Goal: Task Accomplishment & Management: Manage account settings

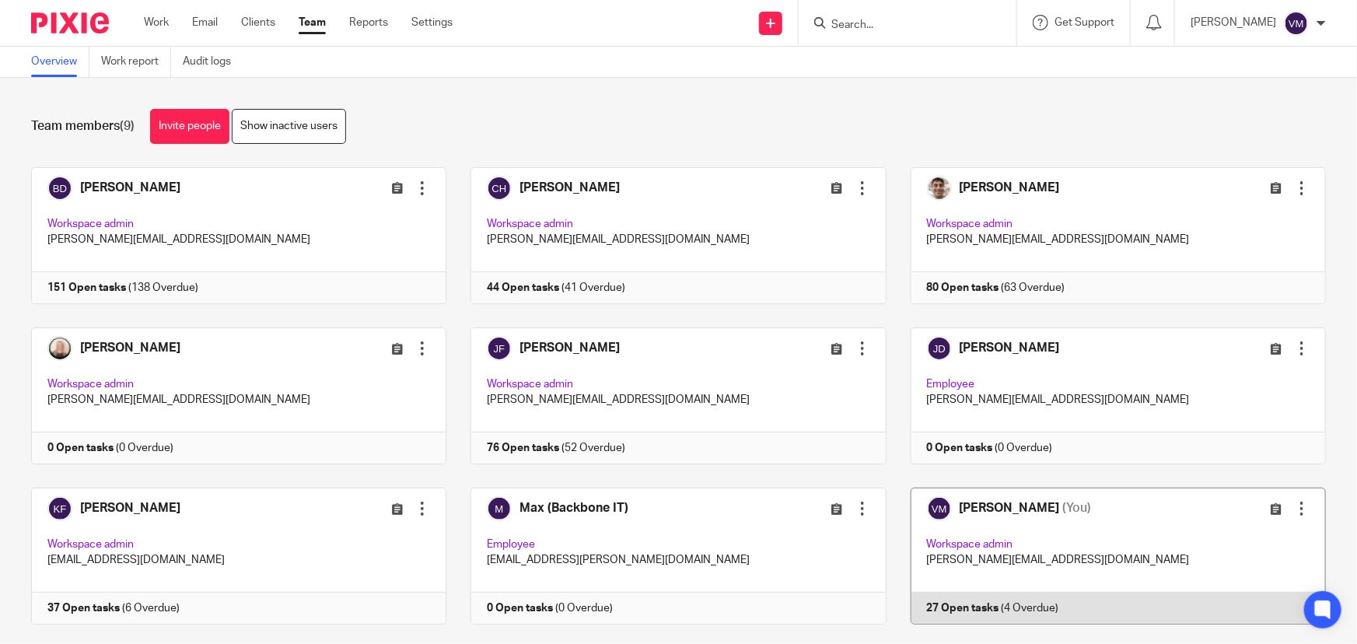
click at [994, 612] on link at bounding box center [1107, 556] width 440 height 137
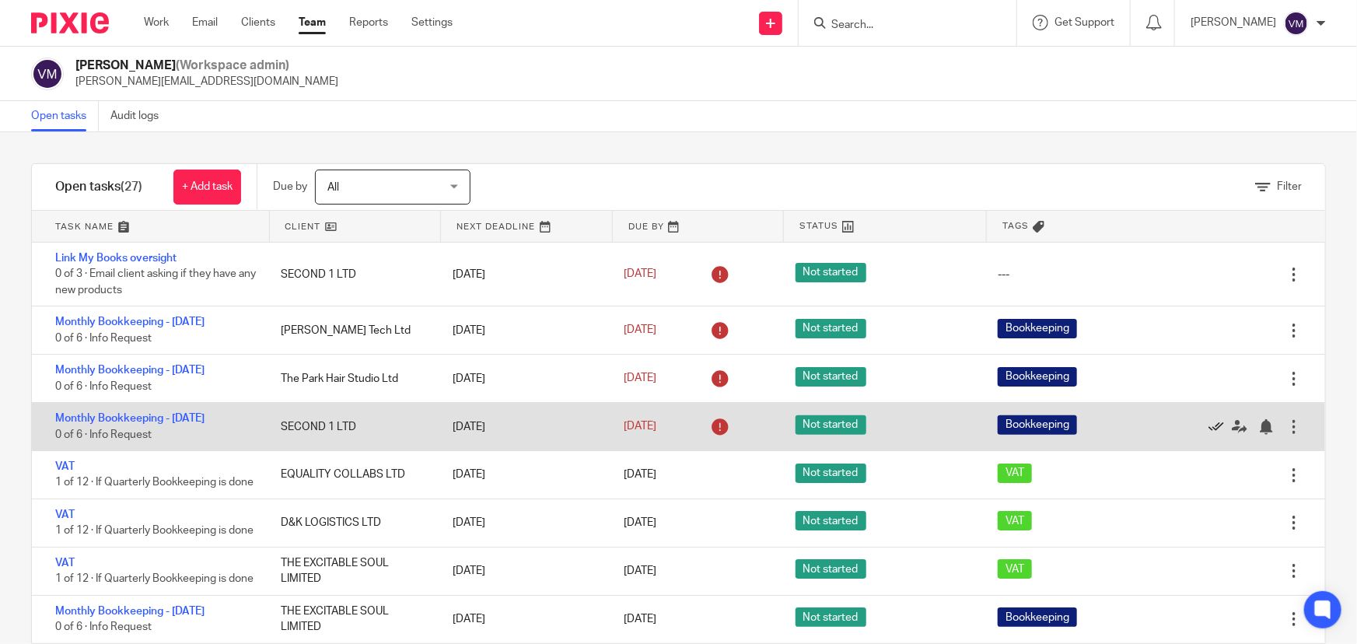
click at [1209, 424] on icon at bounding box center [1217, 427] width 16 height 16
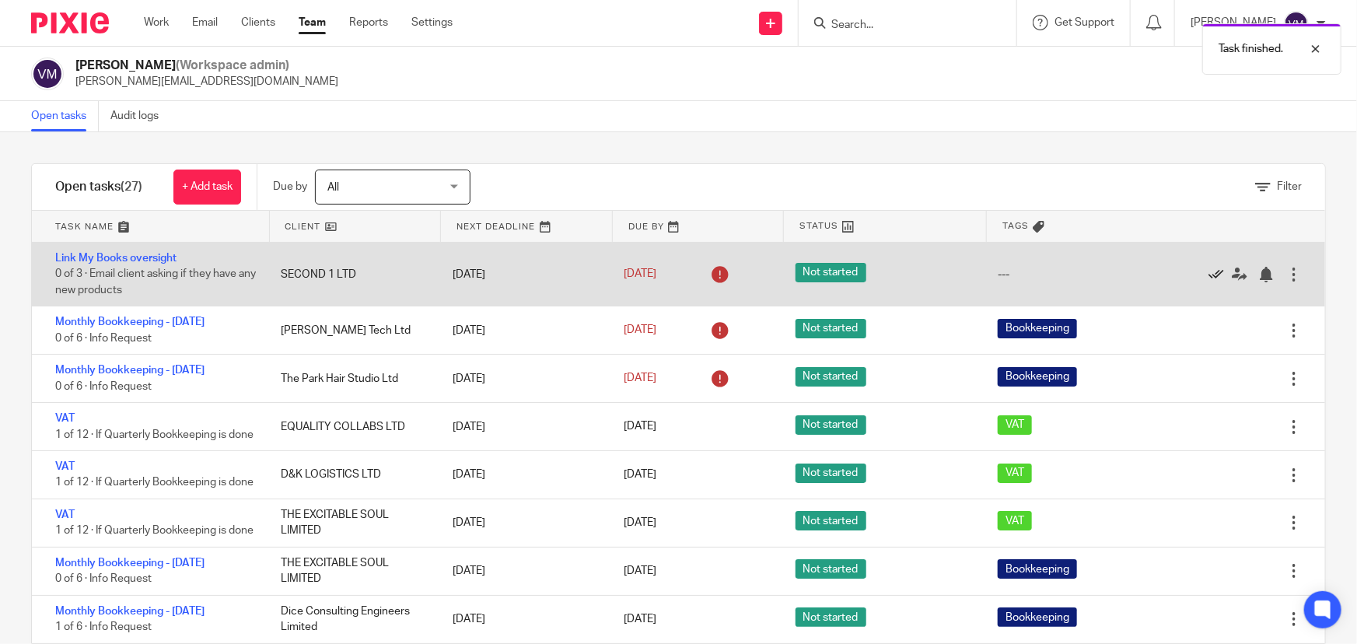
click at [1209, 273] on icon at bounding box center [1217, 275] width 16 height 16
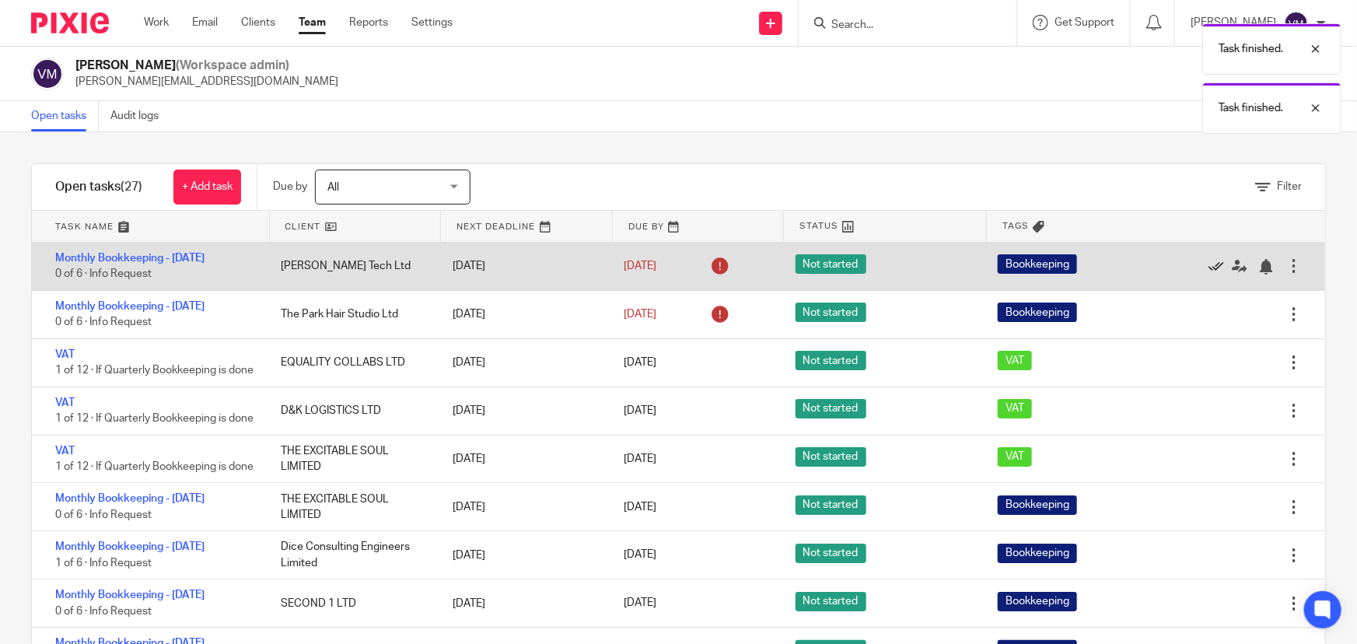
click at [1209, 261] on icon at bounding box center [1217, 267] width 16 height 16
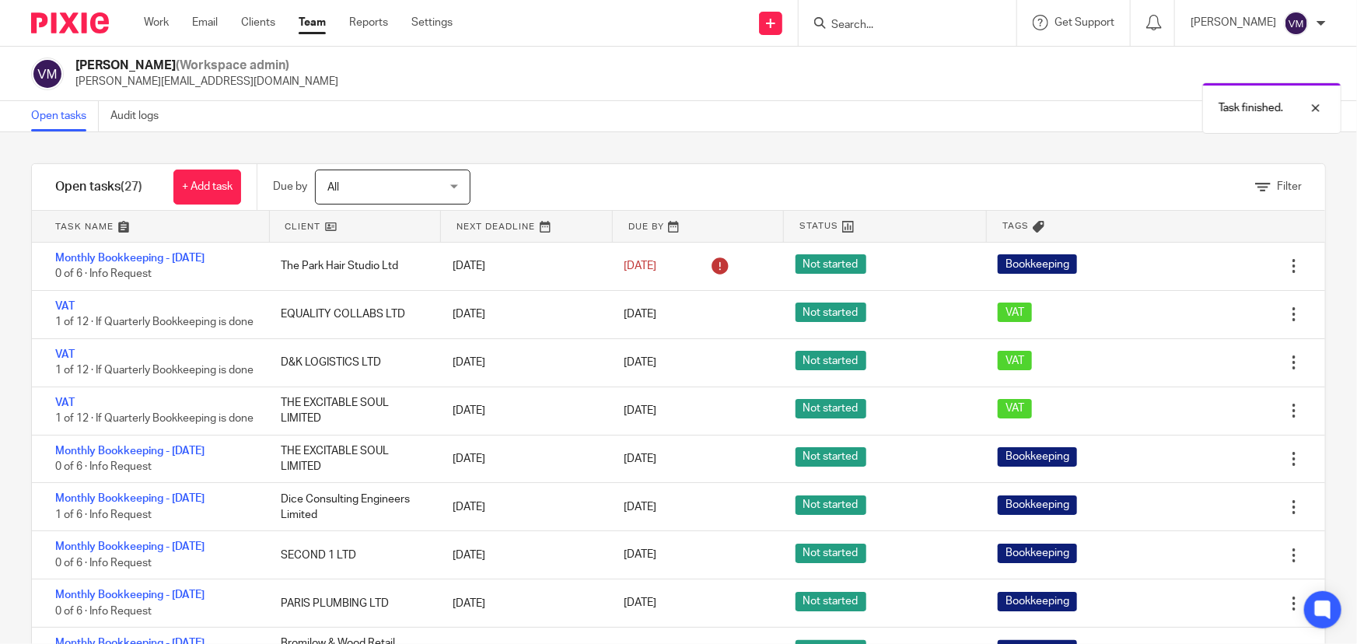
click at [314, 13] on div "Work Email Clients Team Reports Settings Work Email Clients Team Reports Settin…" at bounding box center [302, 23] width 348 height 46
click at [314, 19] on link "Team" at bounding box center [312, 23] width 27 height 16
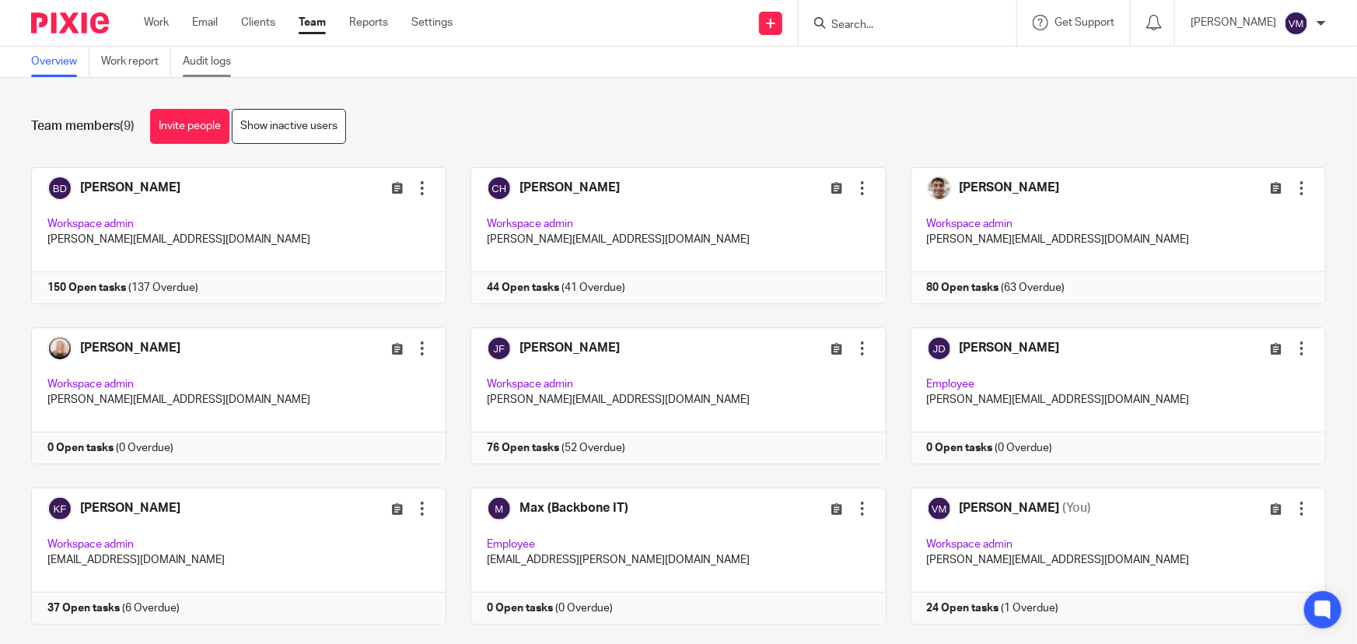
click at [214, 58] on link "Audit logs" at bounding box center [213, 62] width 60 height 30
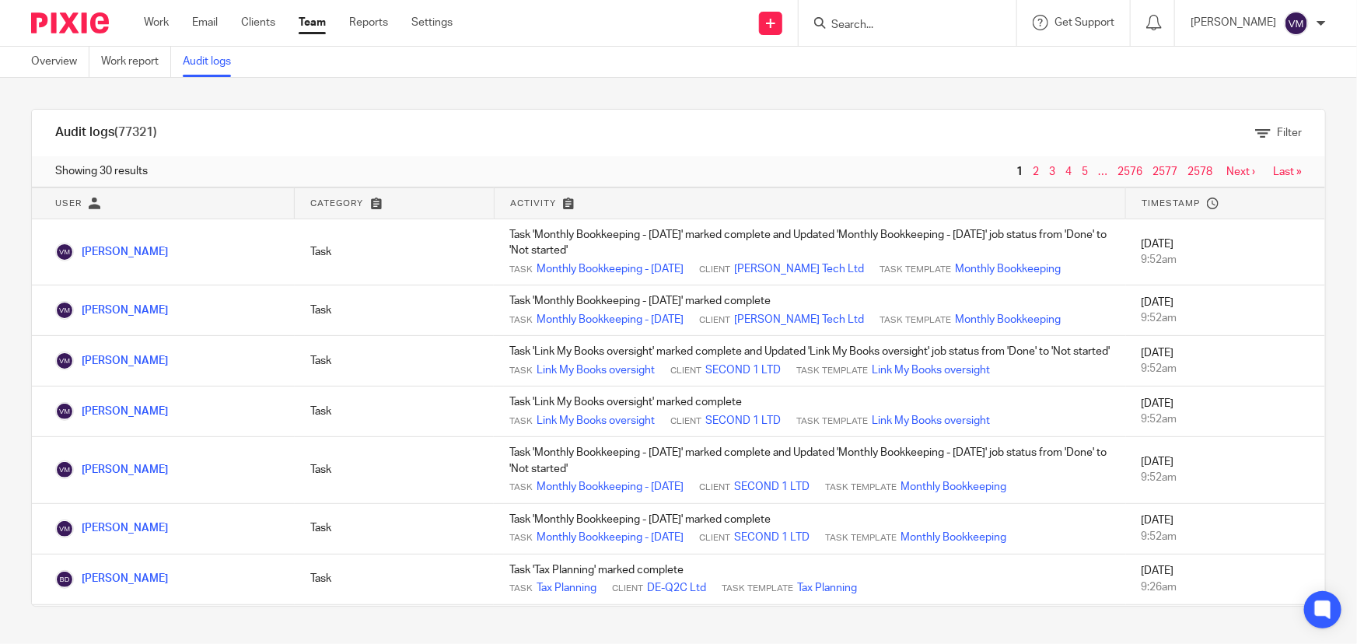
click at [319, 24] on link "Team" at bounding box center [312, 23] width 27 height 16
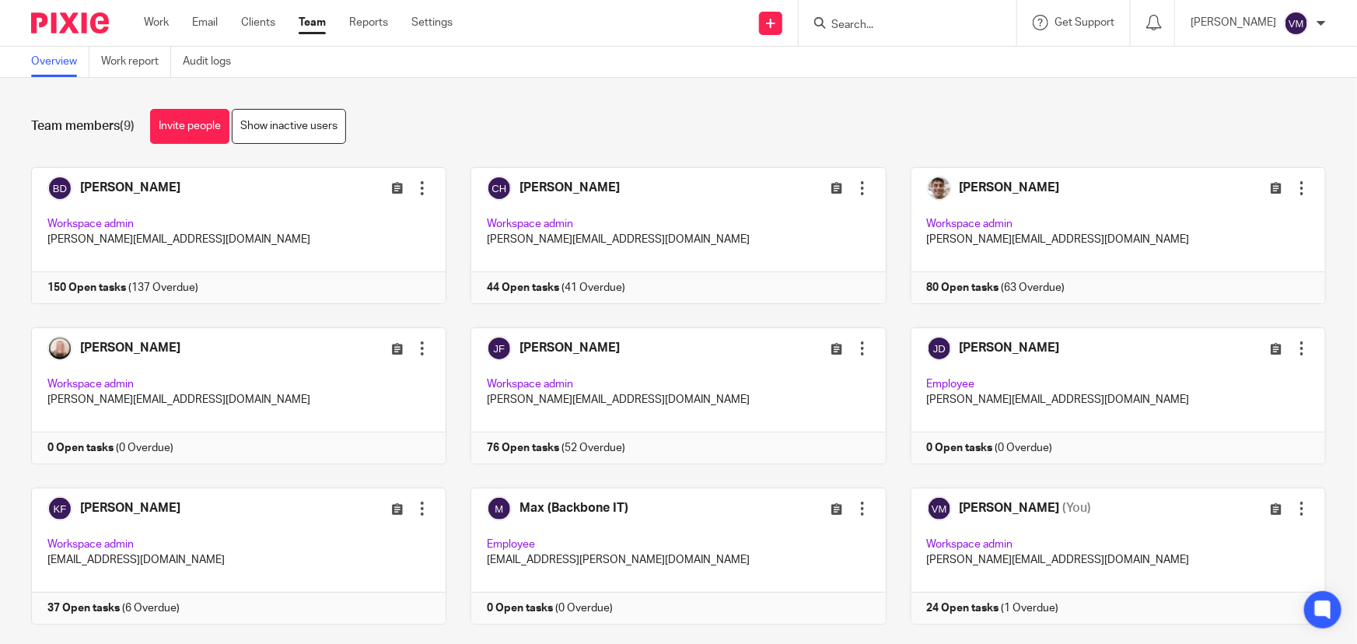
click at [884, 27] on input "Search" at bounding box center [900, 26] width 140 height 14
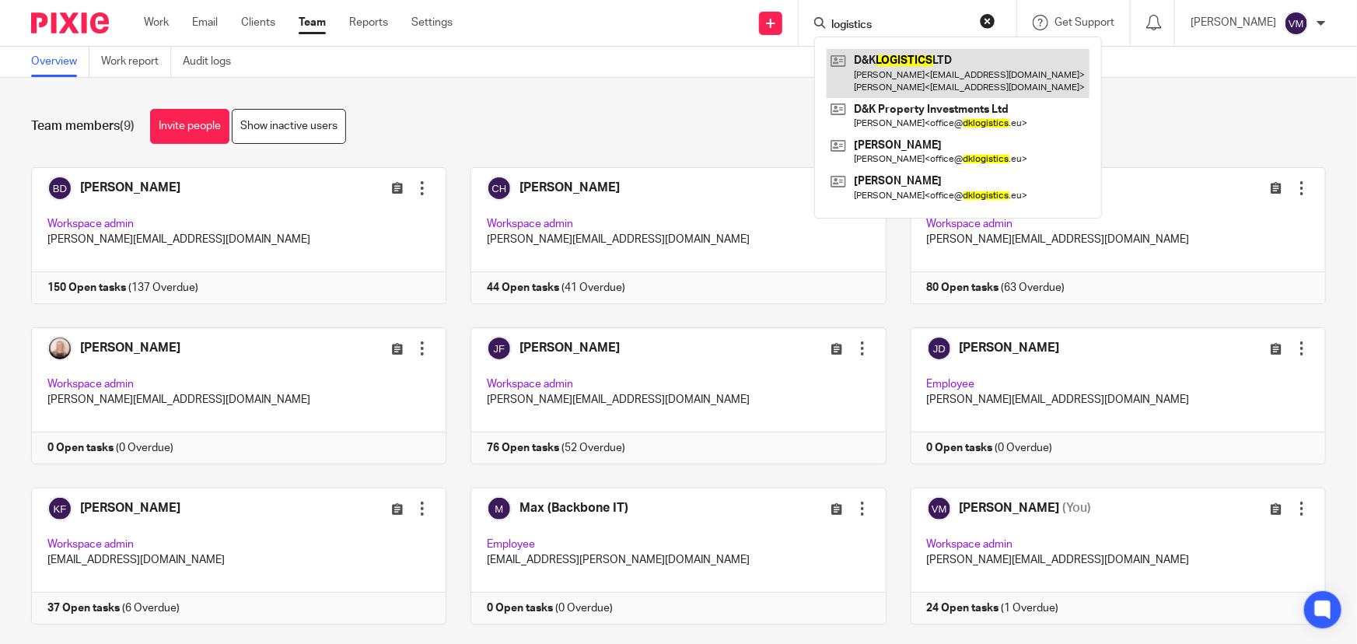
type input "logistics"
click at [917, 61] on link at bounding box center [958, 73] width 263 height 48
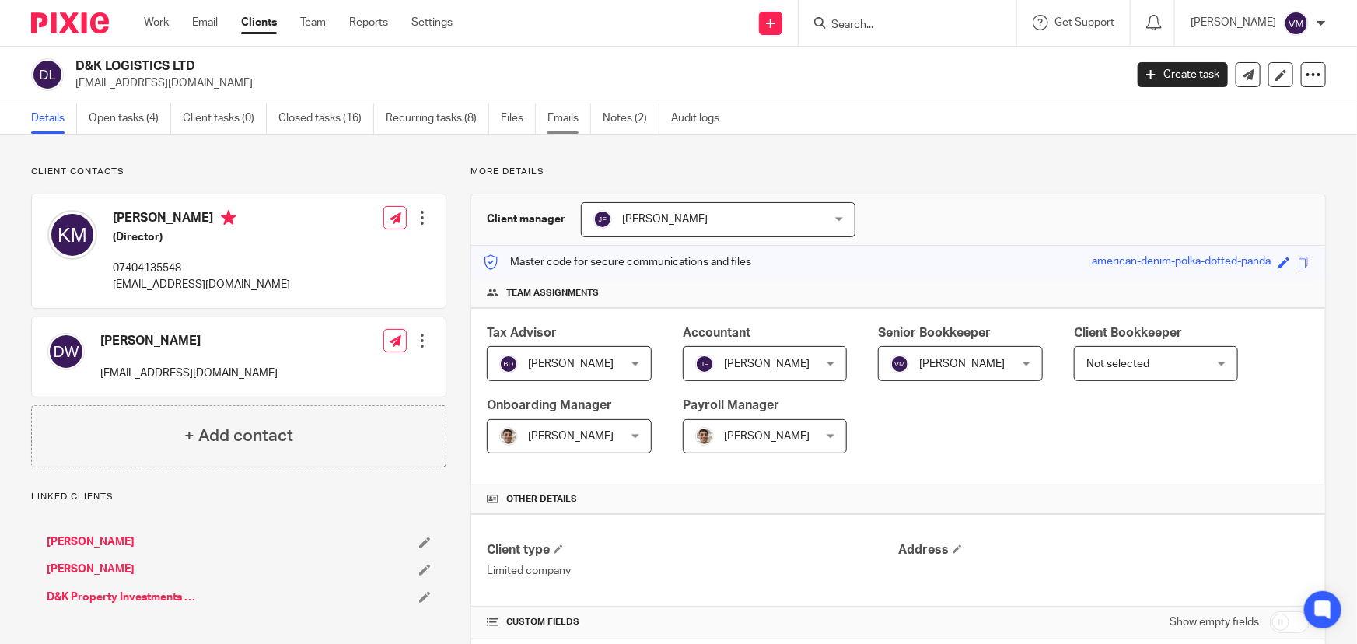
click at [568, 120] on link "Emails" at bounding box center [570, 118] width 44 height 30
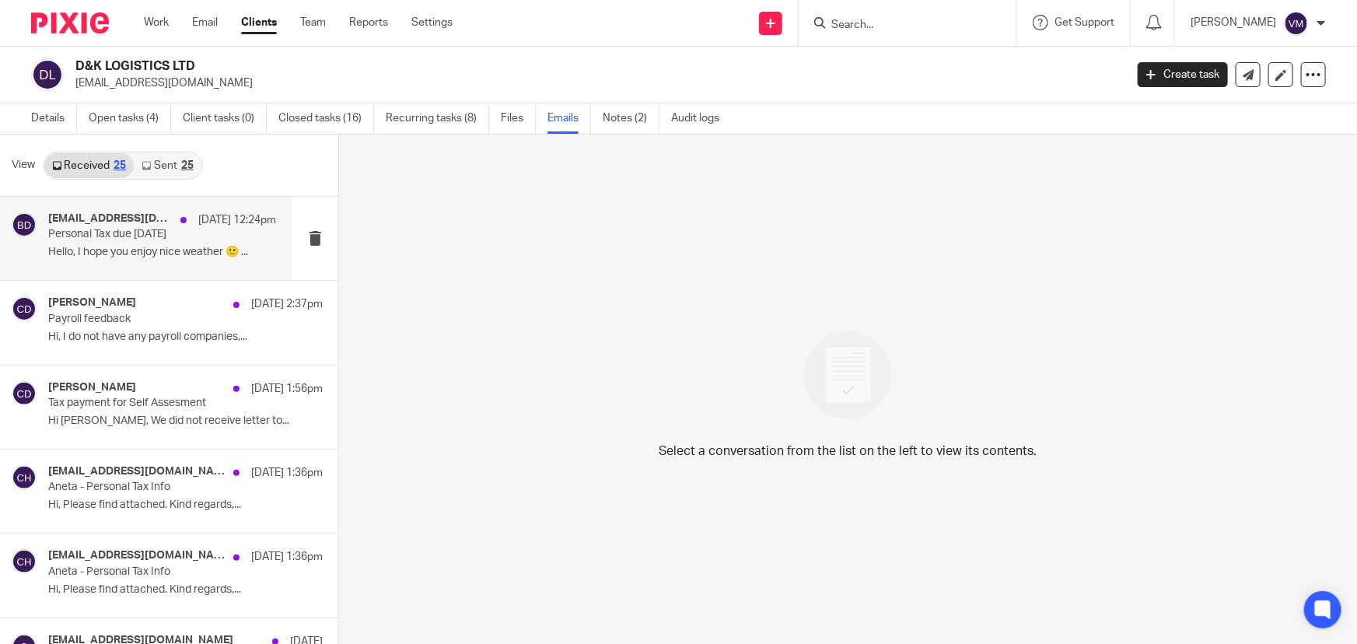
click at [105, 236] on p "Personal Tax due 31st July 2025" at bounding box center [139, 234] width 183 height 13
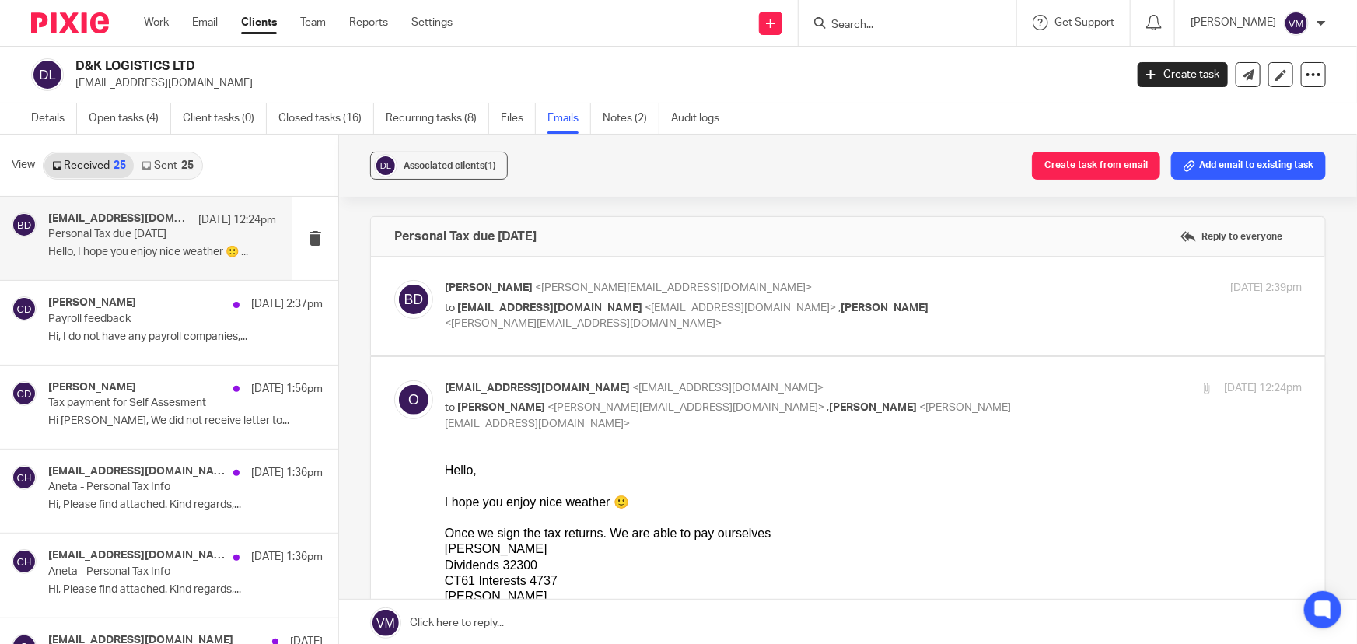
click at [1017, 293] on div "11 Aug 2025 2:39pm" at bounding box center [1159, 288] width 285 height 16
checkbox input "true"
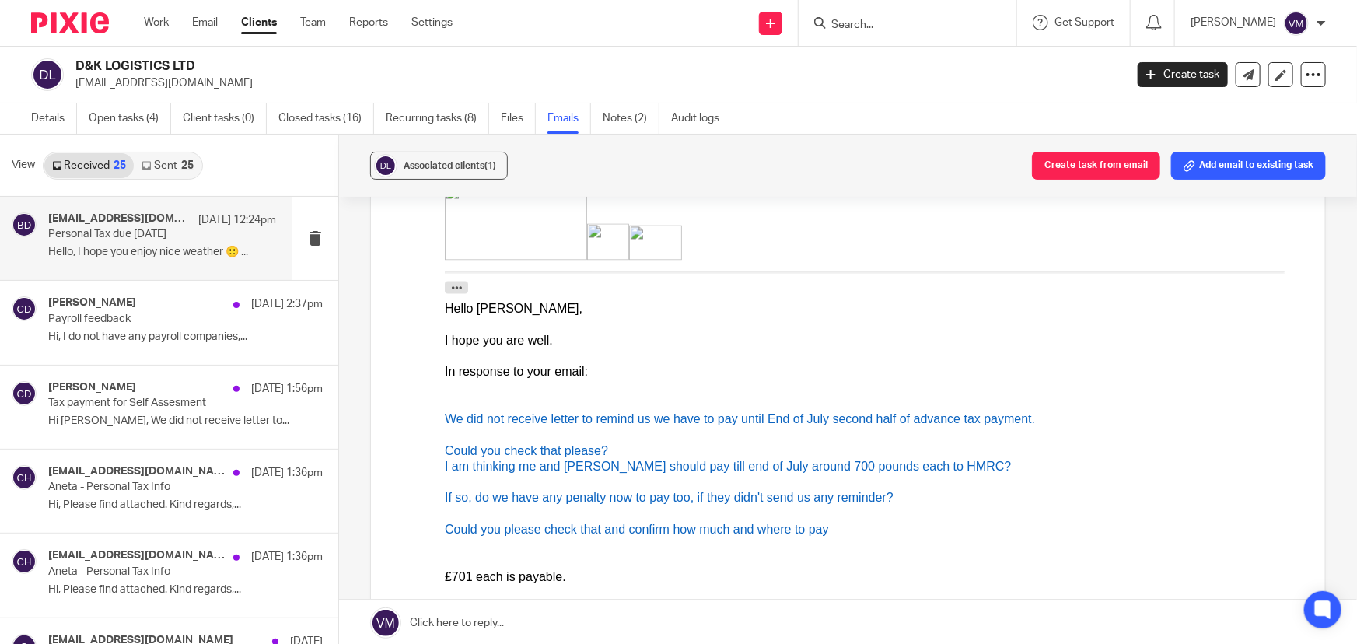
scroll to position [1626, 0]
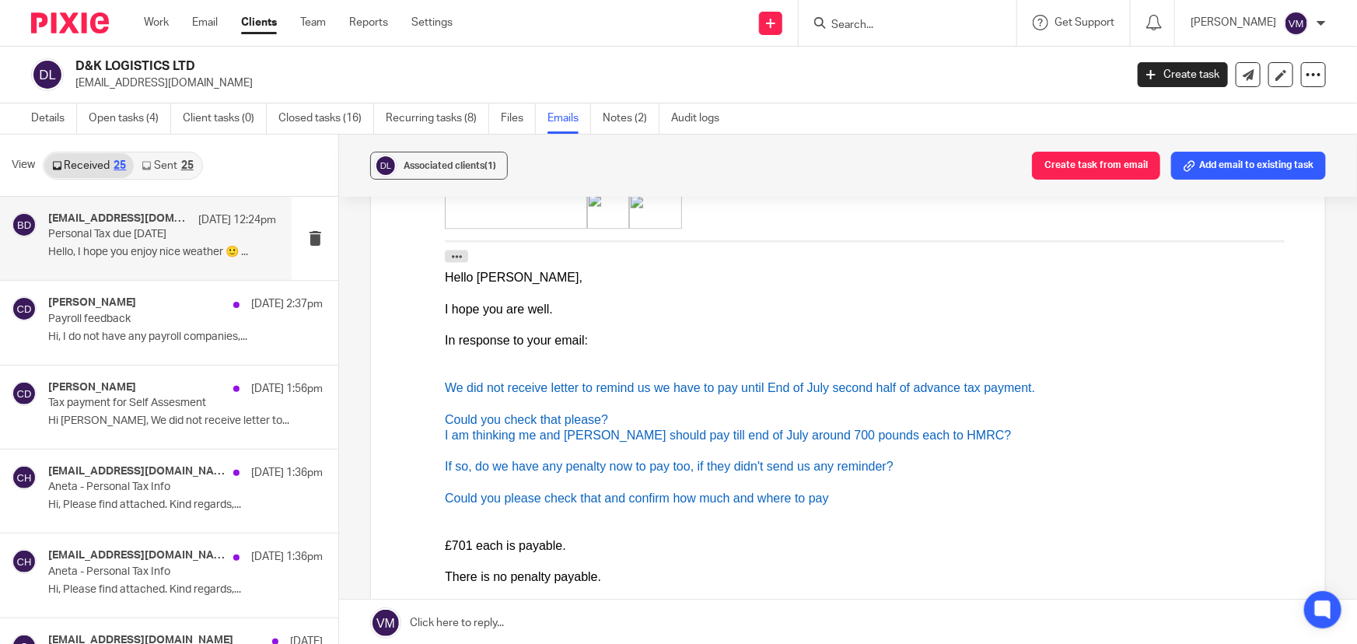
click at [186, 163] on div "25" at bounding box center [187, 165] width 12 height 11
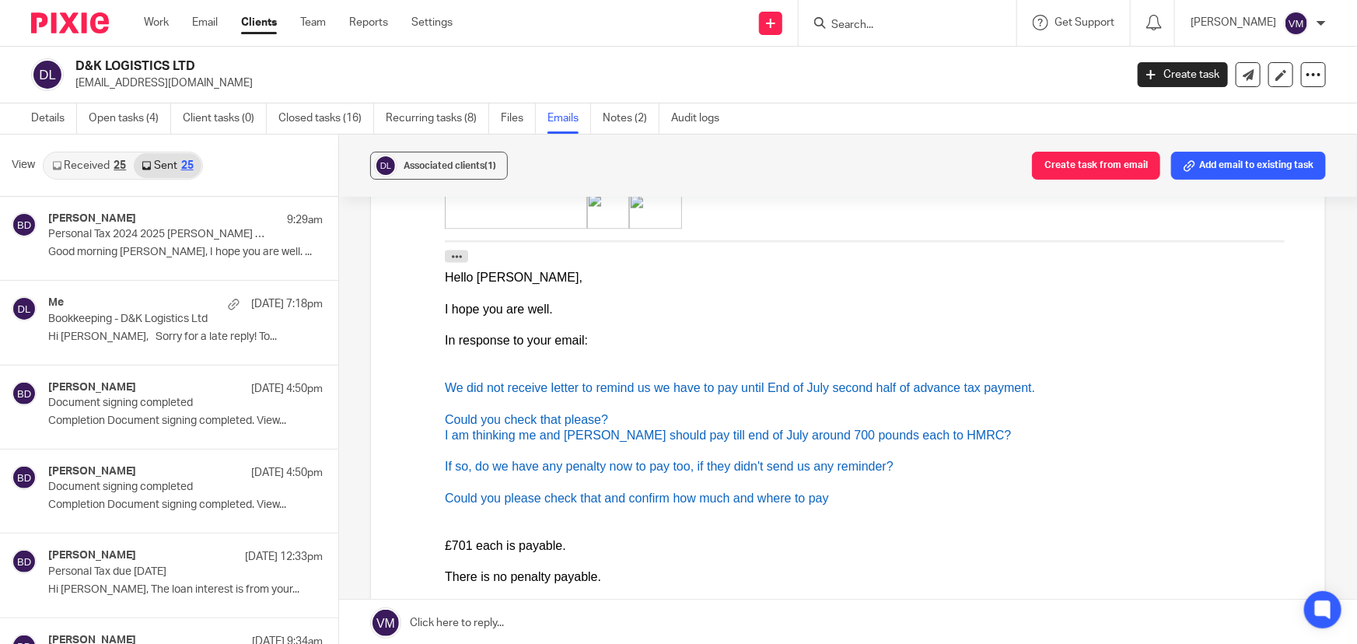
scroll to position [2, 0]
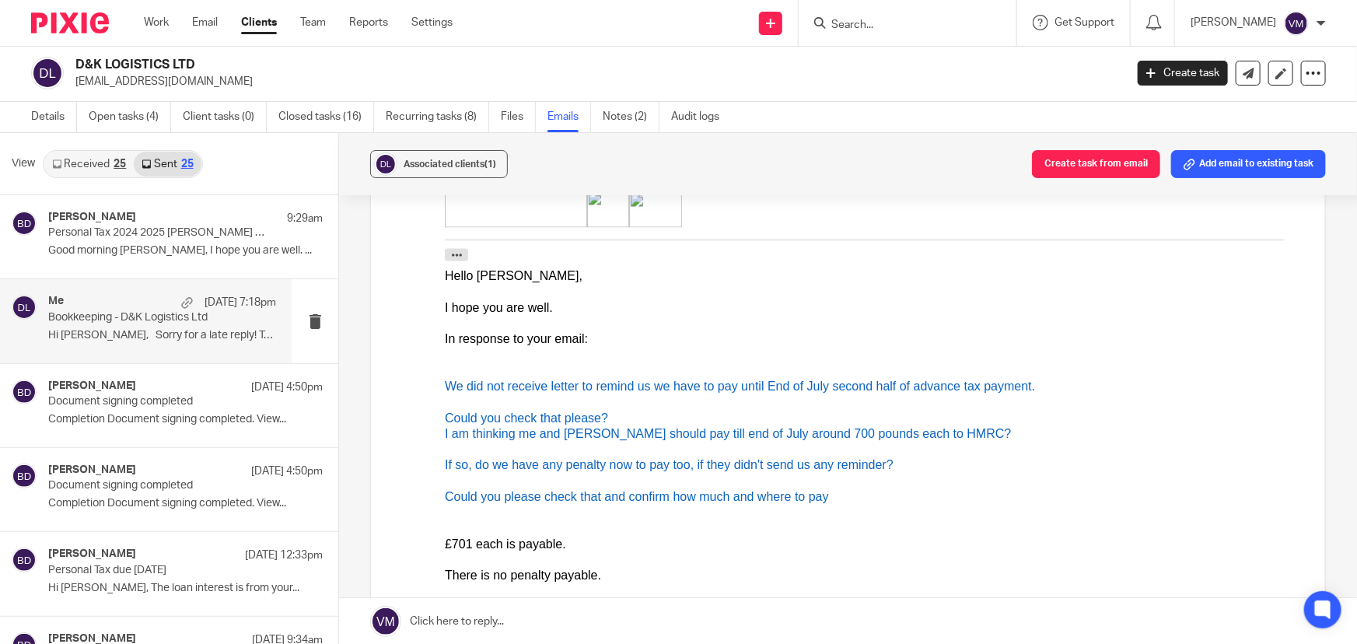
click at [104, 312] on p "Bookkeeping - D&K Logistics Ltd" at bounding box center [139, 317] width 183 height 13
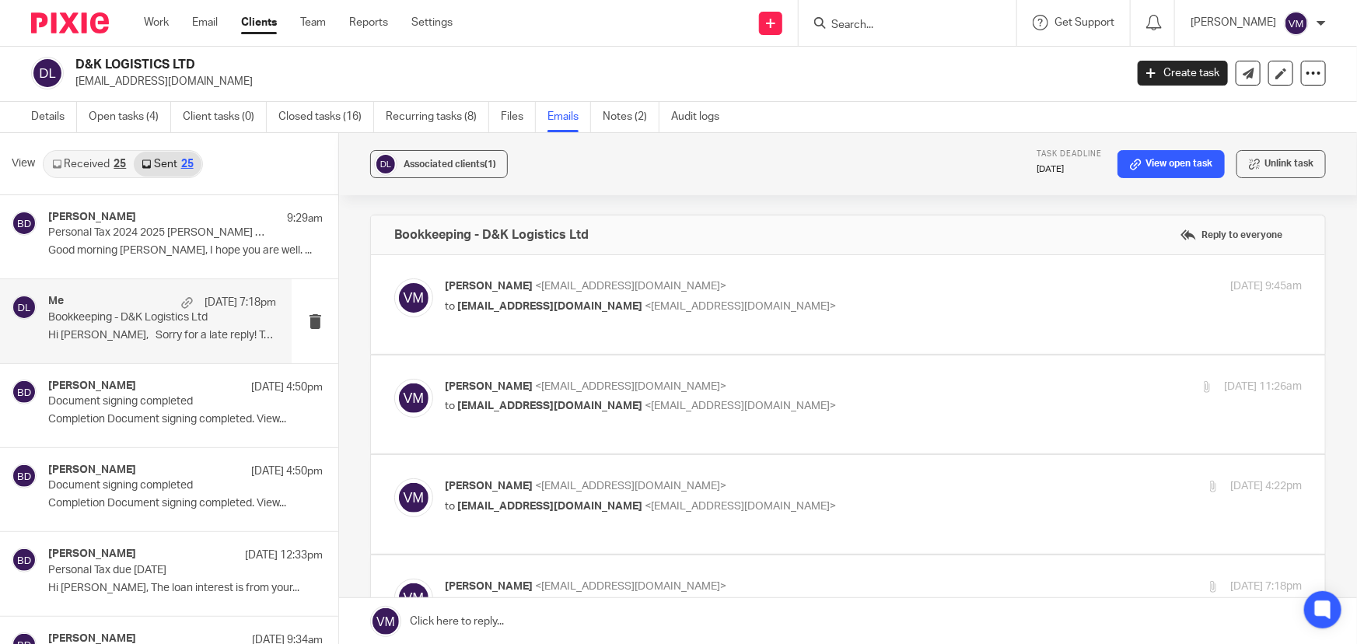
scroll to position [0, 0]
click at [75, 161] on link "Received 25" at bounding box center [88, 164] width 89 height 25
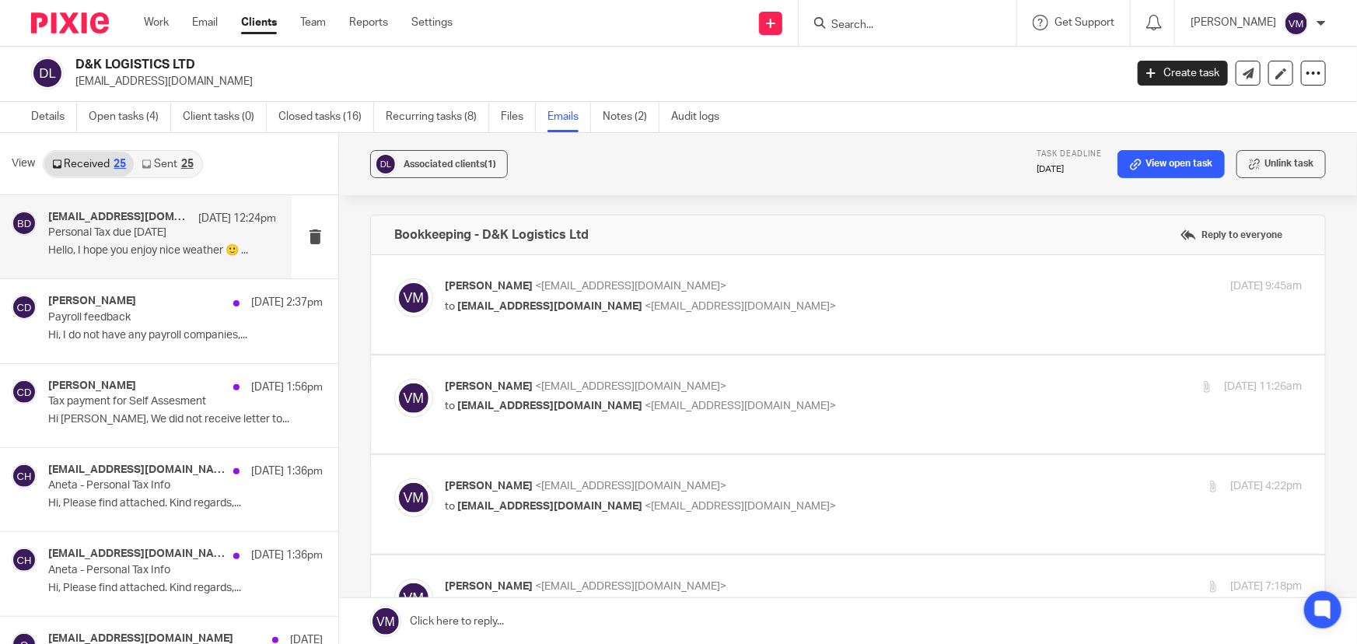
click at [89, 229] on p "Personal Tax due 31st July 2025" at bounding box center [139, 232] width 183 height 13
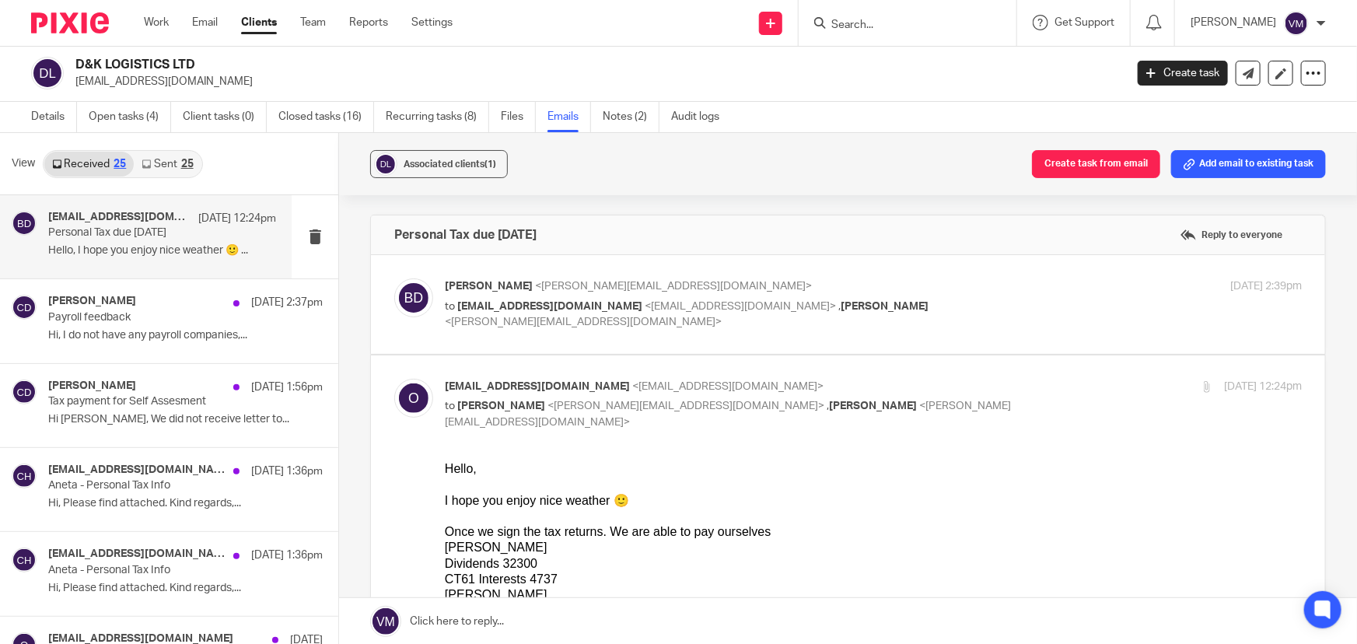
click at [165, 157] on link "Sent 25" at bounding box center [167, 164] width 67 height 25
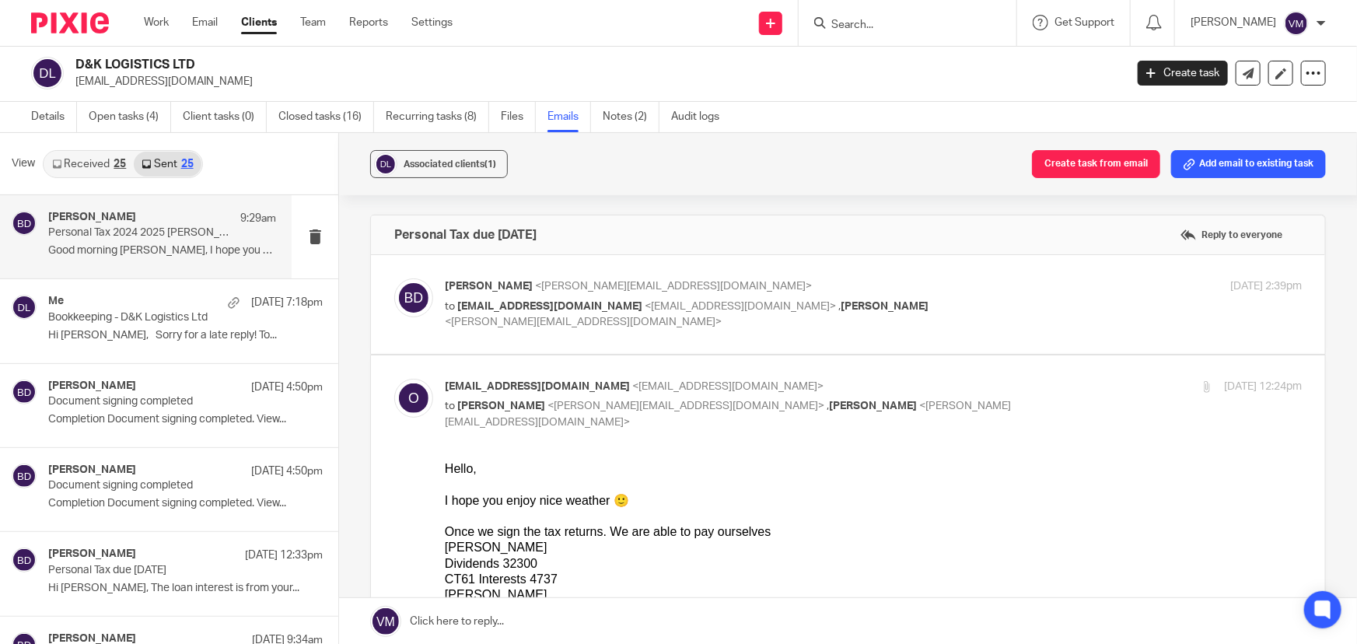
click at [127, 244] on p "Good morning Kris, I hope you are well. ..." at bounding box center [162, 250] width 228 height 13
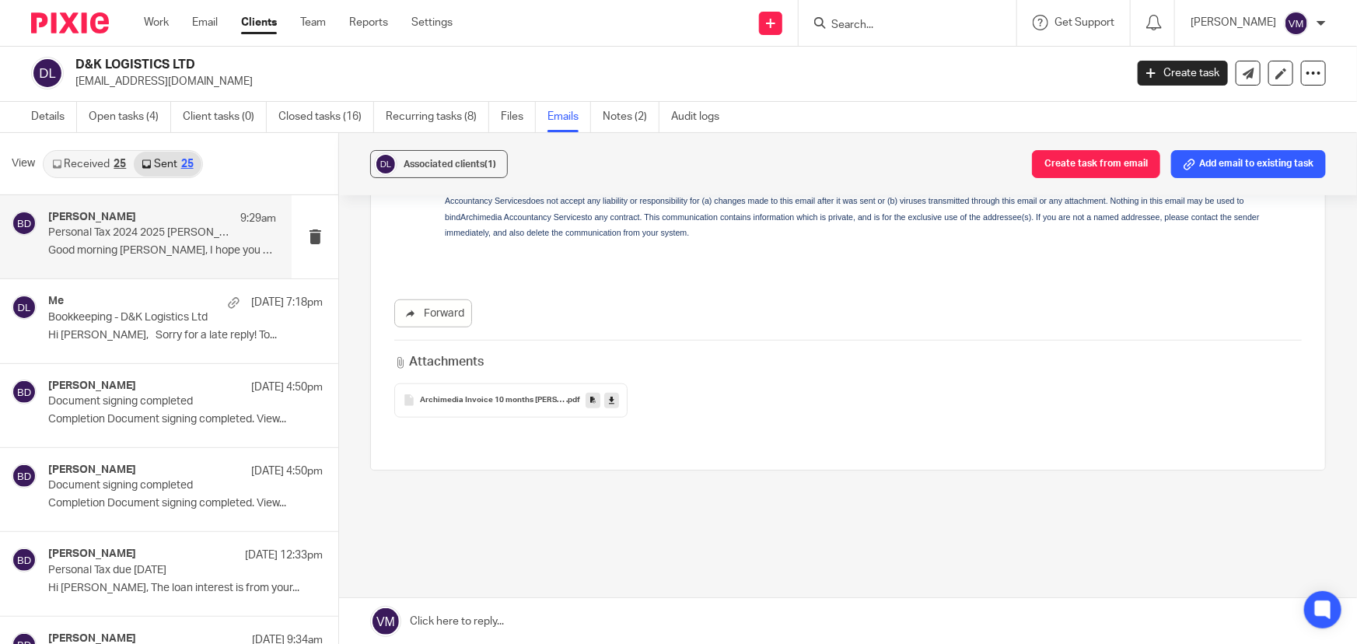
scroll to position [580, 0]
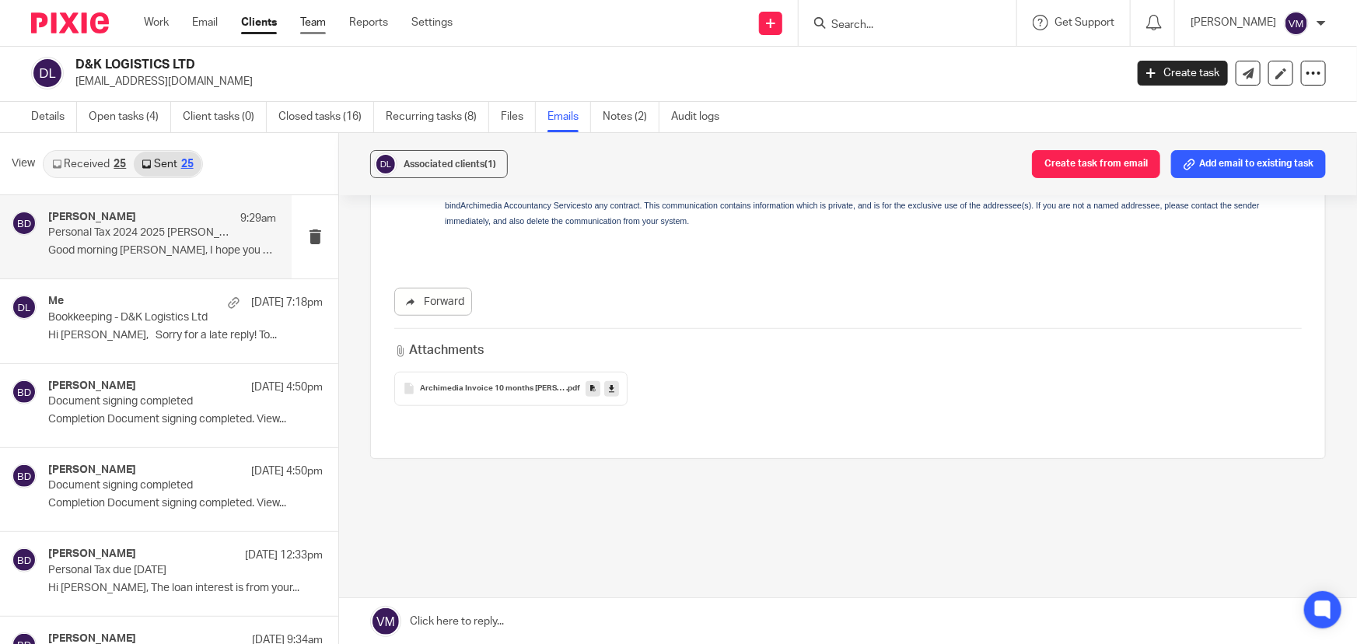
click at [317, 21] on link "Team" at bounding box center [313, 23] width 26 height 16
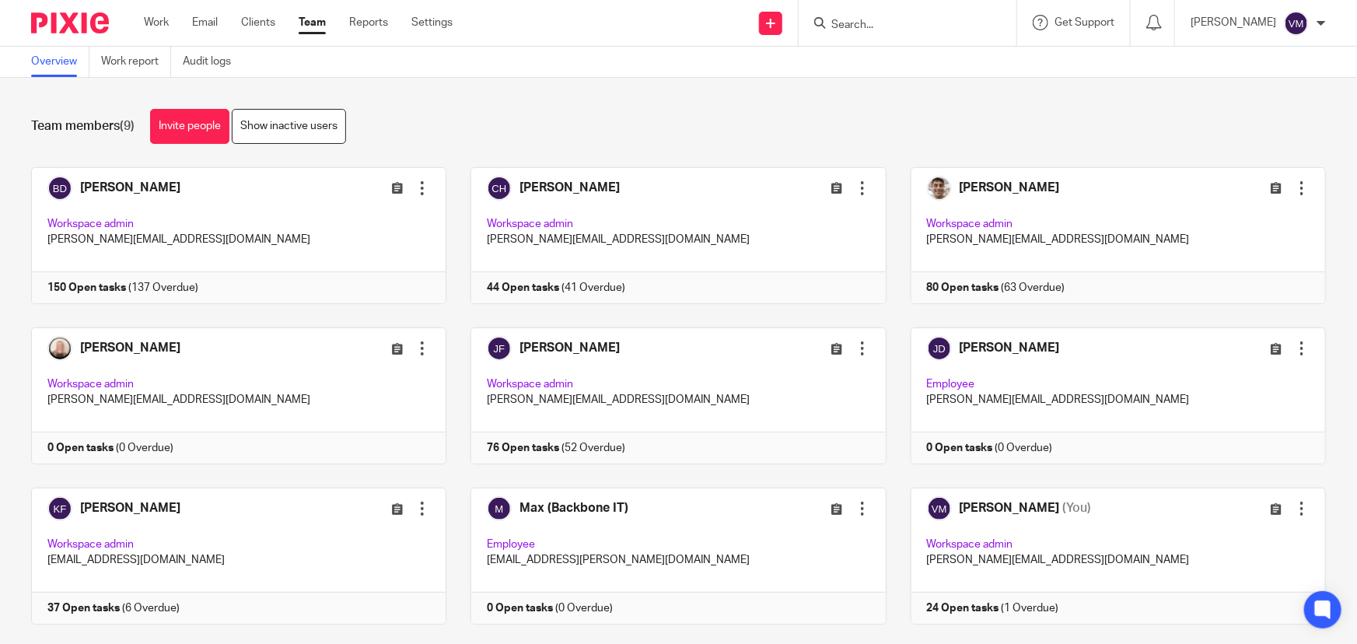
click at [856, 22] on input "Search" at bounding box center [900, 26] width 140 height 14
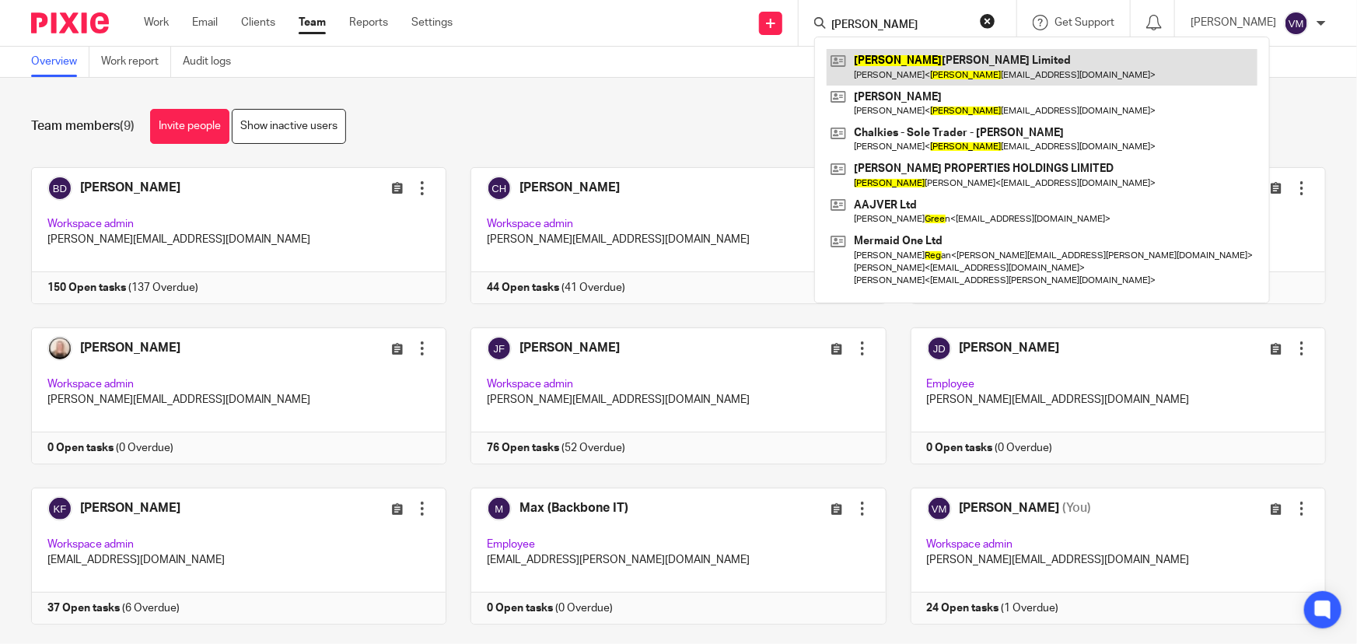
type input "[PERSON_NAME]"
click at [929, 62] on link at bounding box center [1042, 67] width 431 height 36
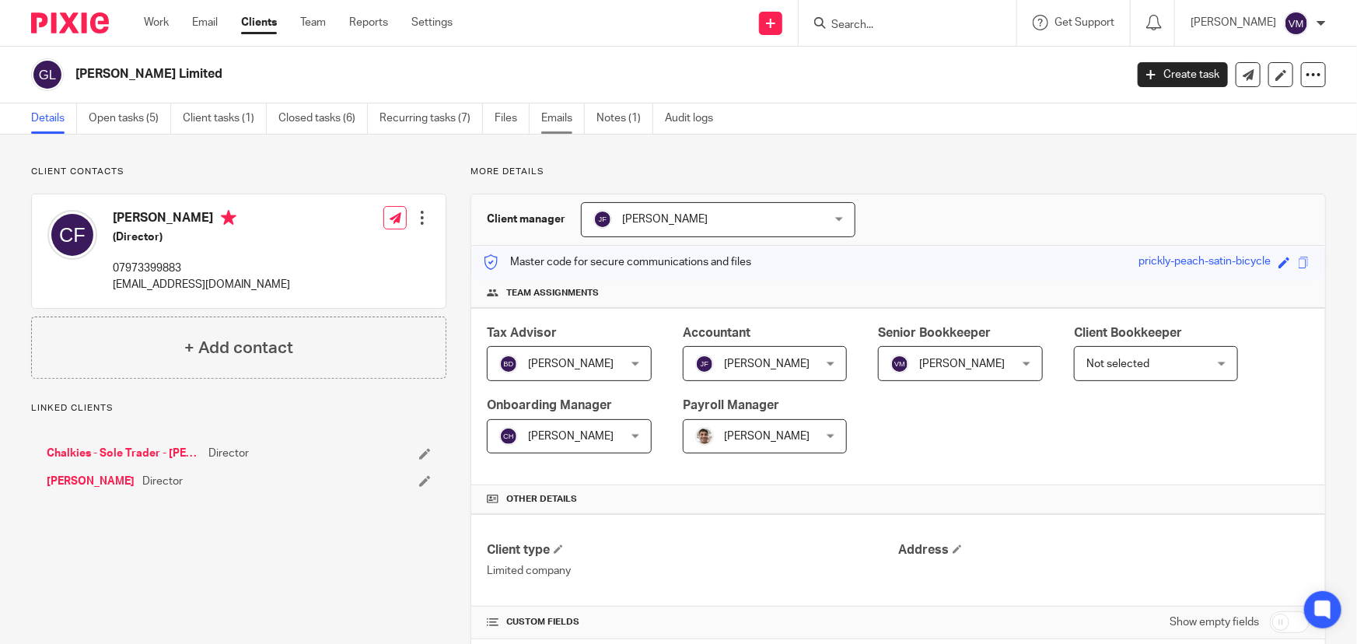
click link "Emails"
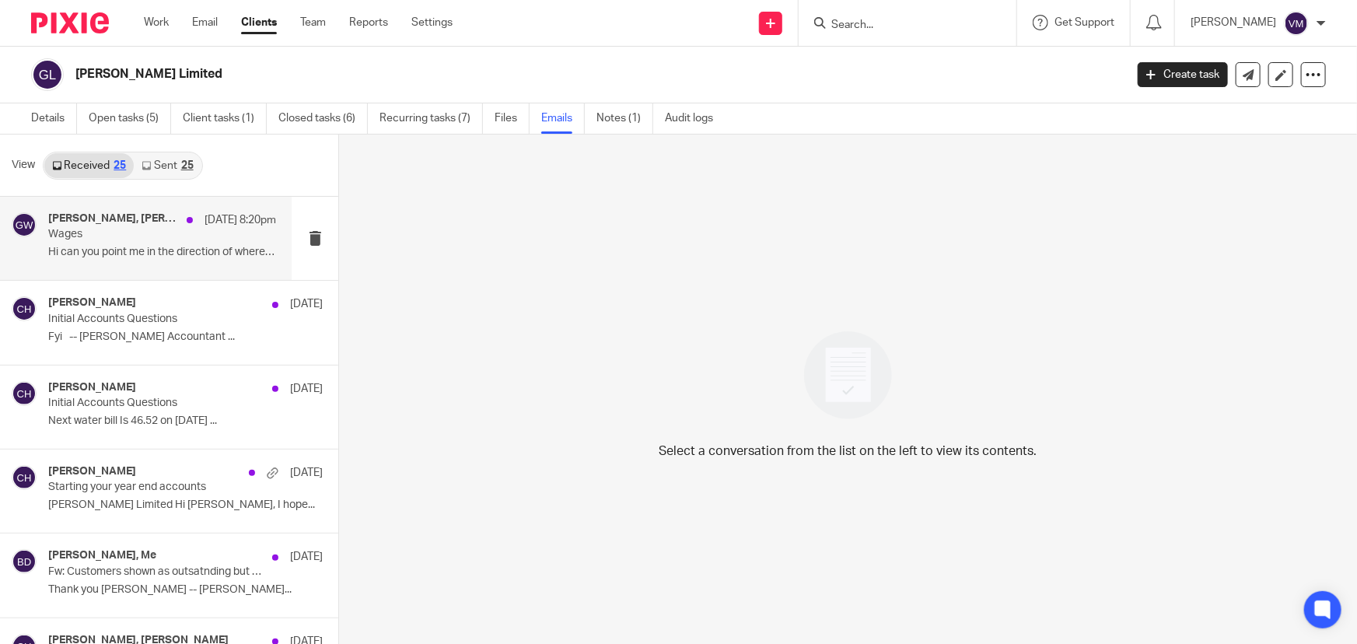
click at [119, 224] on h4 "Chloe Hooton, Greg Watson" at bounding box center [113, 218] width 131 height 13
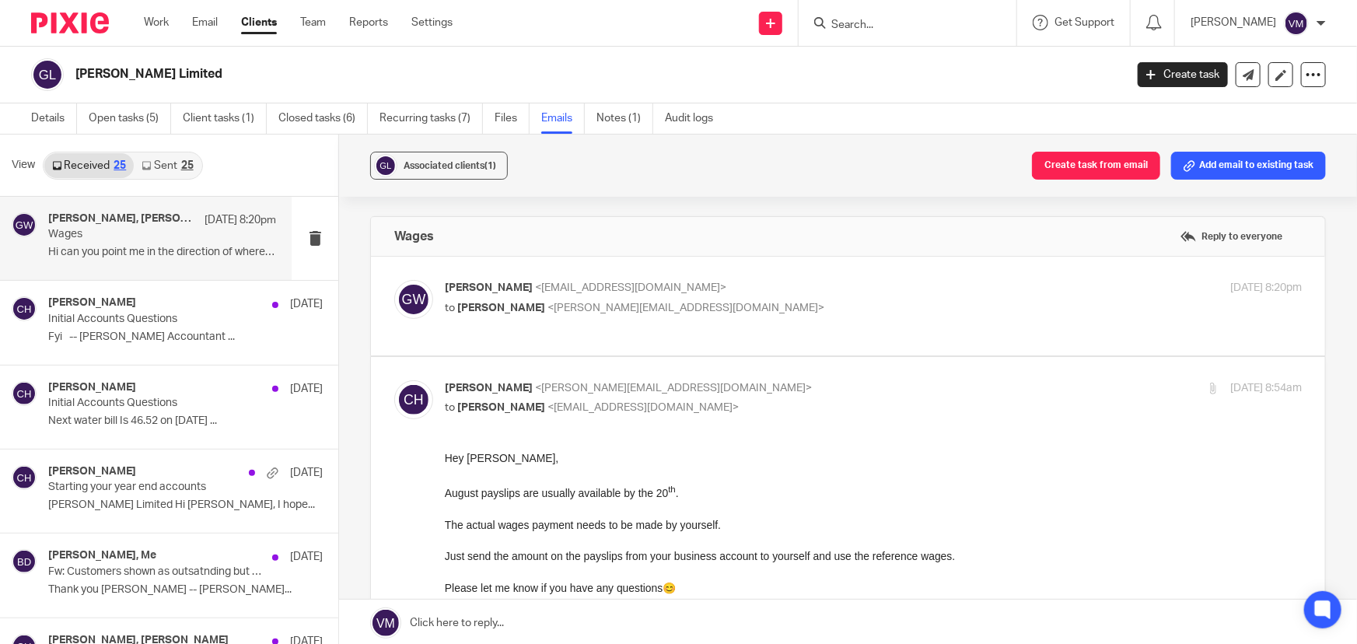
click at [786, 304] on p "to Chloe Hooton <chloe@archimediaaccounts.co.uk>" at bounding box center [731, 308] width 572 height 16
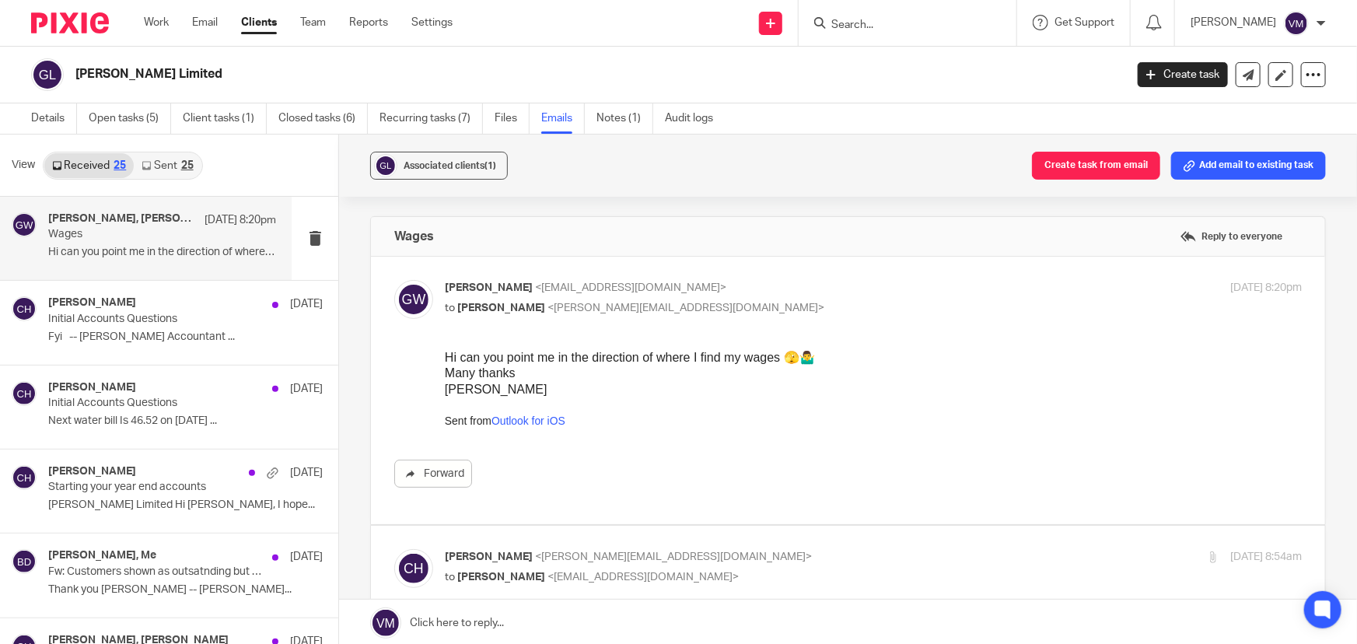
click at [789, 292] on p "Greg Watson <gregwatsonltd@outlook.com>" at bounding box center [731, 288] width 572 height 16
checkbox input "false"
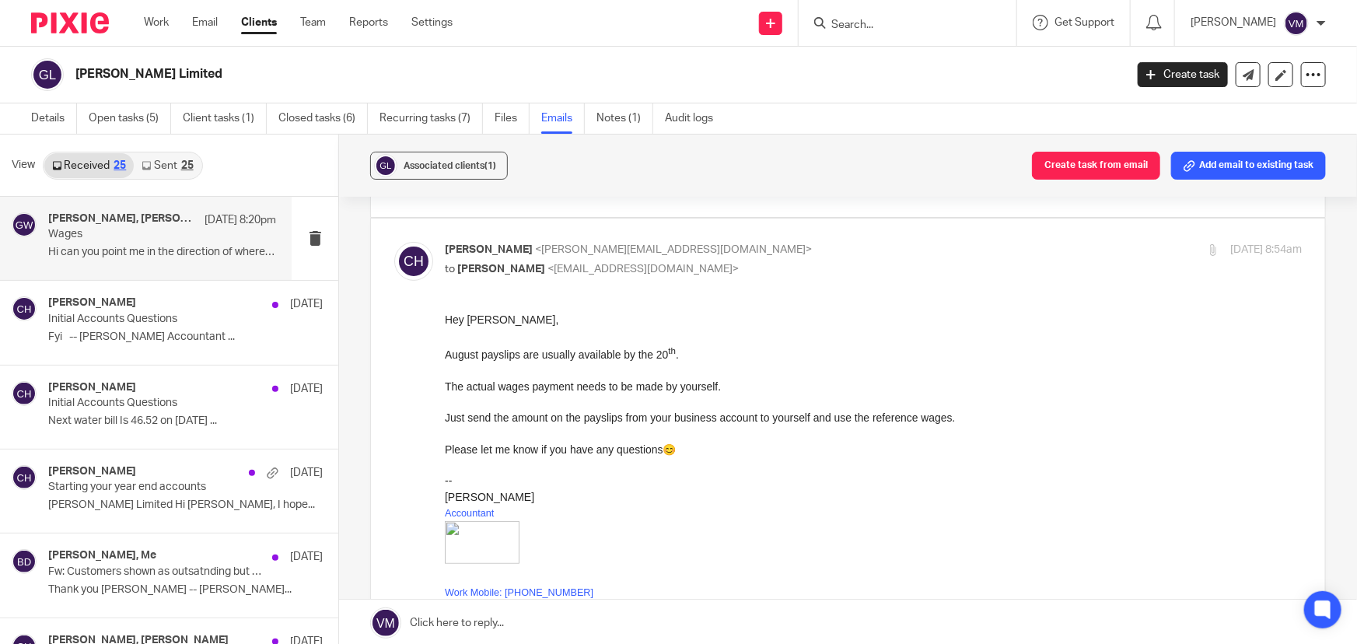
scroll to position [141, 0]
click at [150, 167] on icon at bounding box center [146, 165] width 9 height 9
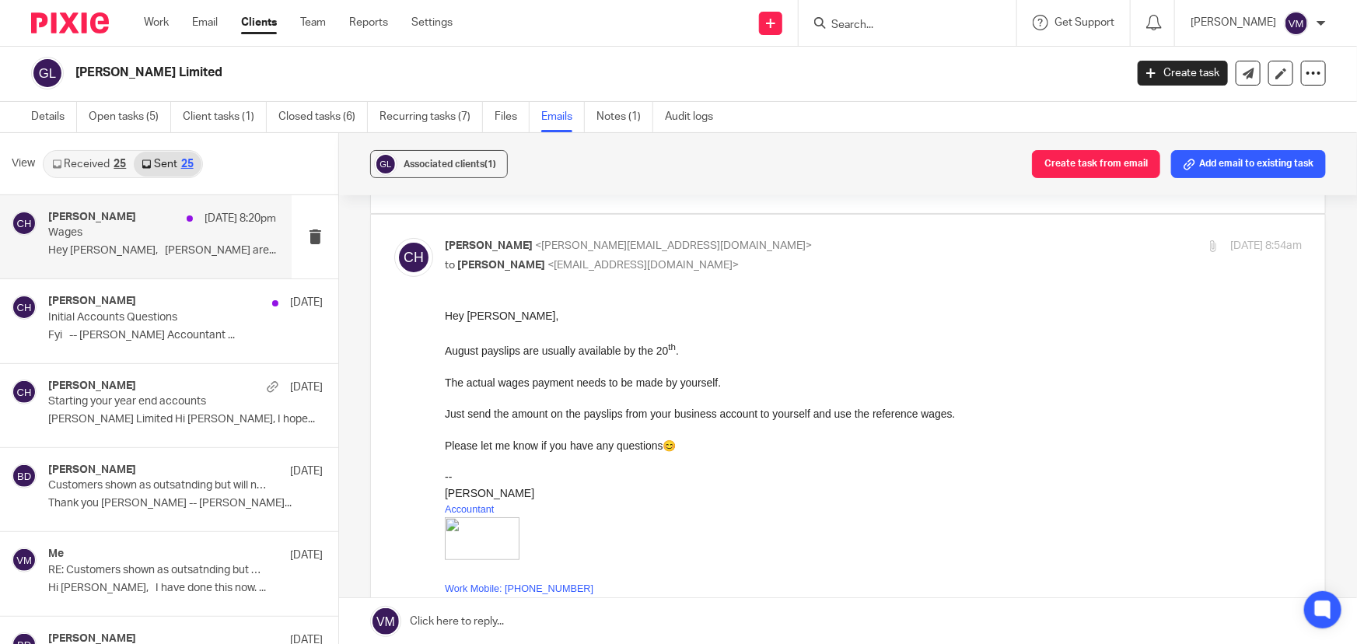
scroll to position [70, 0]
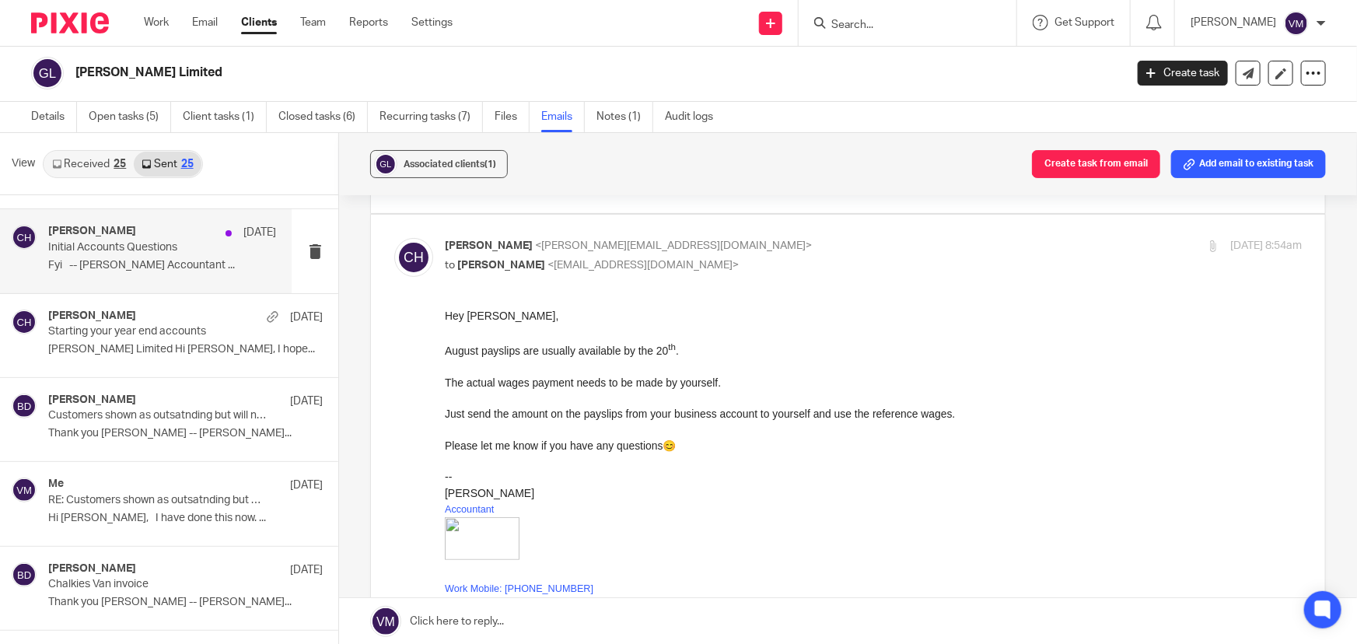
click at [109, 241] on p "Initial Accounts Questions" at bounding box center [139, 247] width 183 height 13
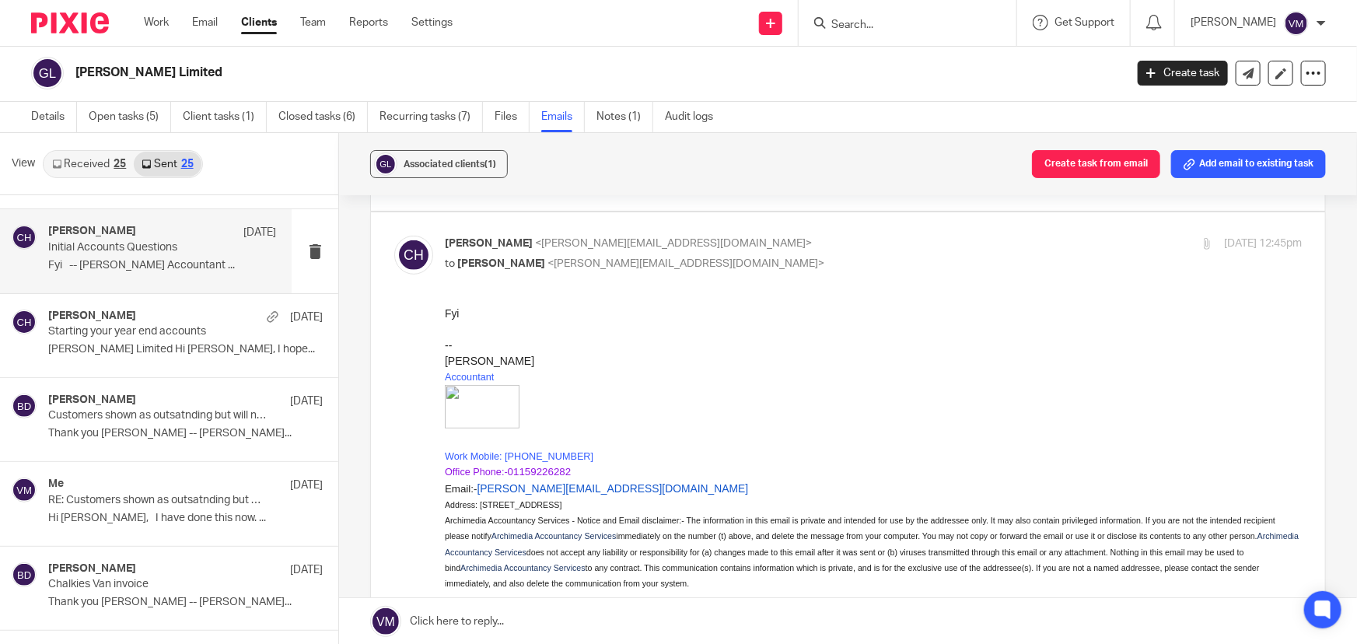
scroll to position [353, 0]
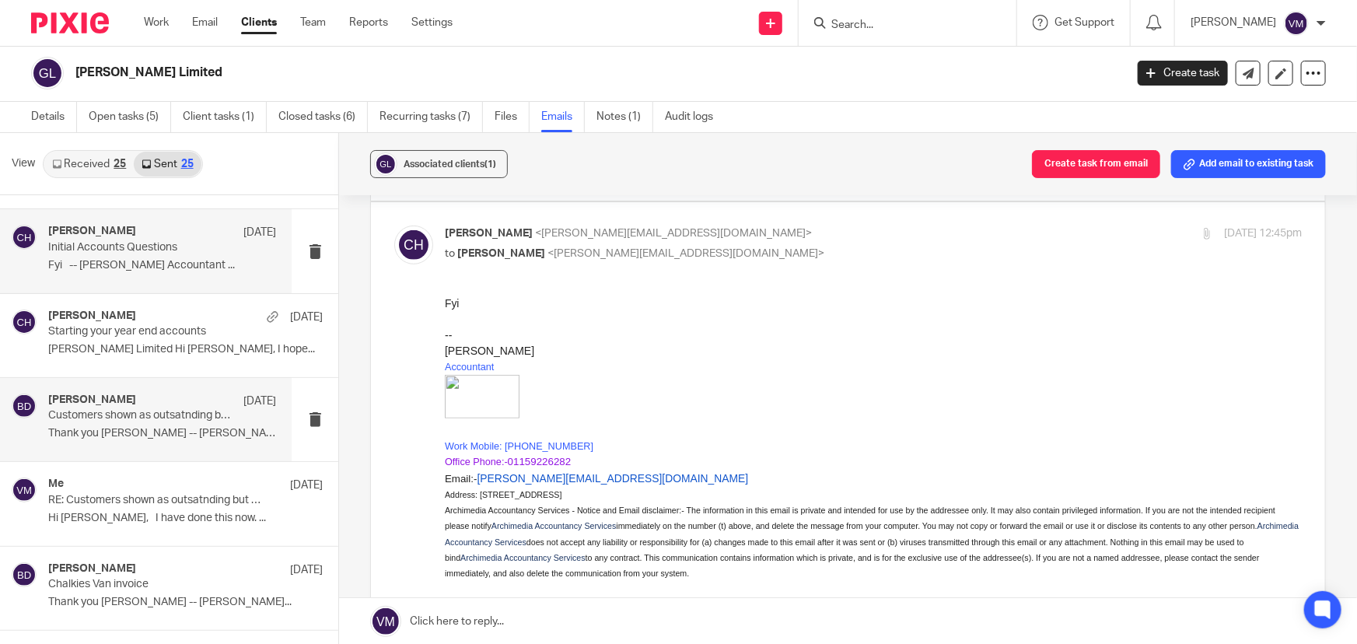
click at [111, 424] on div "Barbara Demtriou 5 Aug Customers shown as outsatnding but will not pay you Than…" at bounding box center [162, 420] width 228 height 52
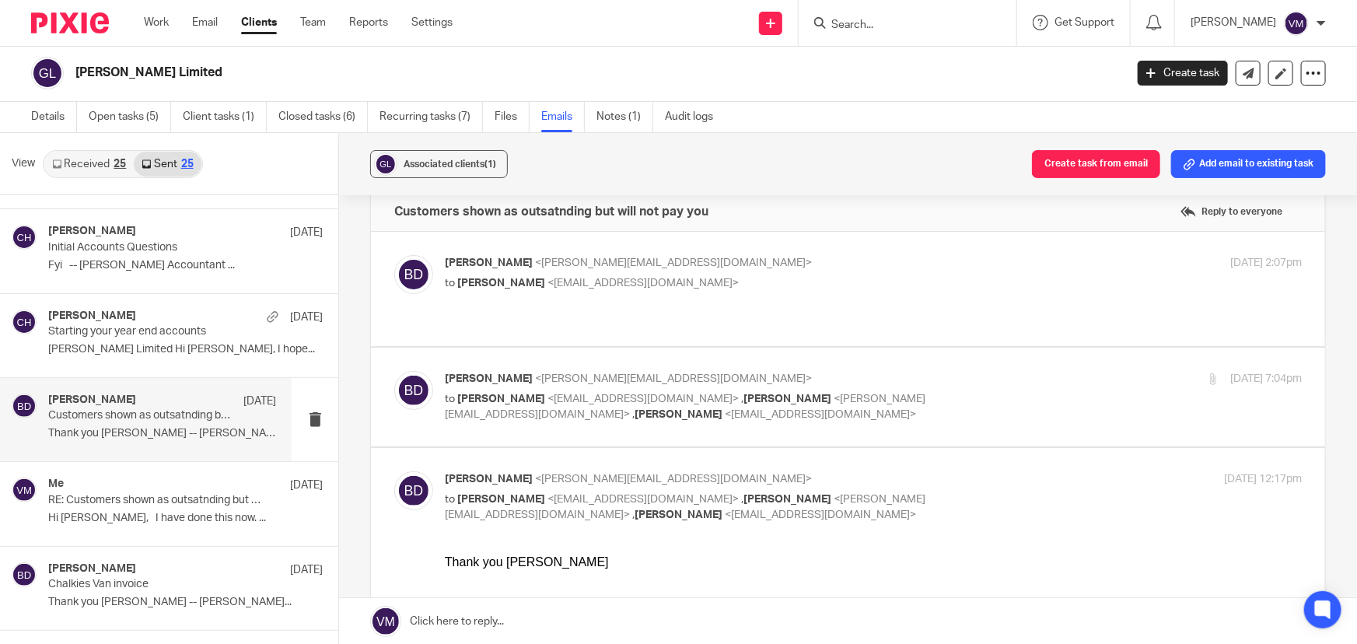
scroll to position [0, 0]
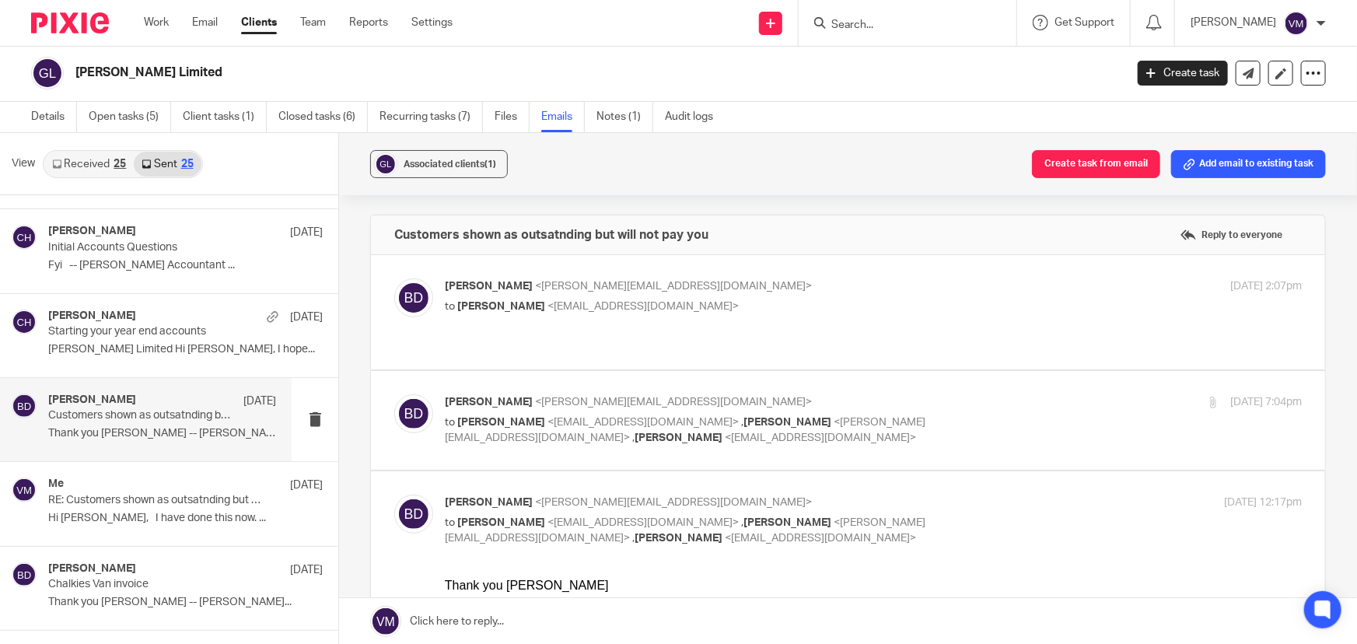
click at [1066, 394] on div "4 Aug 2025 7:04pm" at bounding box center [1159, 402] width 285 height 16
checkbox input "true"
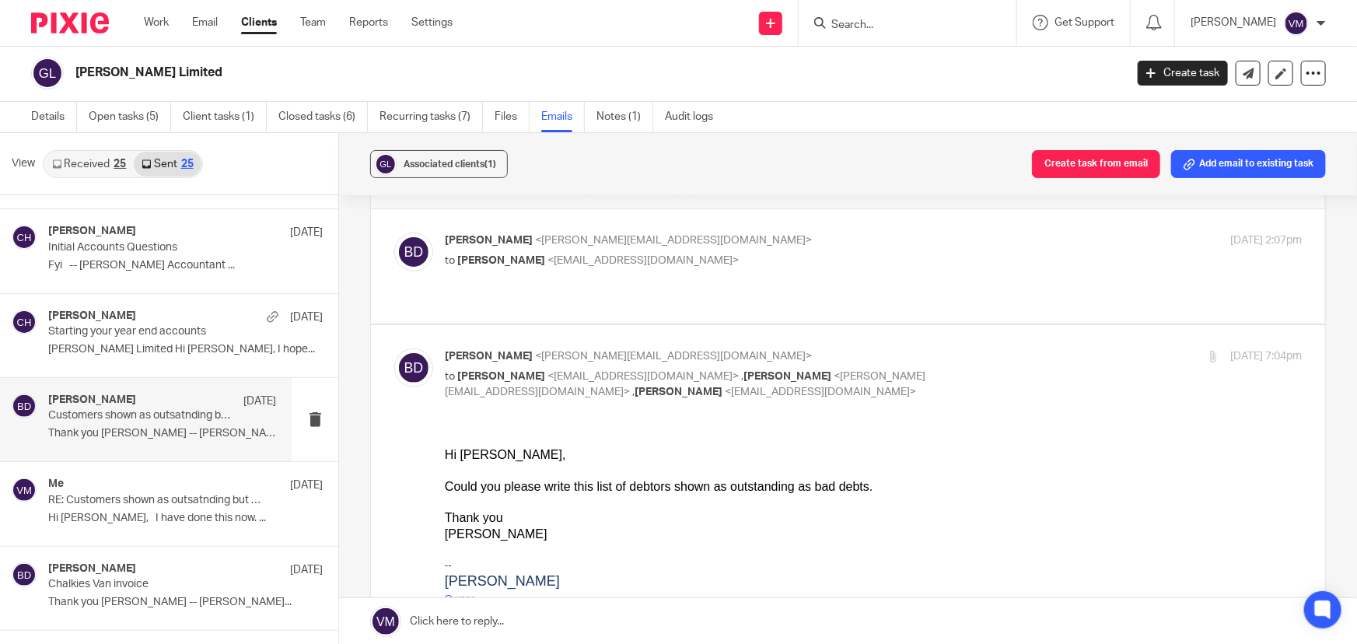
scroll to position [70, 0]
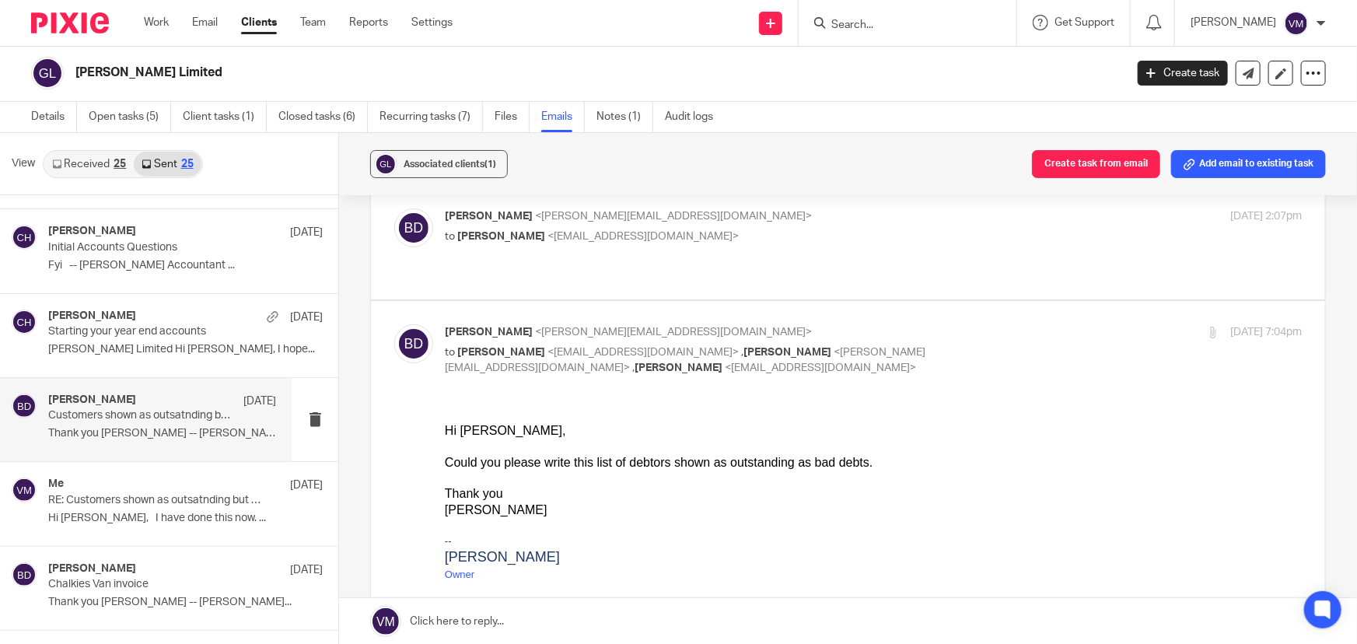
click at [927, 31] on input "Search" at bounding box center [900, 26] width 140 height 14
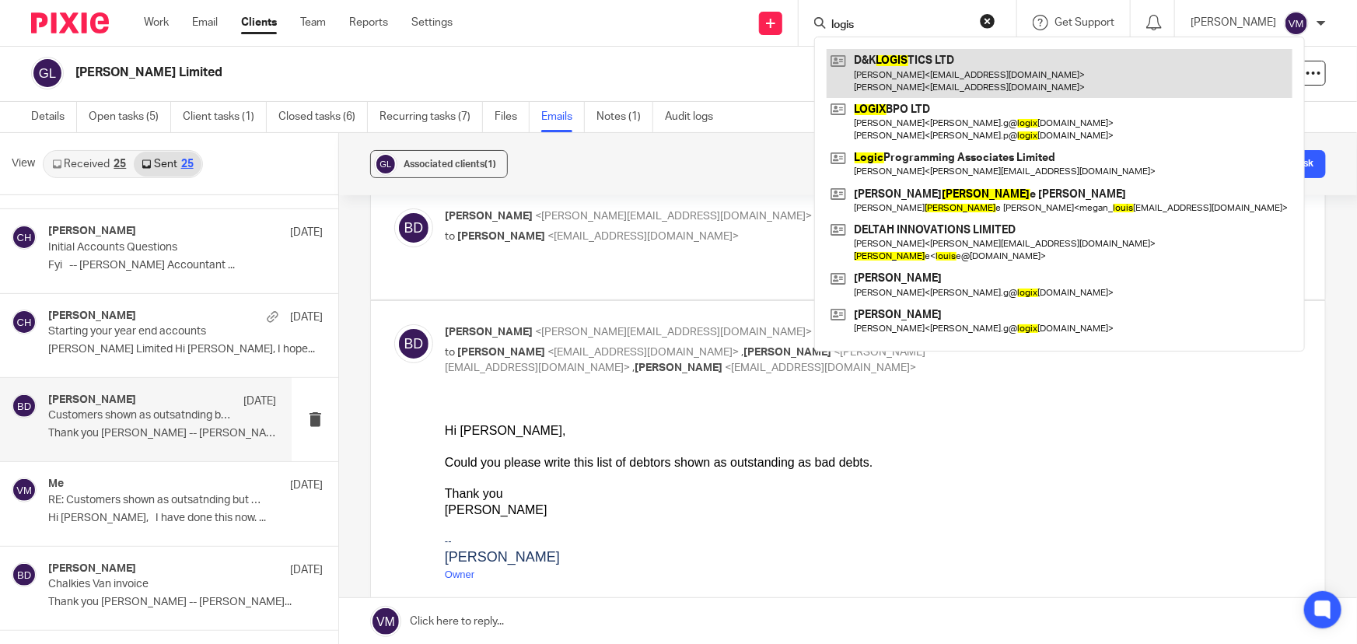
type input "logis"
click at [912, 58] on link at bounding box center [1060, 73] width 466 height 48
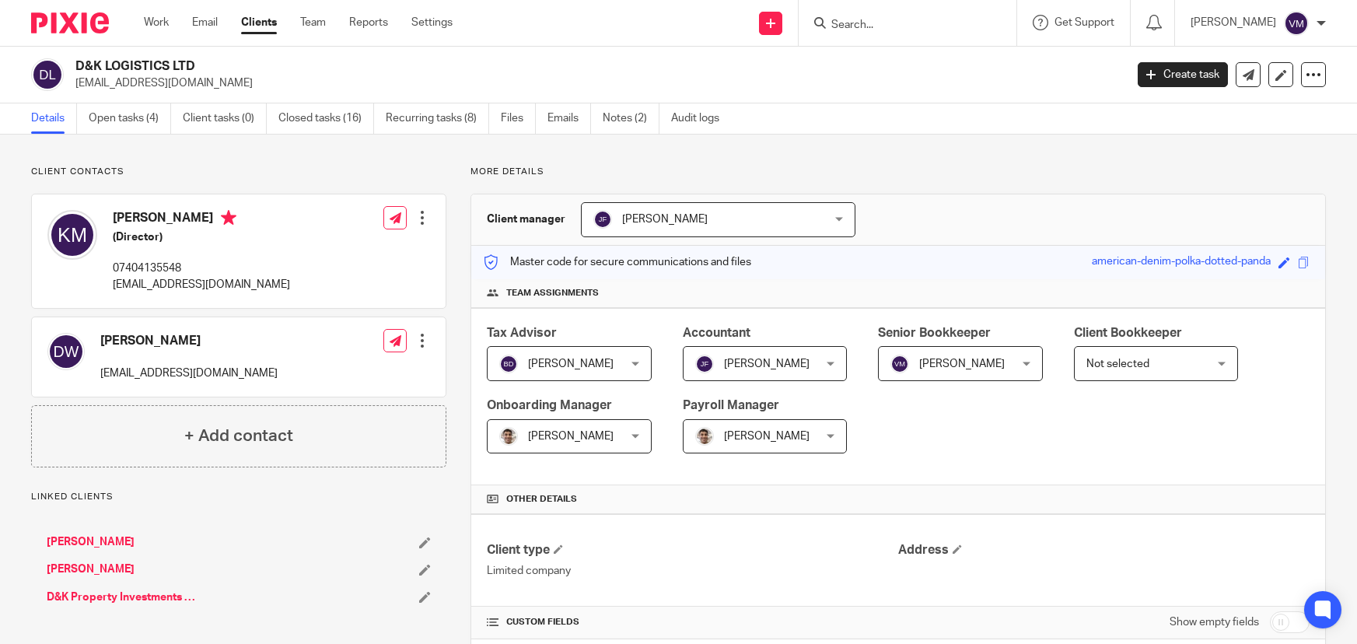
click at [575, 119] on link "Emails" at bounding box center [570, 118] width 44 height 30
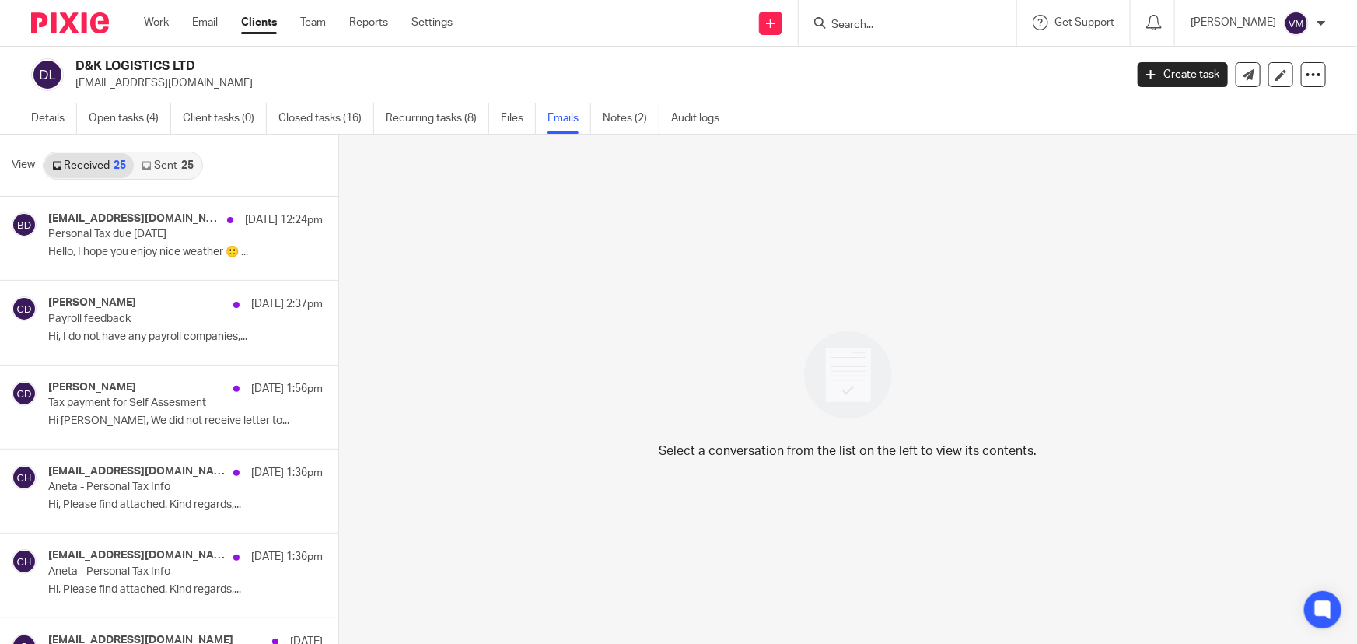
click at [149, 166] on icon at bounding box center [146, 165] width 9 height 9
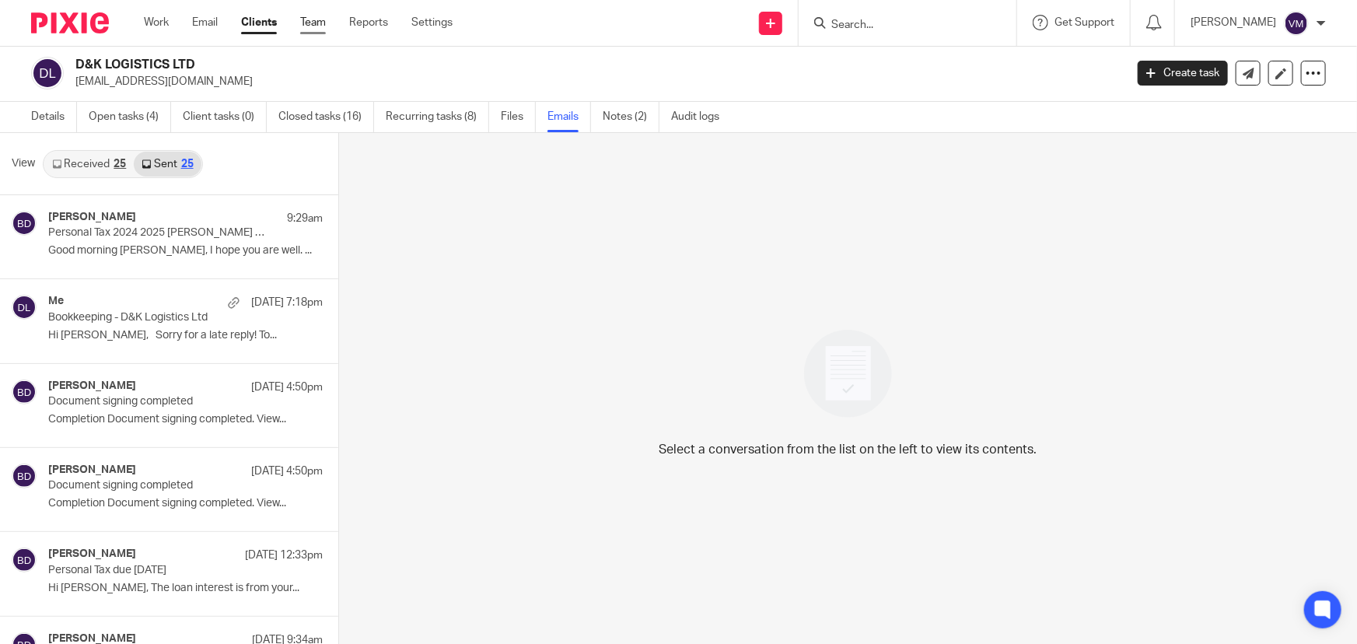
click at [314, 23] on link "Team" at bounding box center [313, 23] width 26 height 16
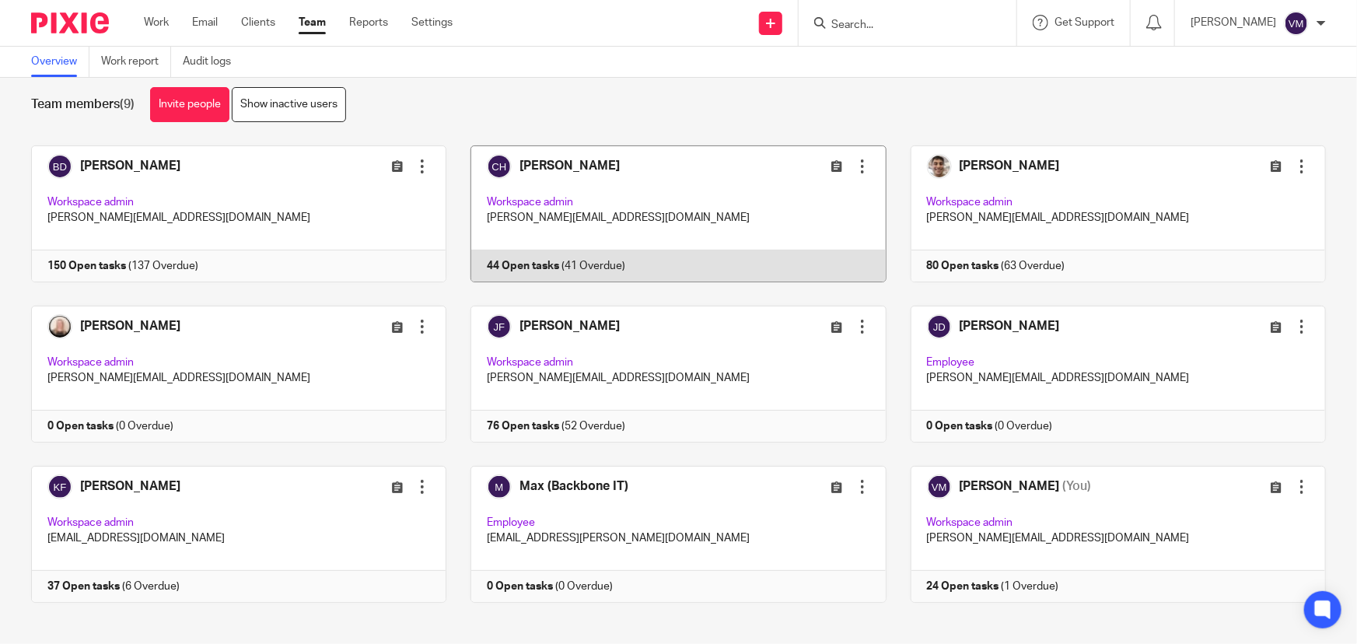
scroll to position [33, 0]
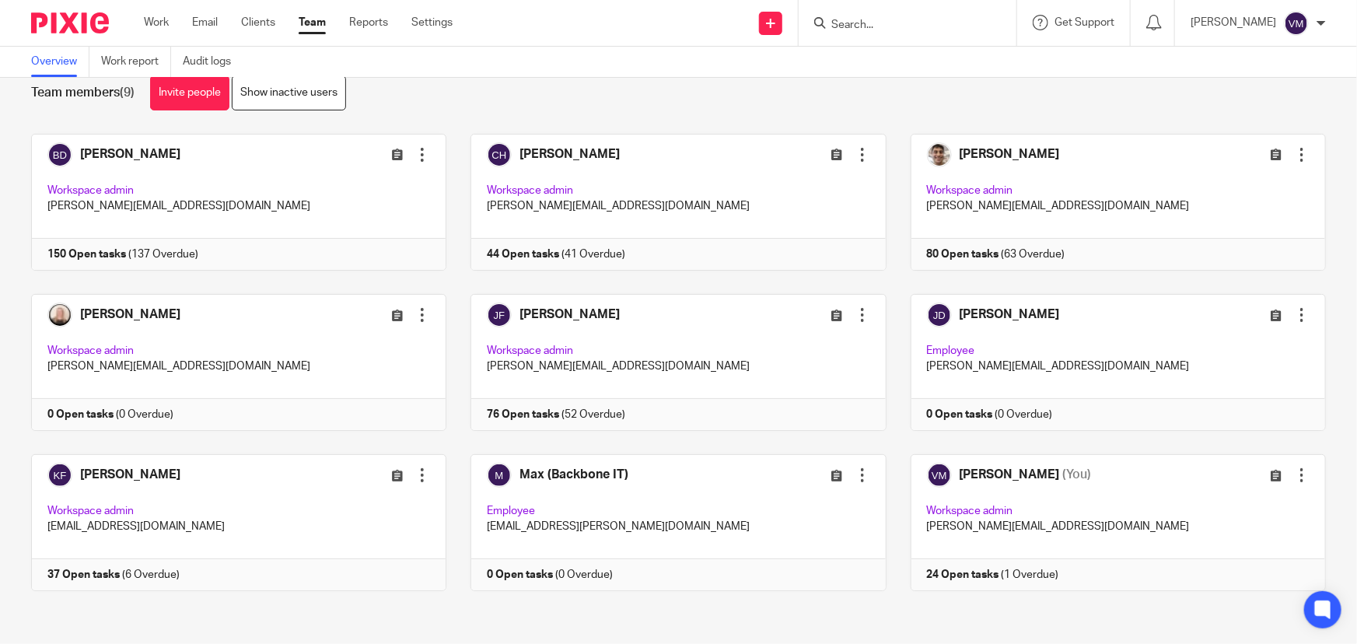
click at [872, 26] on input "Search" at bounding box center [900, 26] width 140 height 14
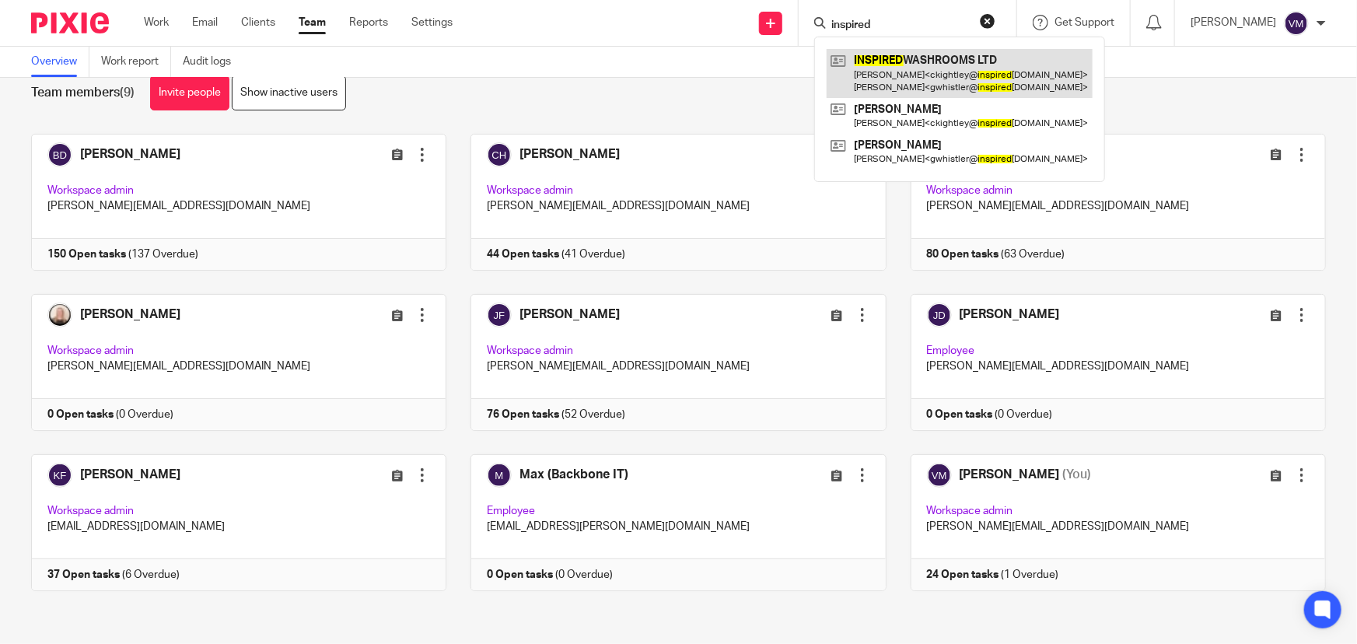
type input "inspired"
click at [922, 72] on link at bounding box center [960, 73] width 266 height 48
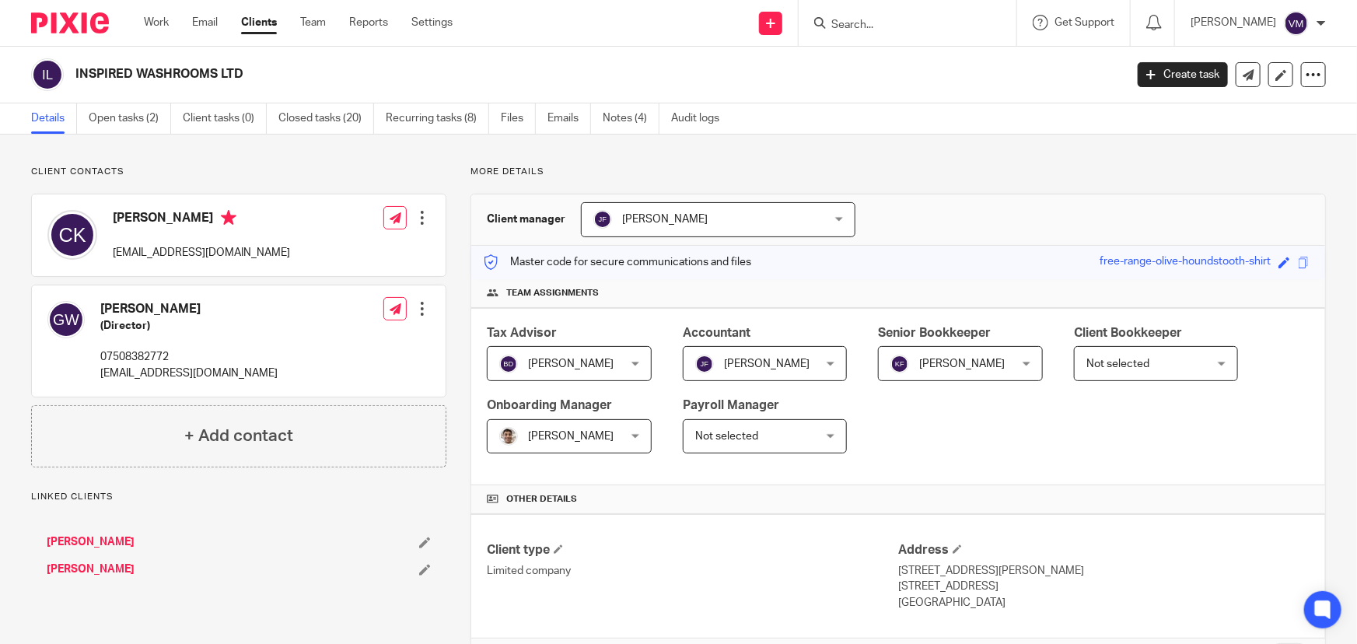
click at [568, 118] on link "Emails" at bounding box center [570, 118] width 44 height 30
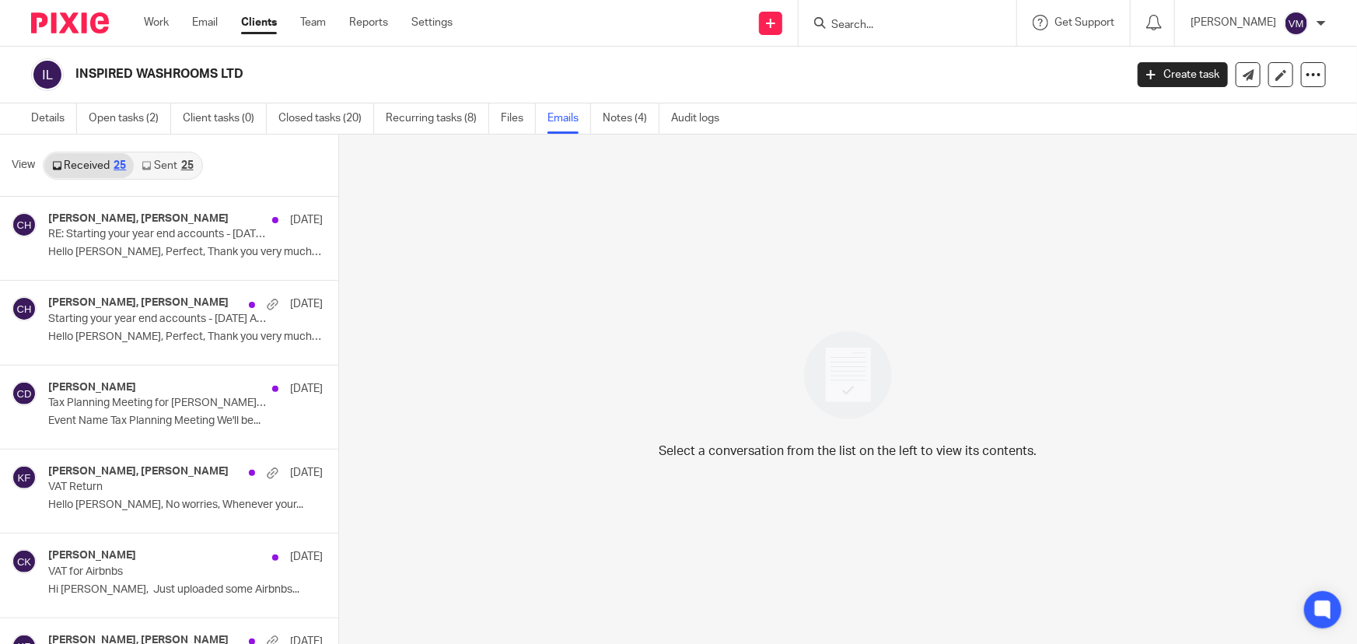
click at [170, 167] on link "Sent 25" at bounding box center [167, 165] width 67 height 25
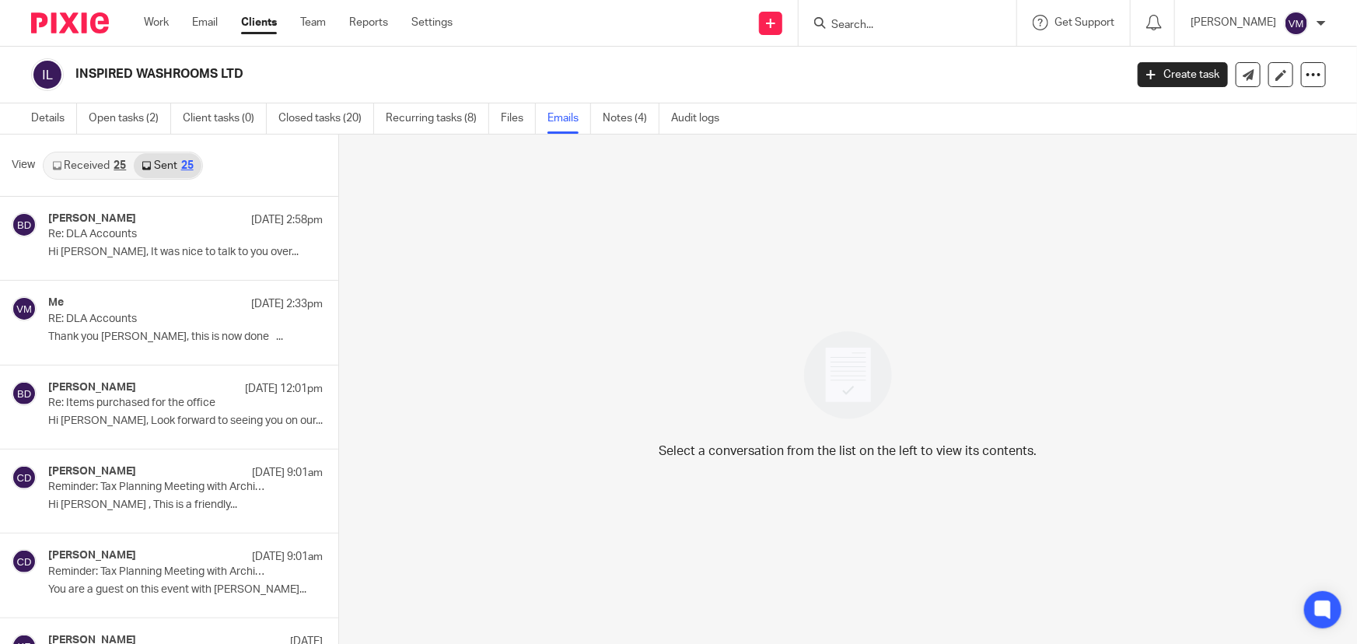
scroll to position [2, 0]
click at [110, 167] on link "Received 25" at bounding box center [88, 164] width 89 height 25
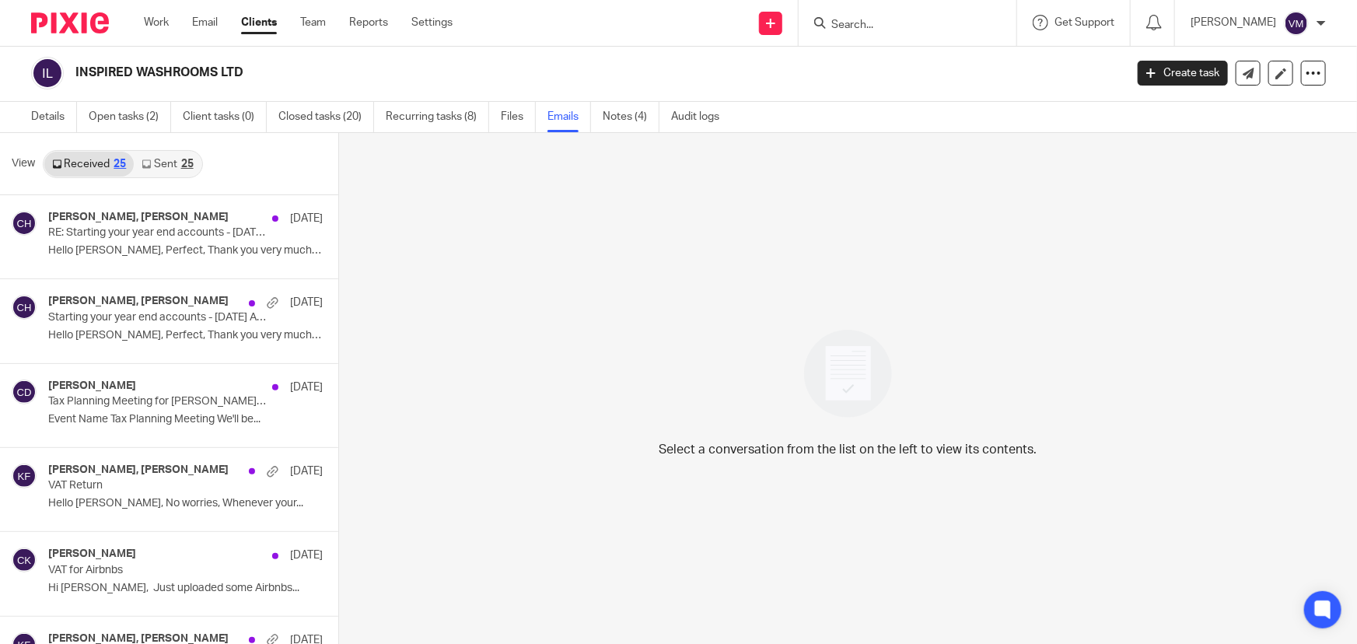
click at [158, 165] on link "Sent 25" at bounding box center [167, 164] width 67 height 25
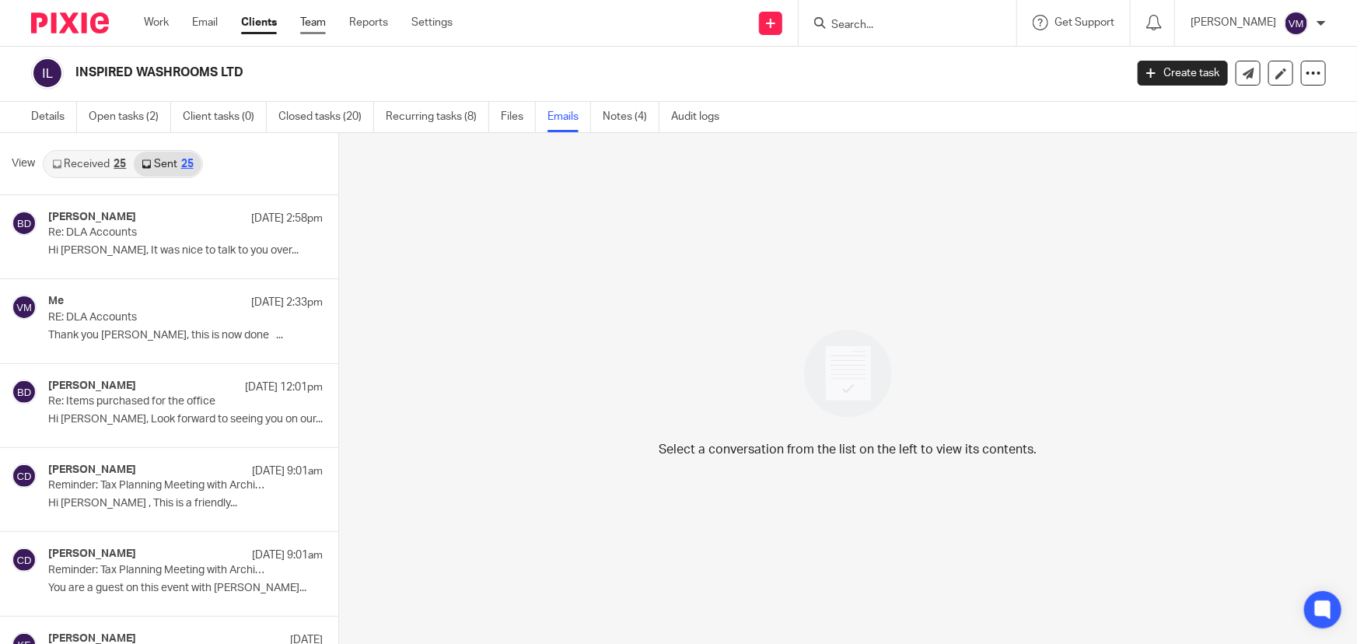
click at [317, 28] on link "Team" at bounding box center [313, 23] width 26 height 16
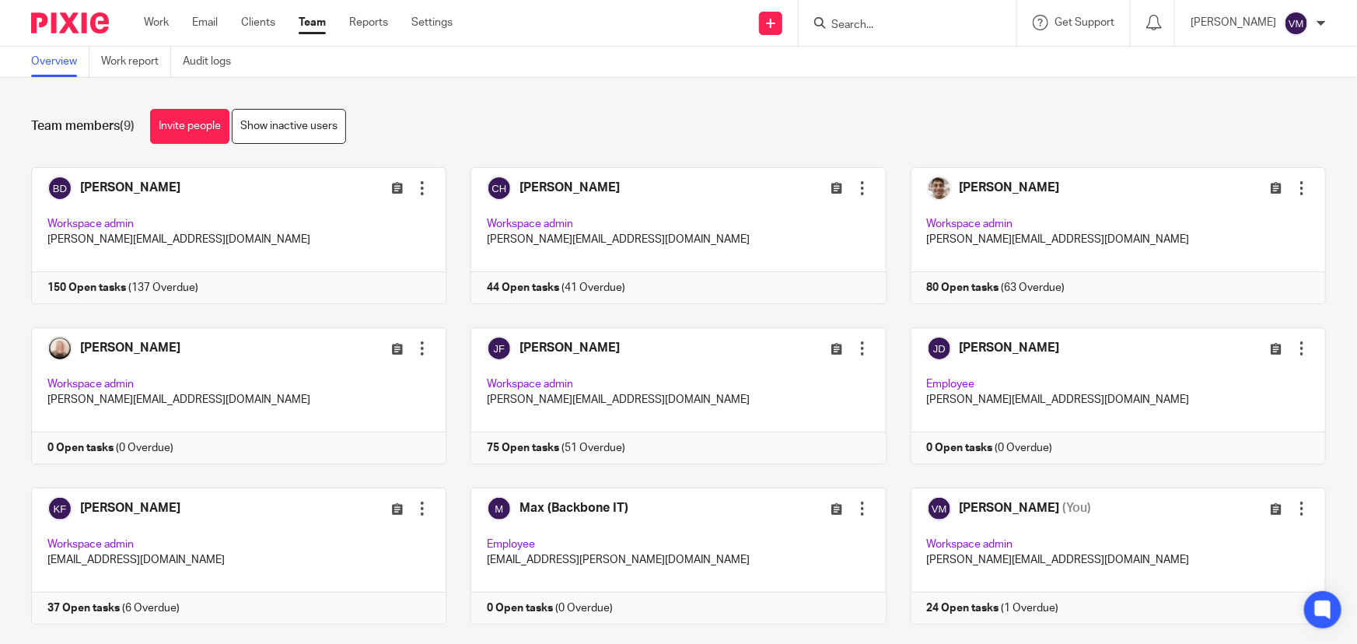
click at [867, 26] on input "Search" at bounding box center [900, 26] width 140 height 14
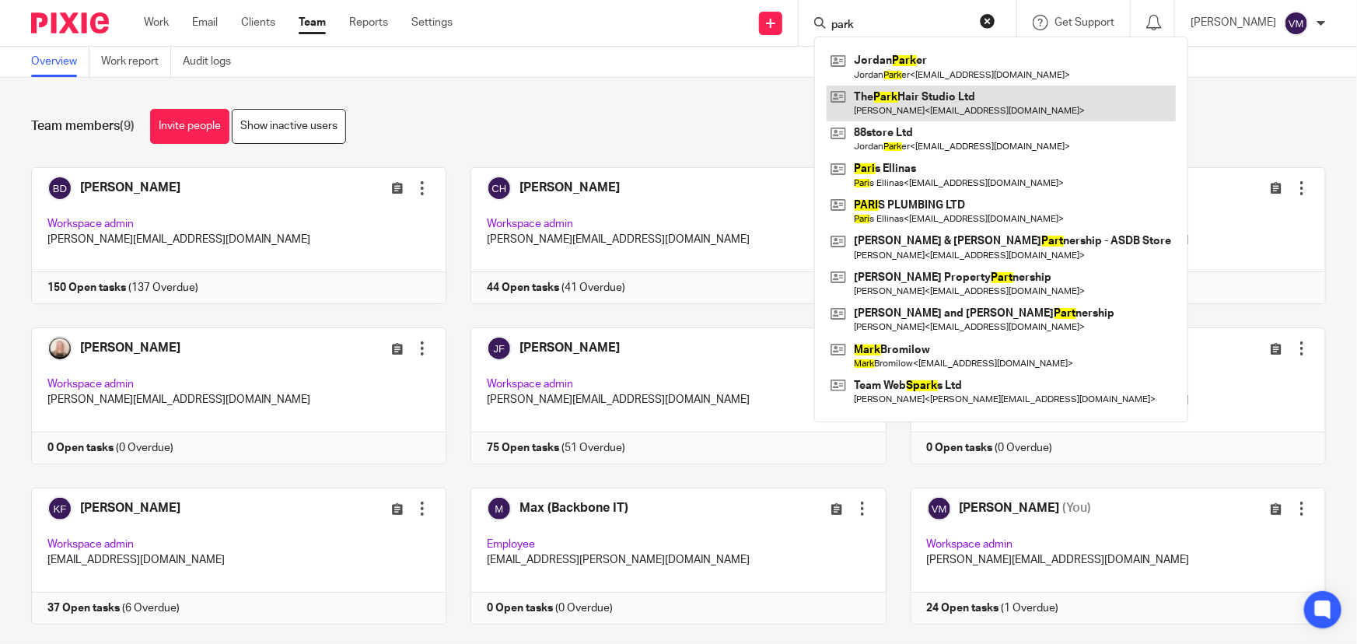
type input "park"
click at [951, 107] on link at bounding box center [1001, 104] width 349 height 36
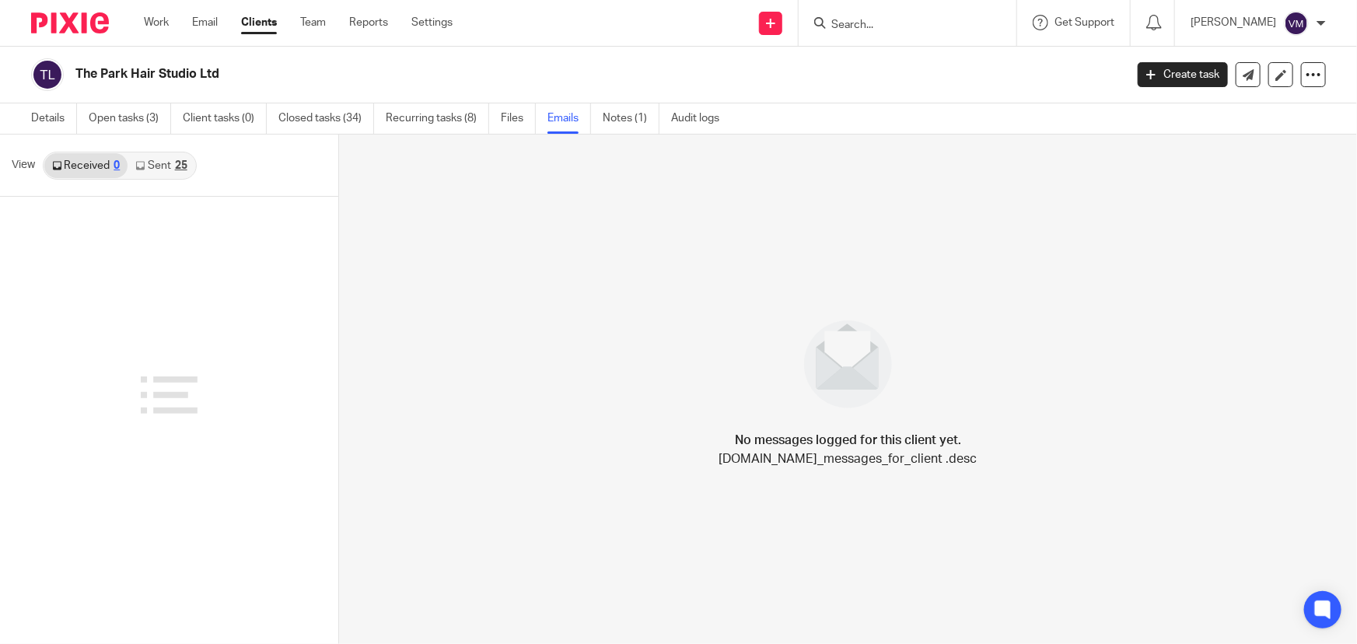
click at [162, 166] on link "Sent 25" at bounding box center [161, 165] width 67 height 25
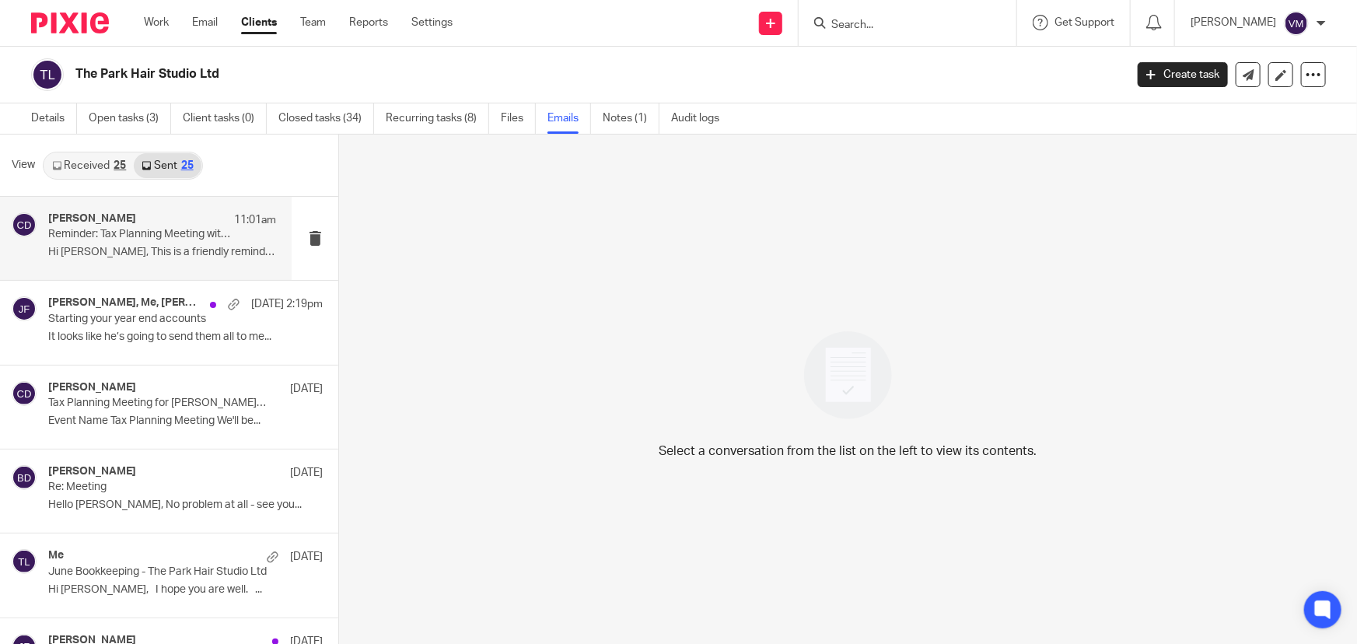
click at [103, 236] on p "Reminder: Tax Planning Meeting with Archimedia Accounts at 11:00am ([GEOGRAPHIC…" at bounding box center [139, 234] width 183 height 13
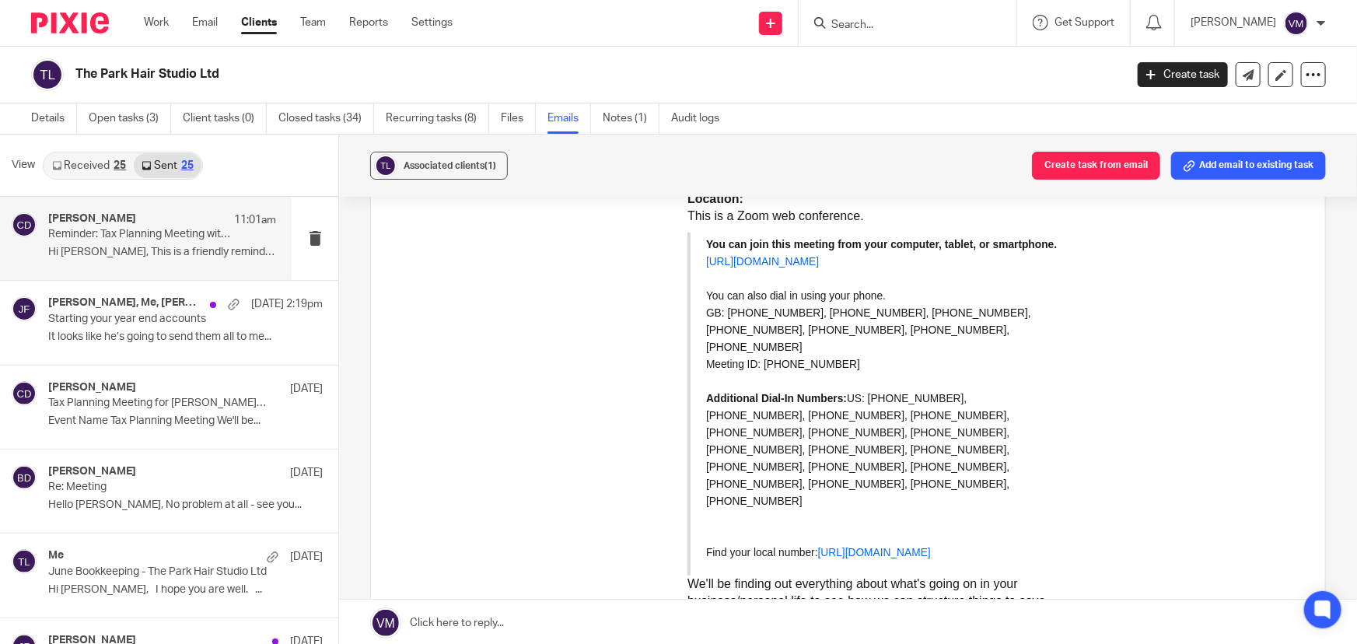
scroll to position [495, 0]
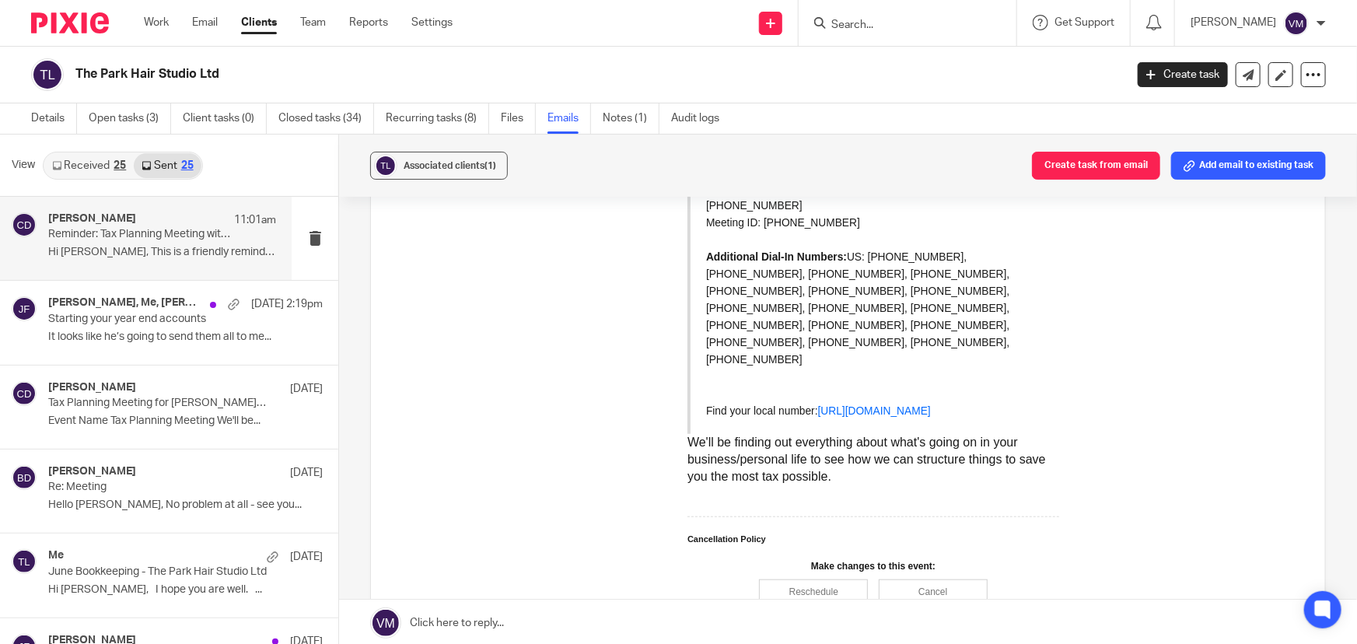
click at [110, 158] on link "Received 25" at bounding box center [88, 165] width 89 height 25
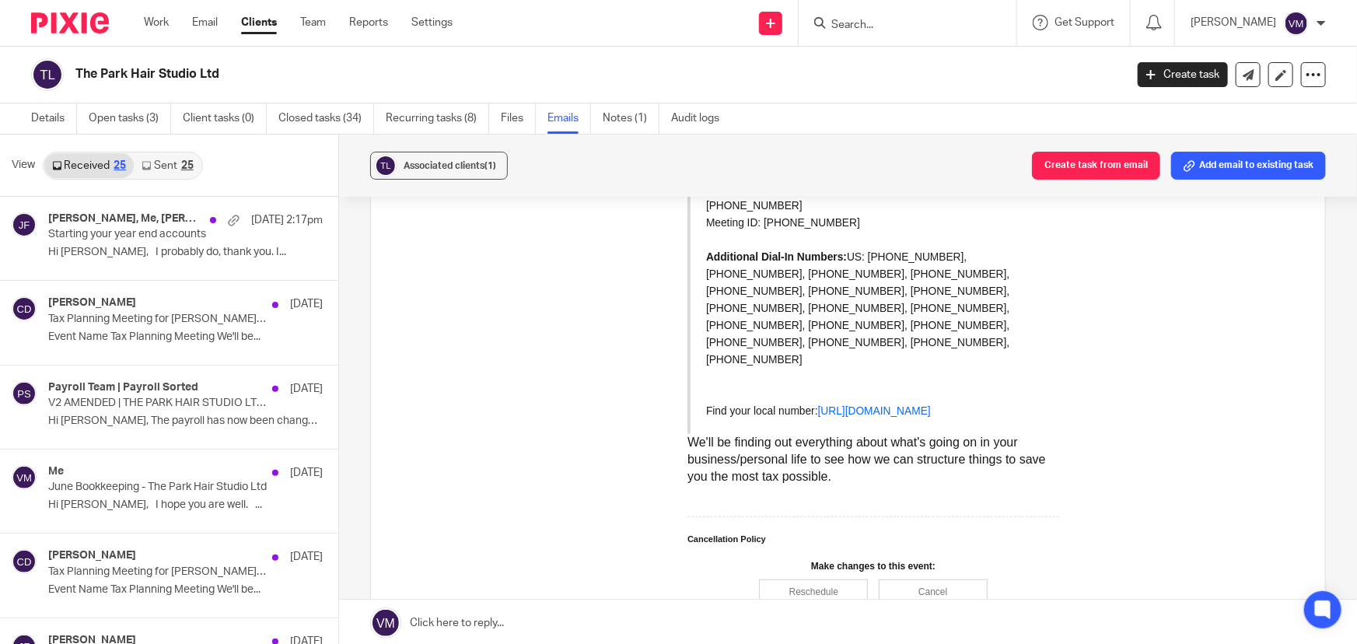
scroll to position [2, 0]
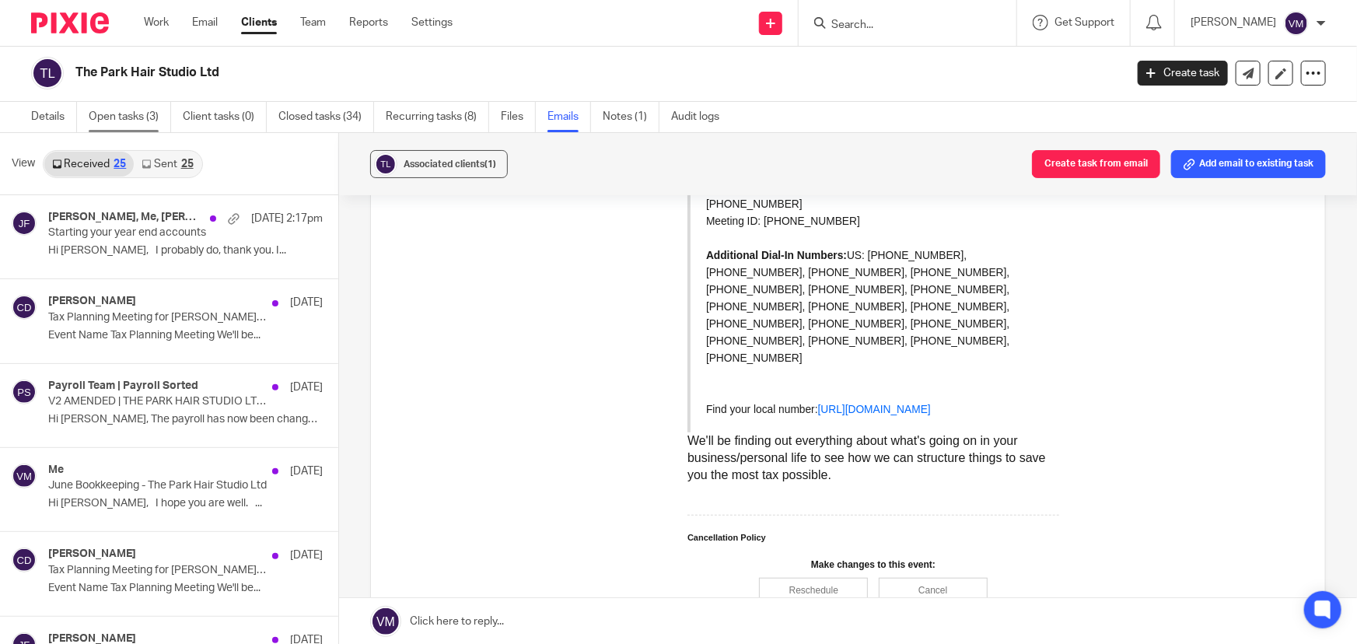
click at [136, 113] on link "Open tasks (3)" at bounding box center [130, 117] width 82 height 30
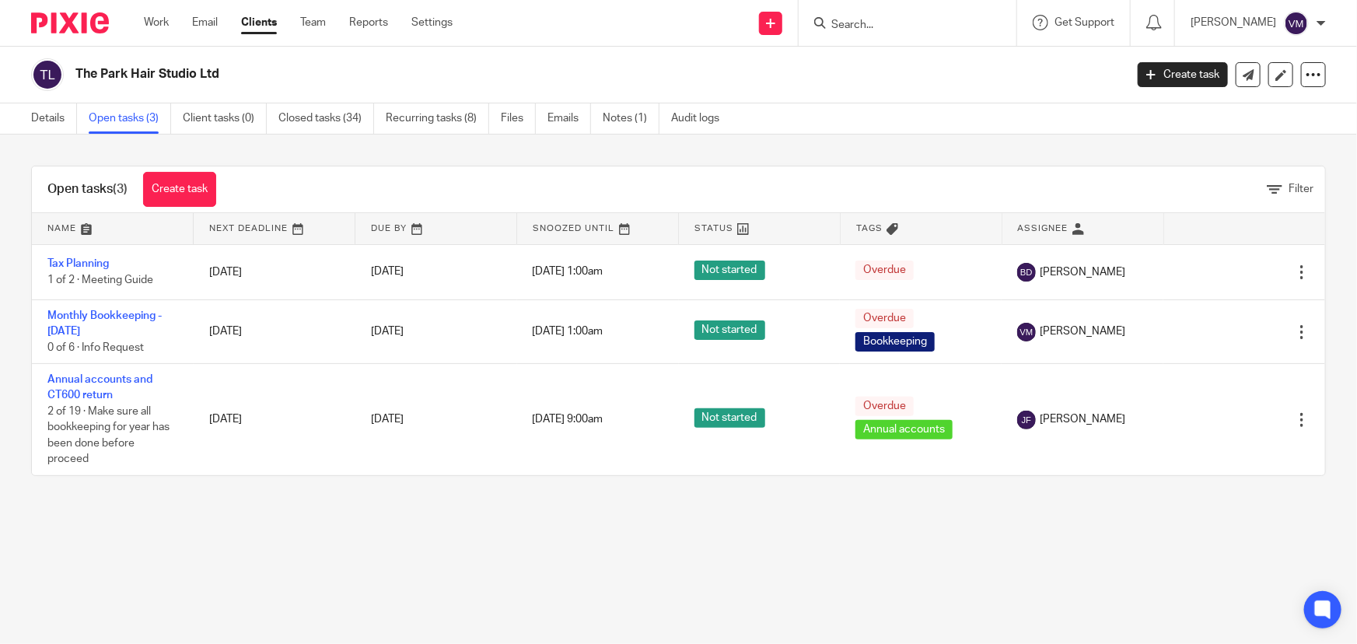
click at [416, 111] on link "Recurring tasks (8)" at bounding box center [437, 118] width 103 height 30
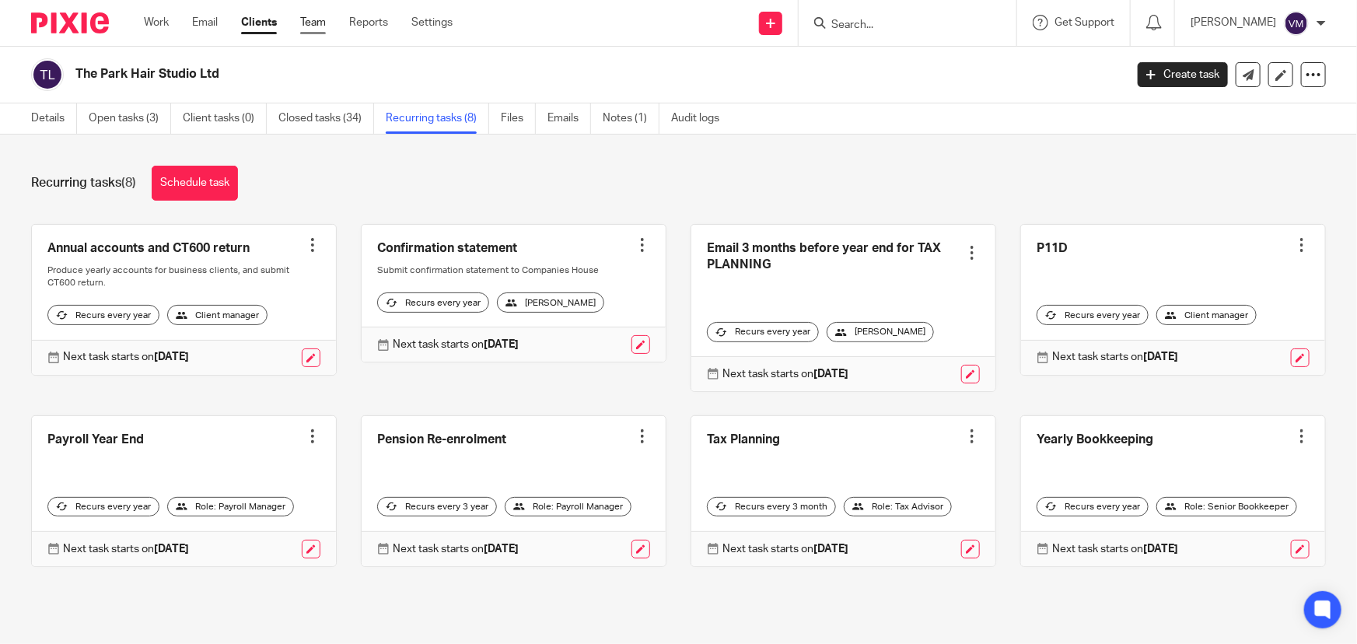
click at [314, 21] on link "Team" at bounding box center [313, 23] width 26 height 16
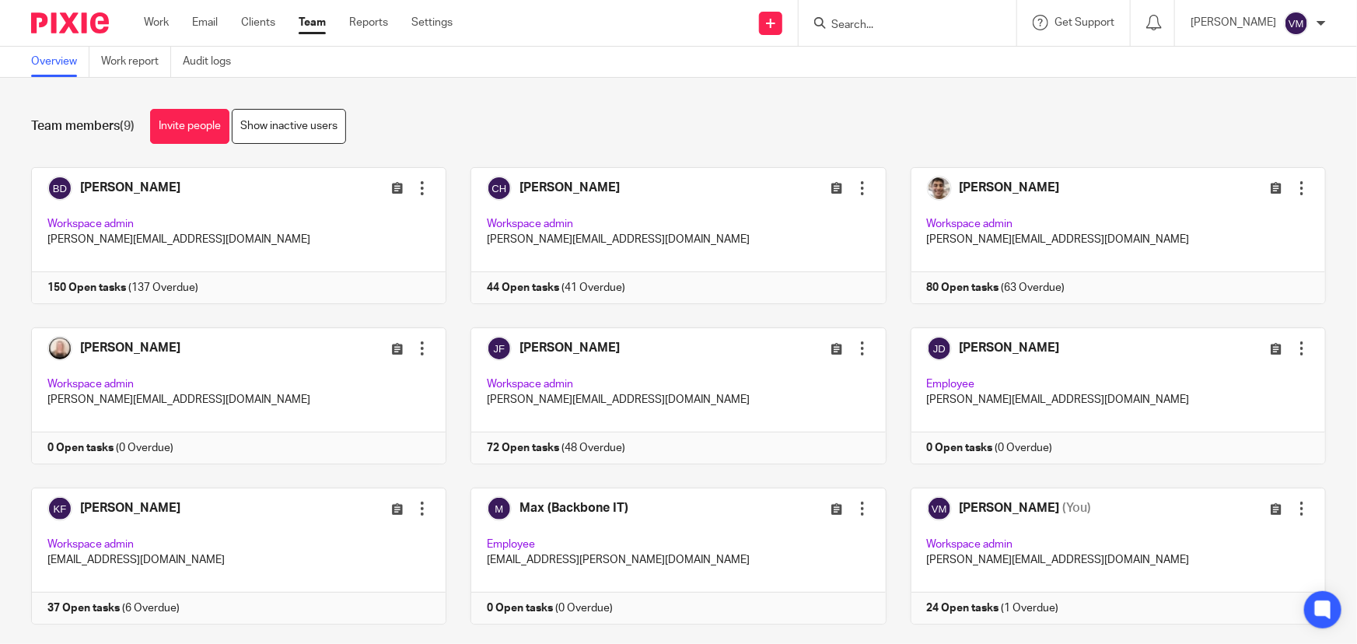
scroll to position [33, 0]
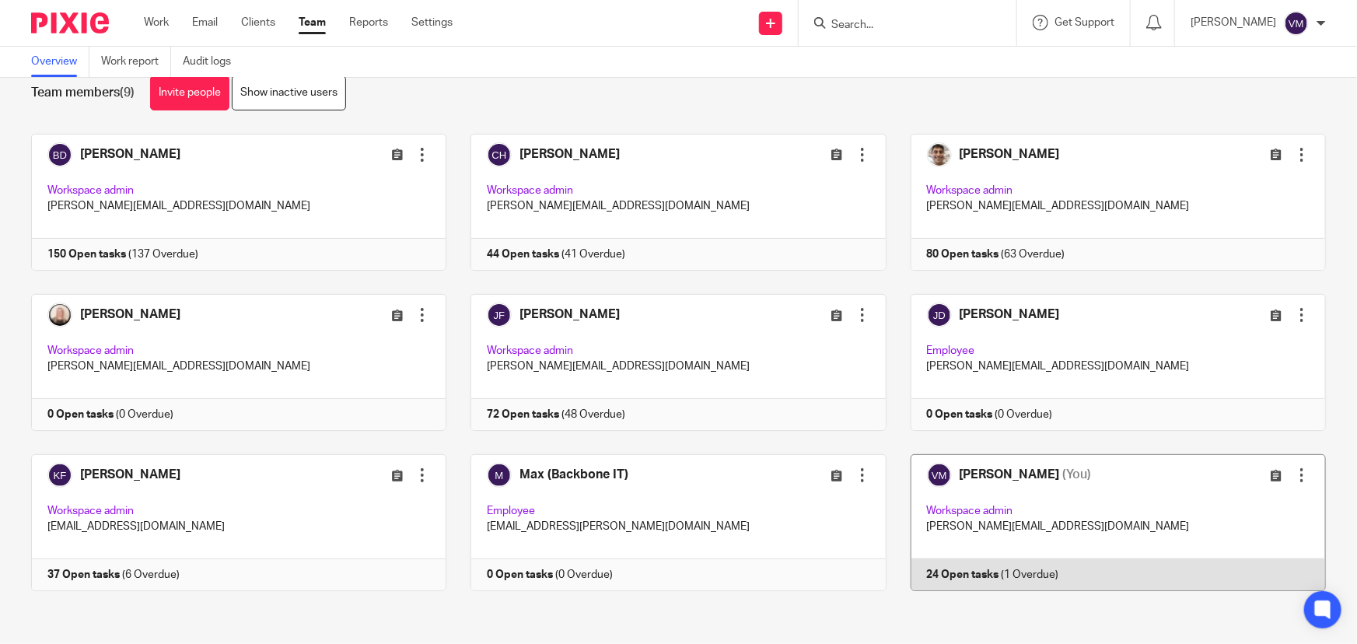
click at [1029, 574] on link at bounding box center [1107, 522] width 440 height 137
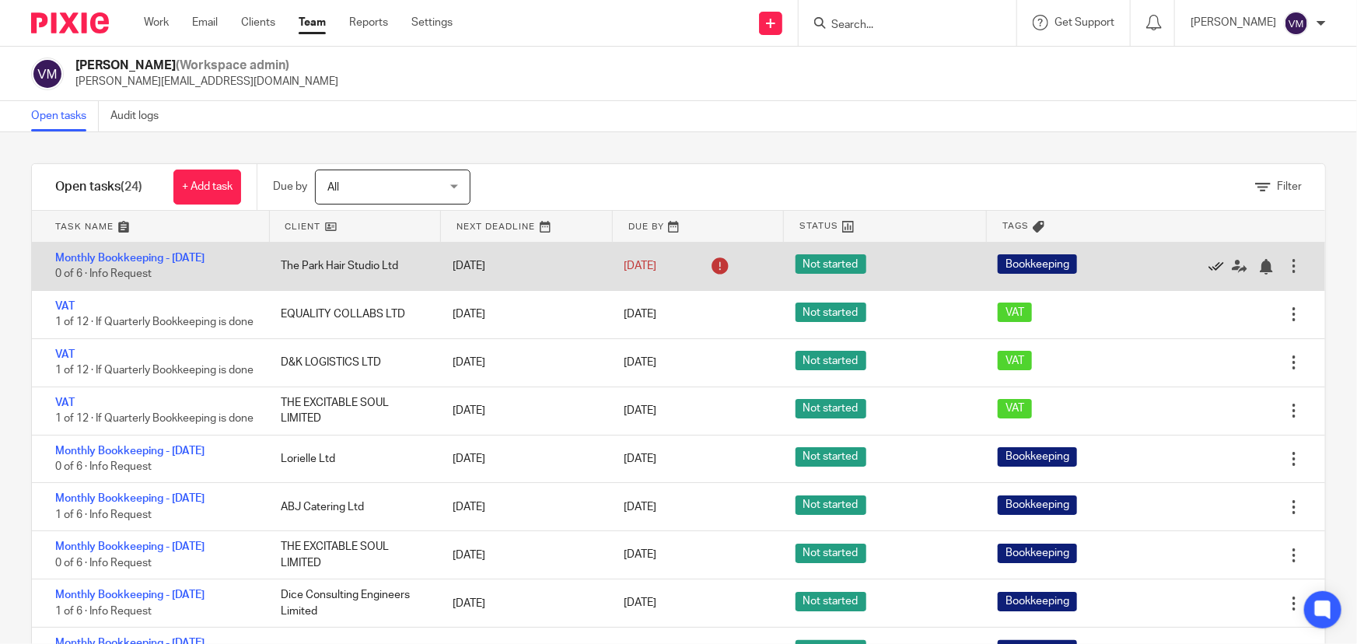
click at [1209, 265] on icon at bounding box center [1217, 267] width 16 height 16
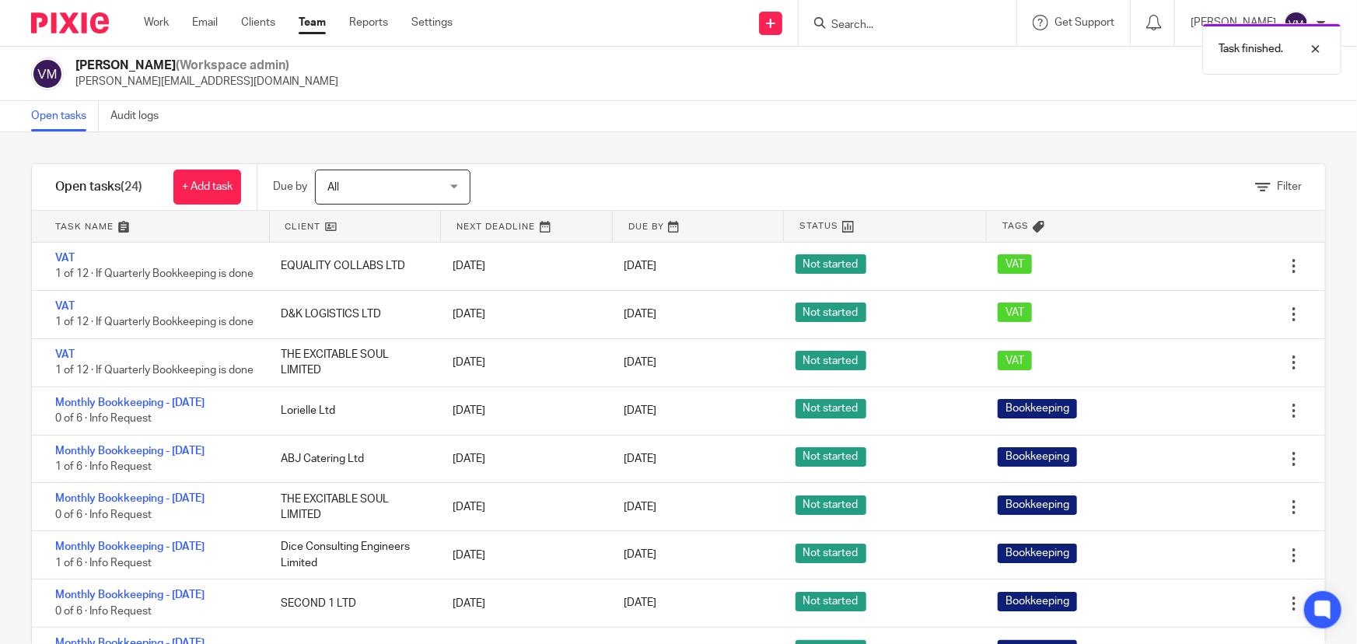
click at [316, 24] on link "Team" at bounding box center [312, 23] width 27 height 16
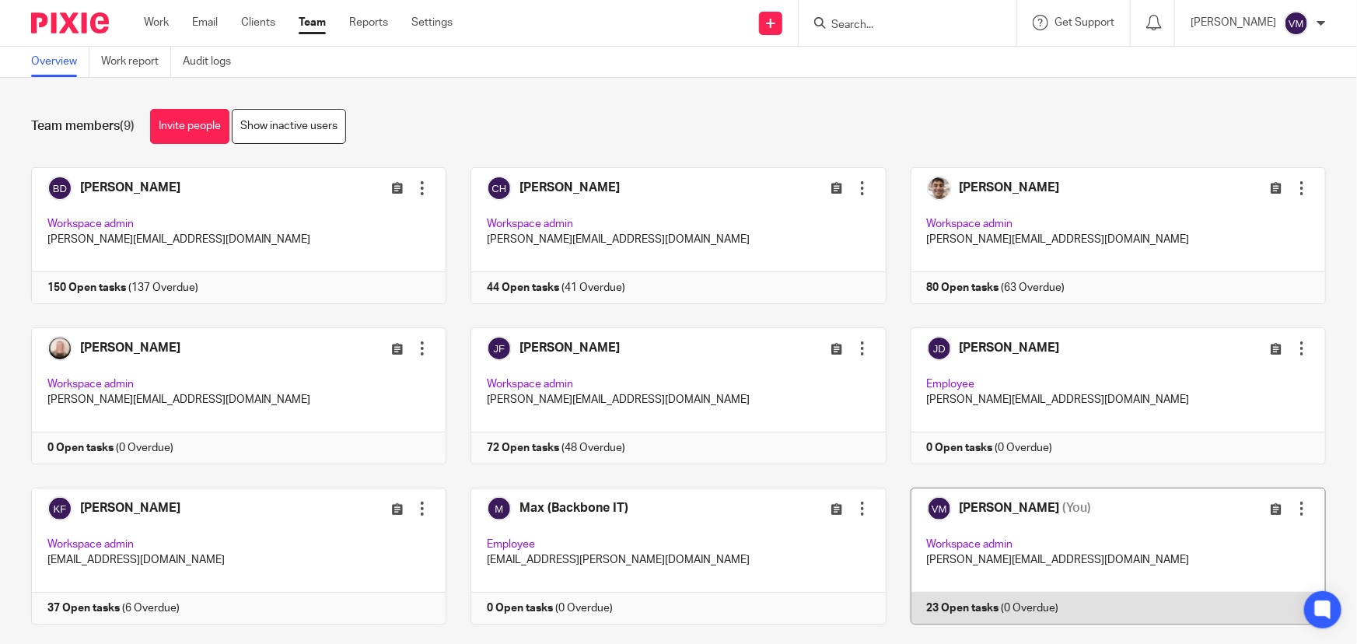
click at [1070, 604] on link at bounding box center [1107, 556] width 440 height 137
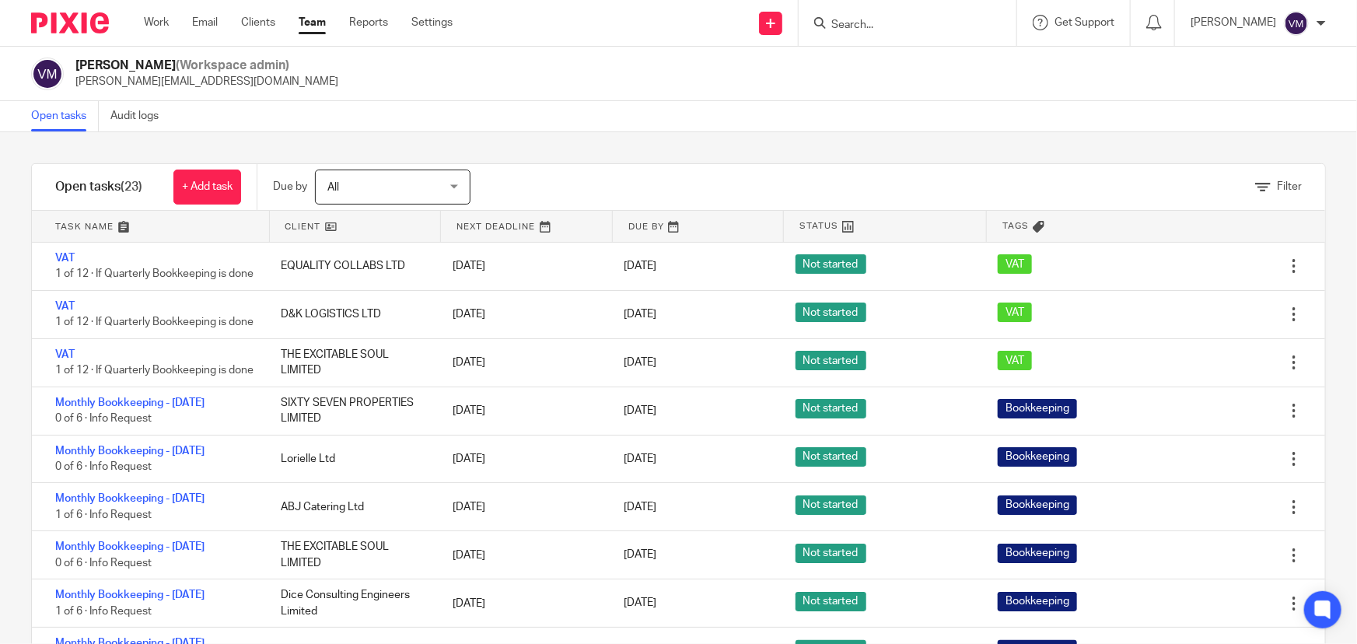
click at [315, 24] on link "Team" at bounding box center [312, 23] width 27 height 16
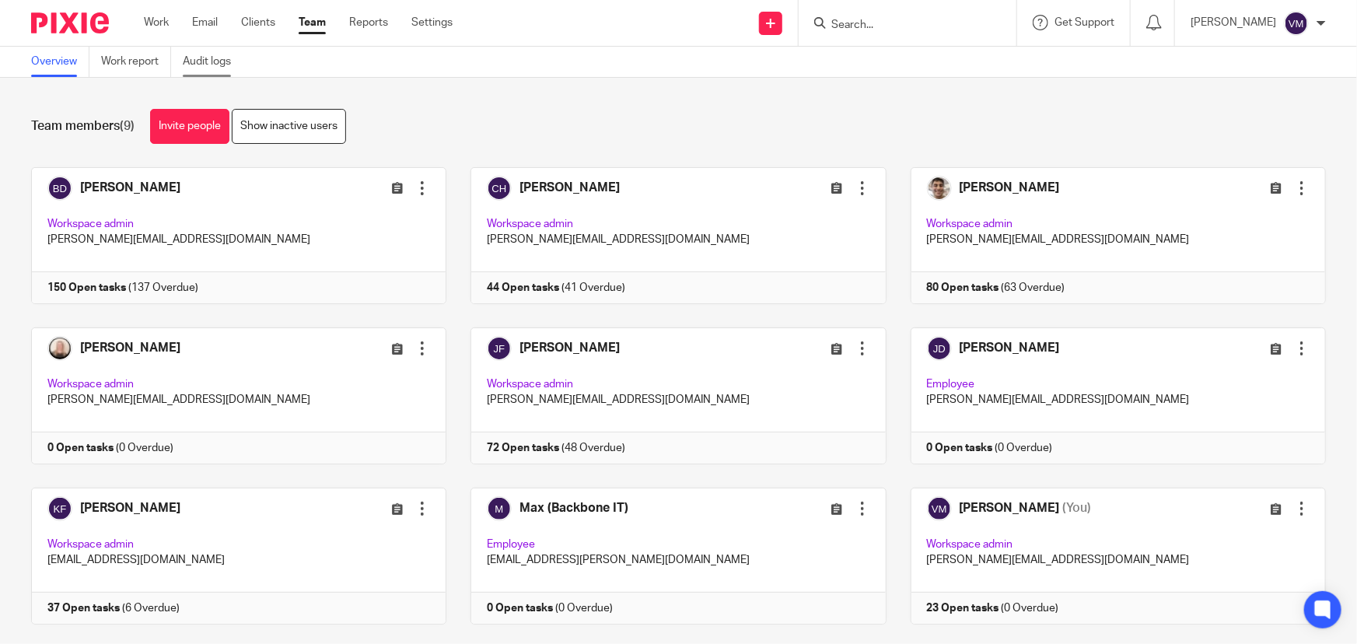
click at [217, 60] on link "Audit logs" at bounding box center [213, 62] width 60 height 30
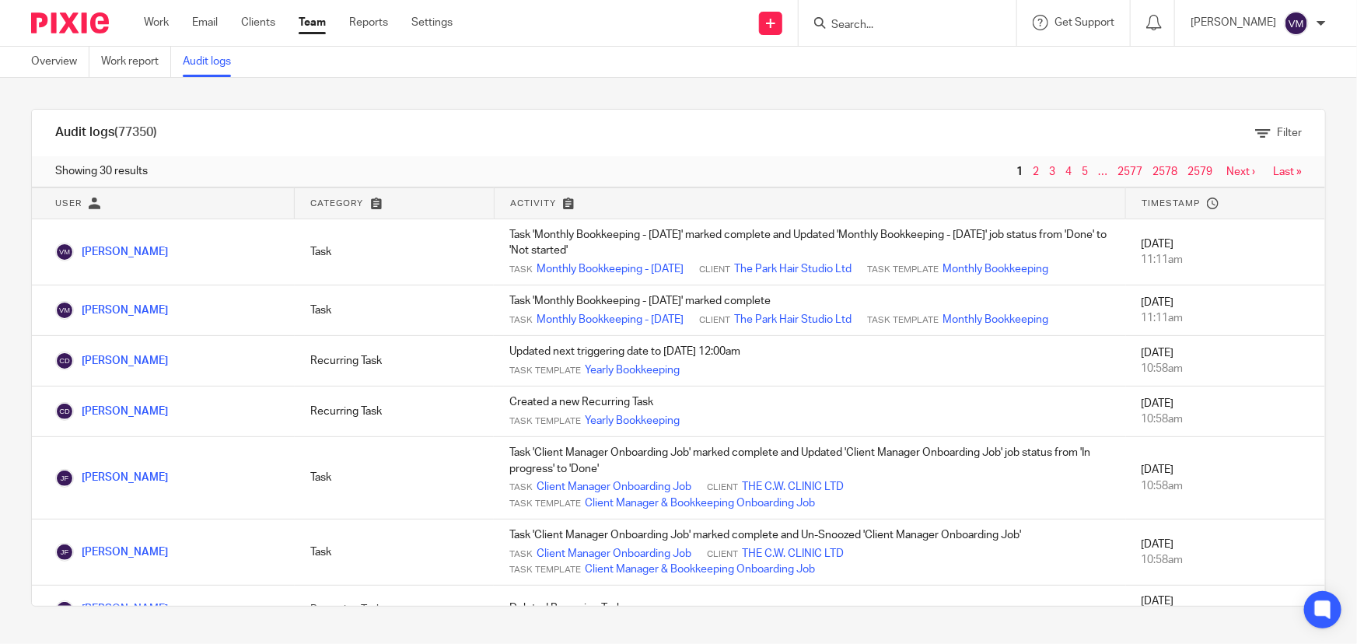
click at [313, 20] on link "Team" at bounding box center [312, 23] width 27 height 16
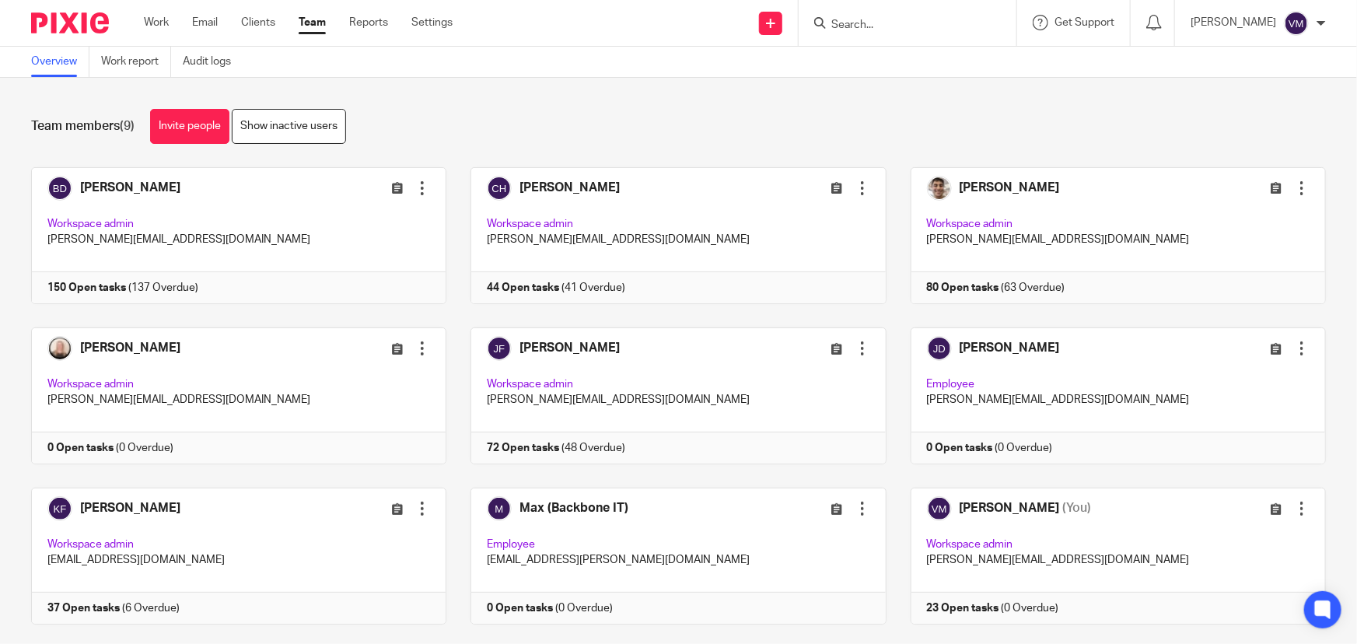
click at [884, 23] on input "Search" at bounding box center [900, 26] width 140 height 14
type input "round"
click at [905, 64] on link at bounding box center [960, 67] width 267 height 36
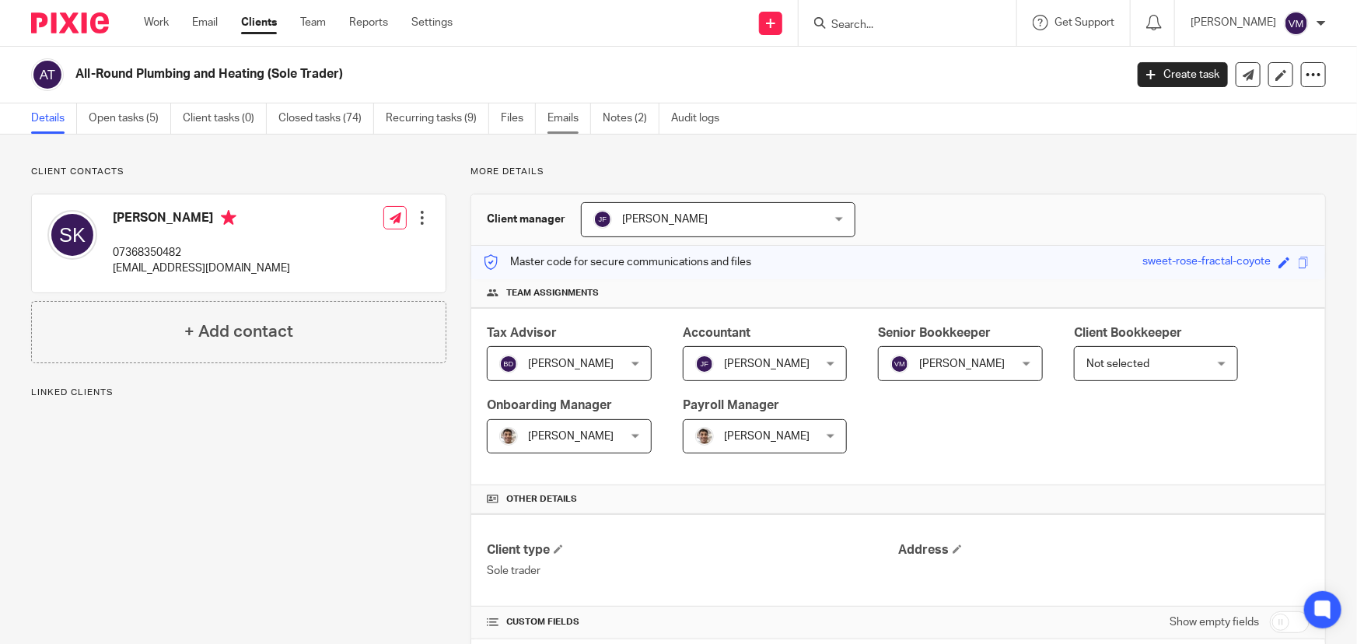
click at [569, 121] on link "Emails" at bounding box center [570, 118] width 44 height 30
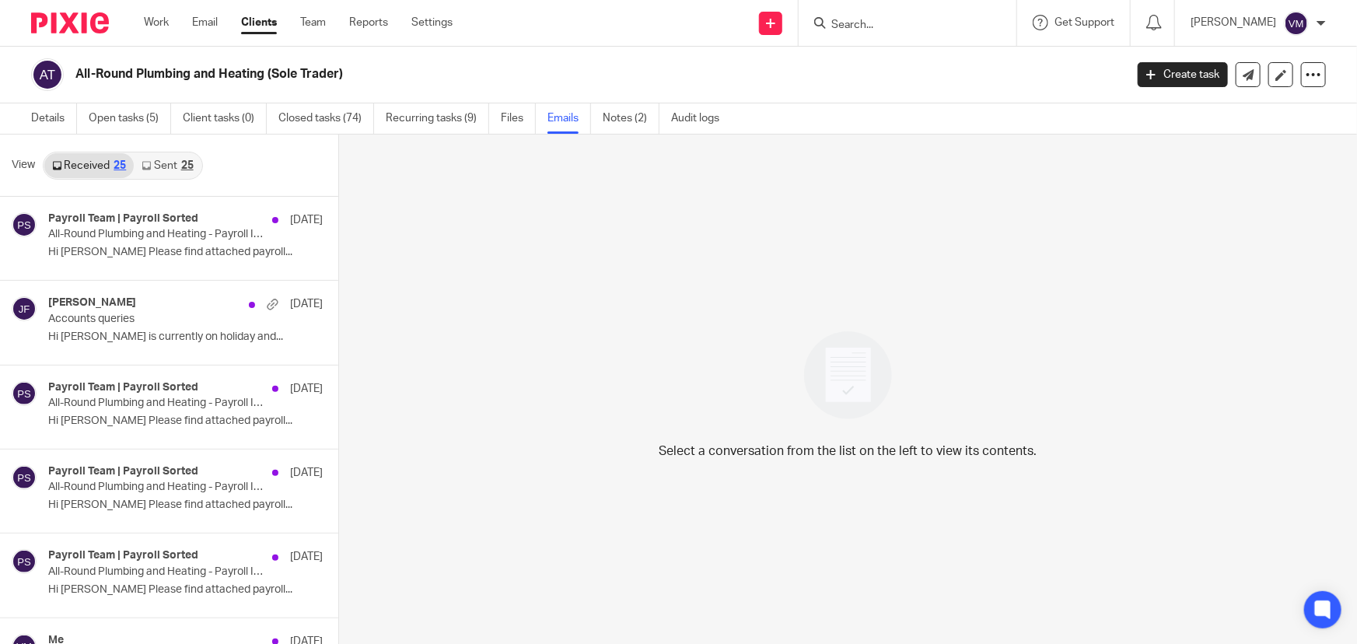
click at [145, 164] on icon at bounding box center [146, 165] width 9 height 9
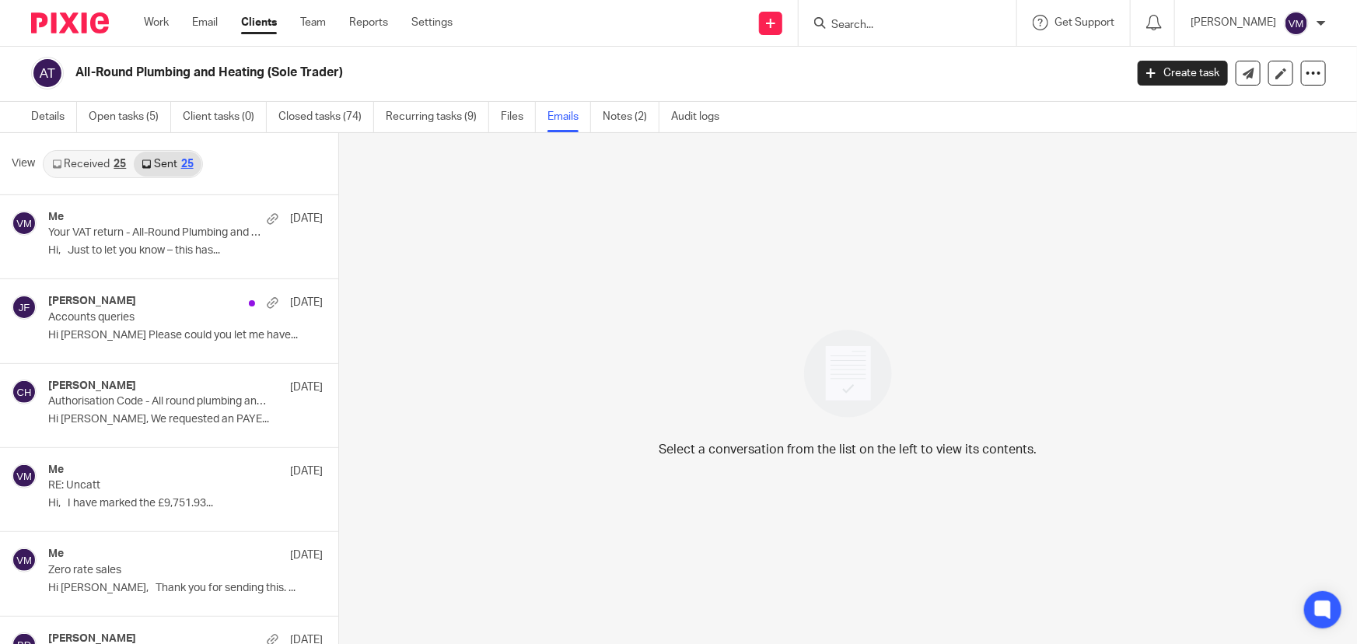
click at [85, 163] on link "Received 25" at bounding box center [88, 164] width 89 height 25
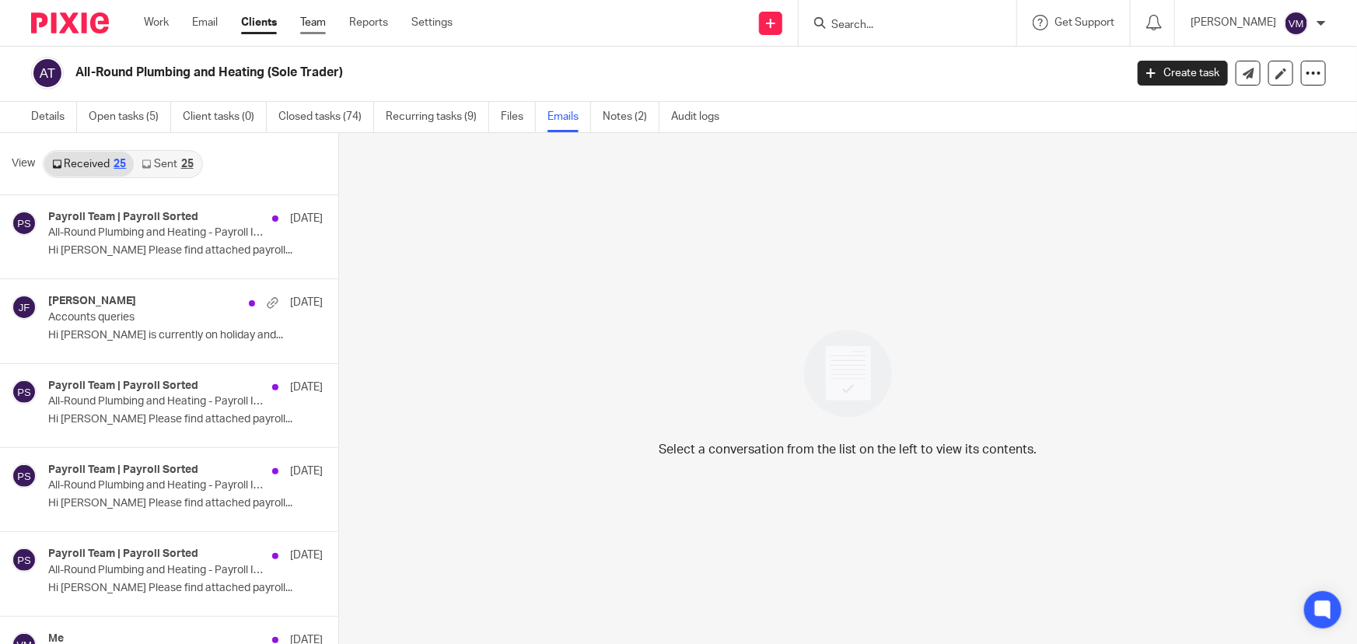
click at [308, 27] on link "Team" at bounding box center [313, 23] width 26 height 16
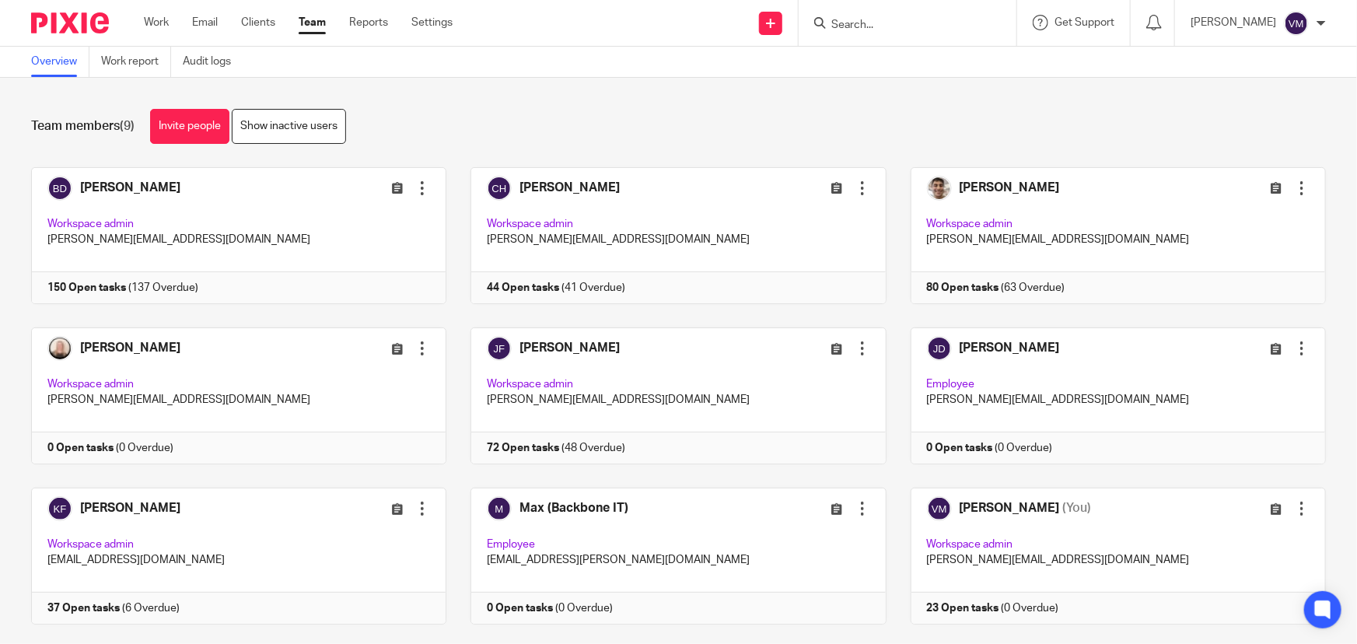
click at [868, 25] on input "Search" at bounding box center [900, 26] width 140 height 14
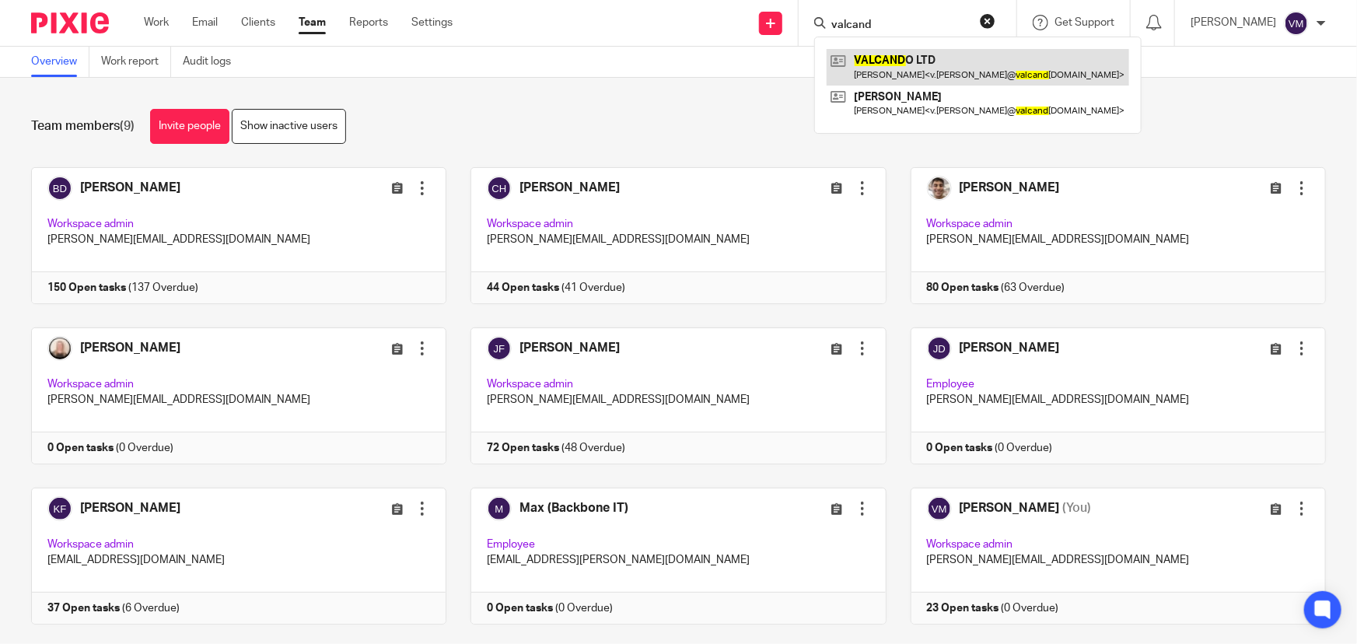
type input "valcand"
click at [926, 58] on link at bounding box center [978, 67] width 303 height 36
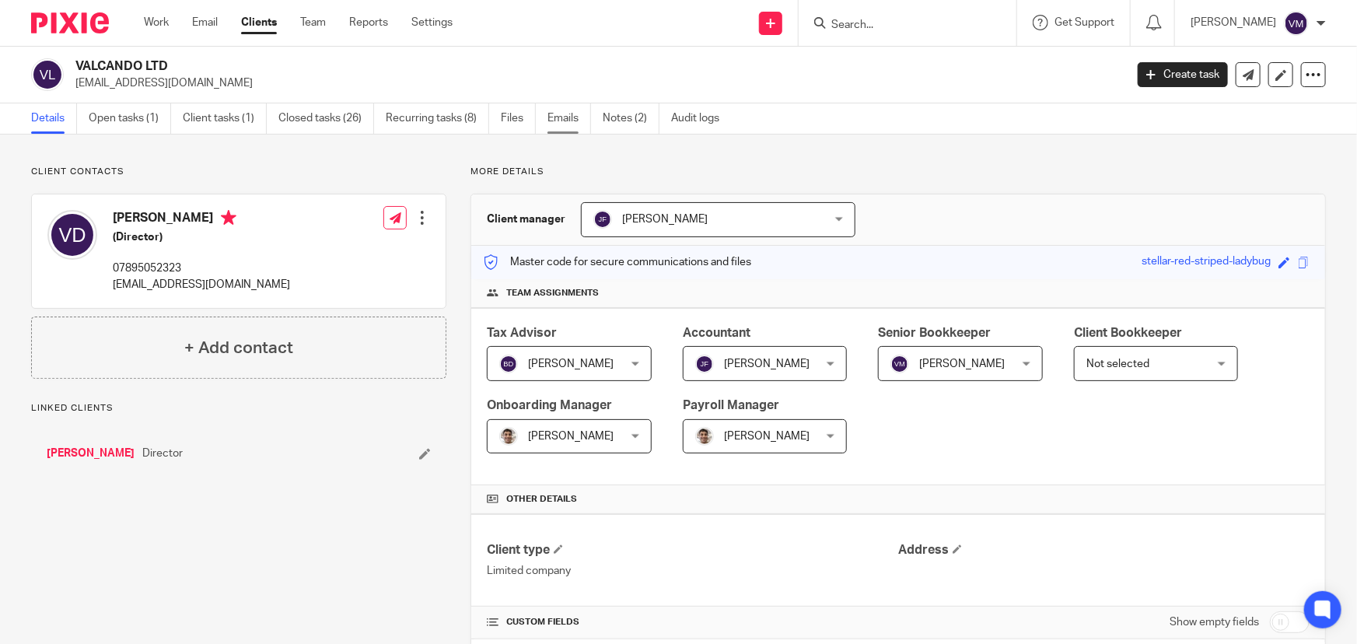
click at [570, 124] on link "Emails" at bounding box center [570, 118] width 44 height 30
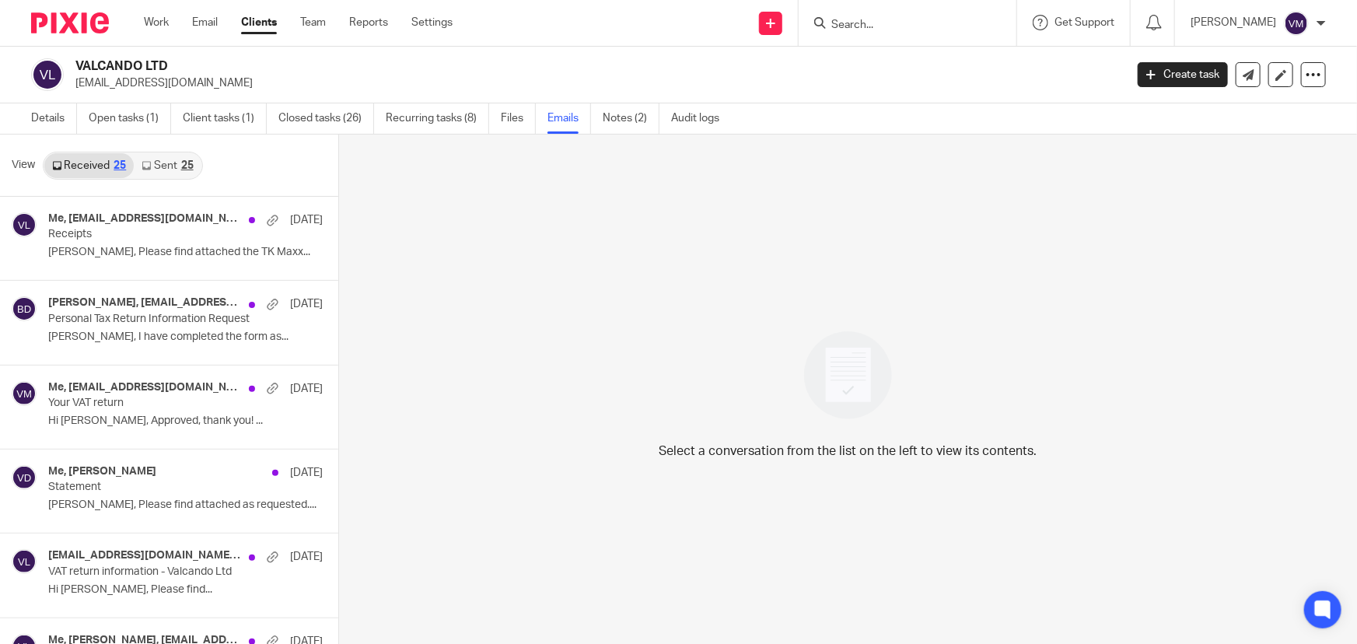
click at [157, 170] on link "Sent 25" at bounding box center [167, 165] width 67 height 25
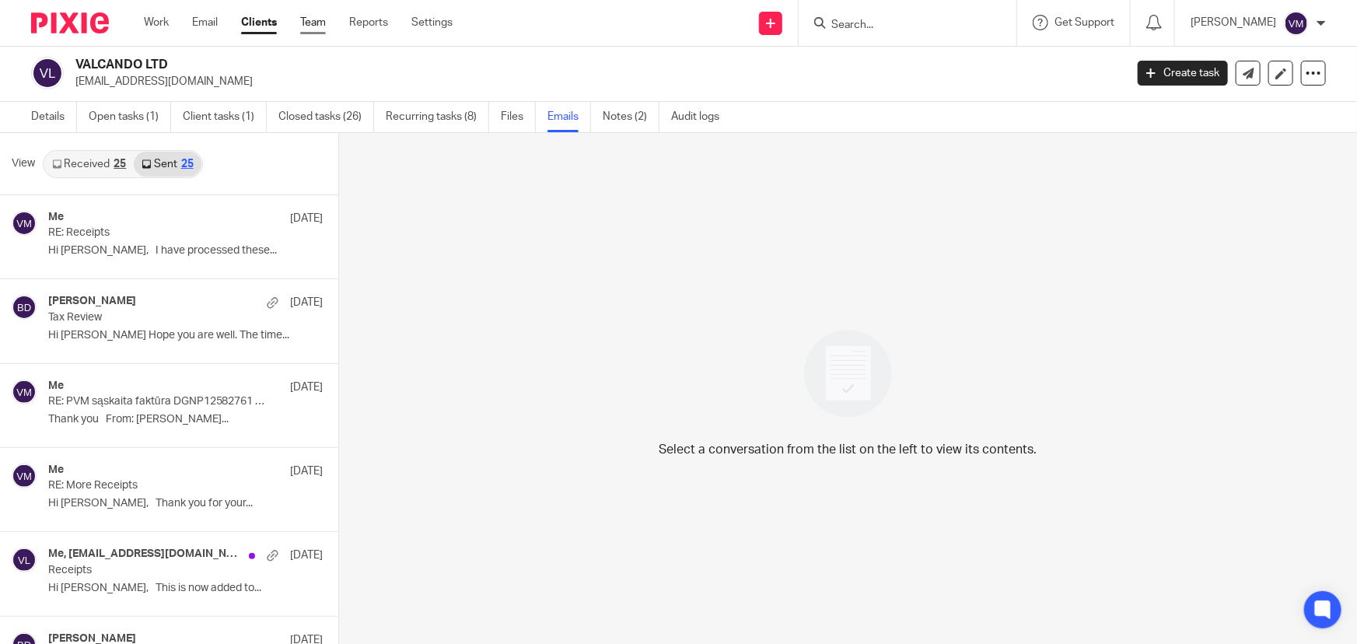
click at [310, 20] on link "Team" at bounding box center [313, 23] width 26 height 16
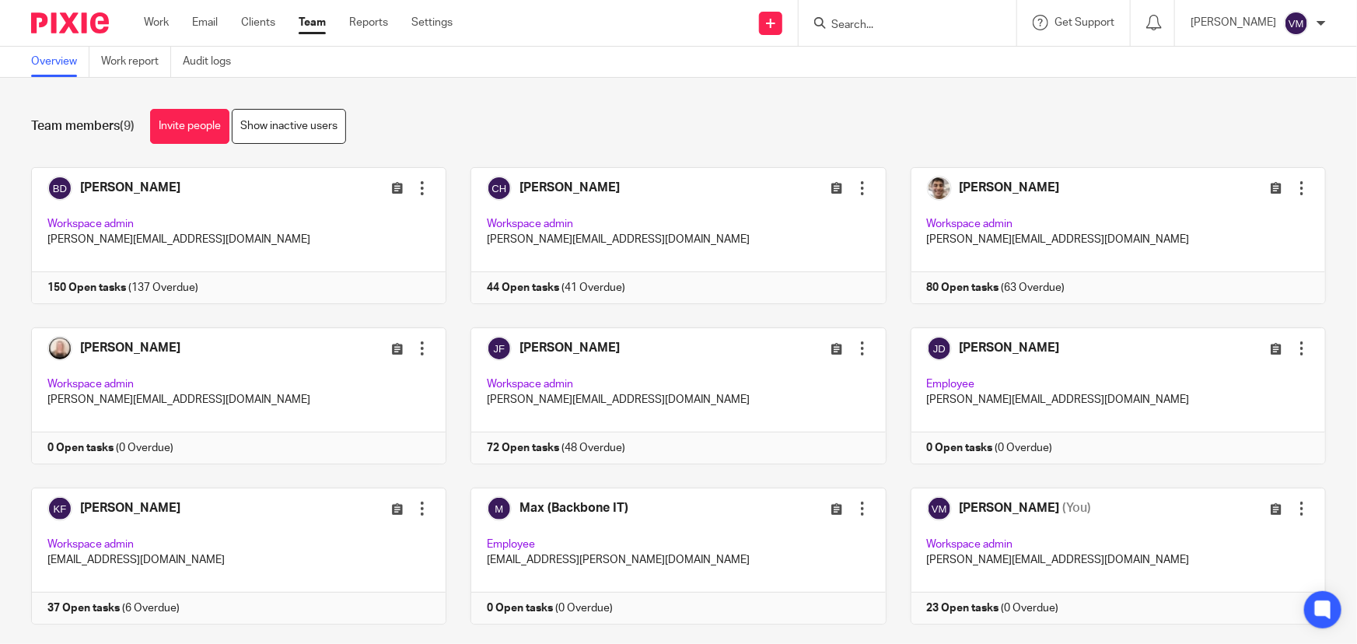
click at [863, 20] on input "Search" at bounding box center [900, 26] width 140 height 14
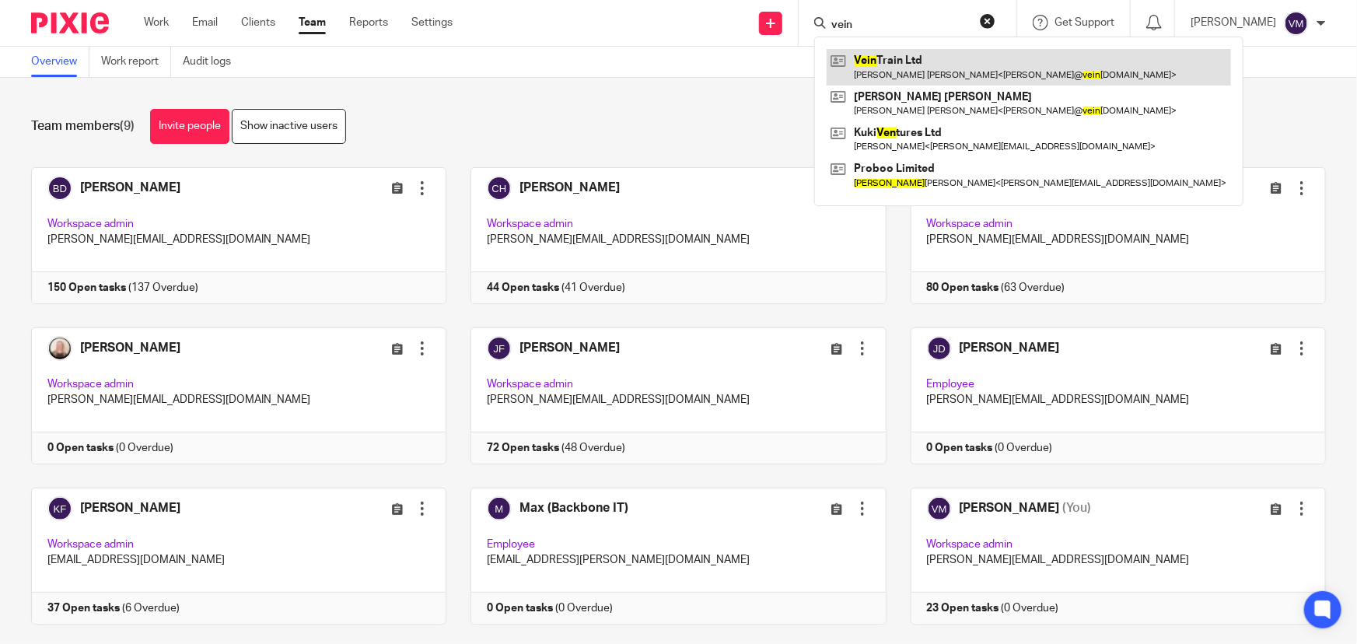
type input "vein"
click at [934, 72] on link at bounding box center [1029, 67] width 405 height 36
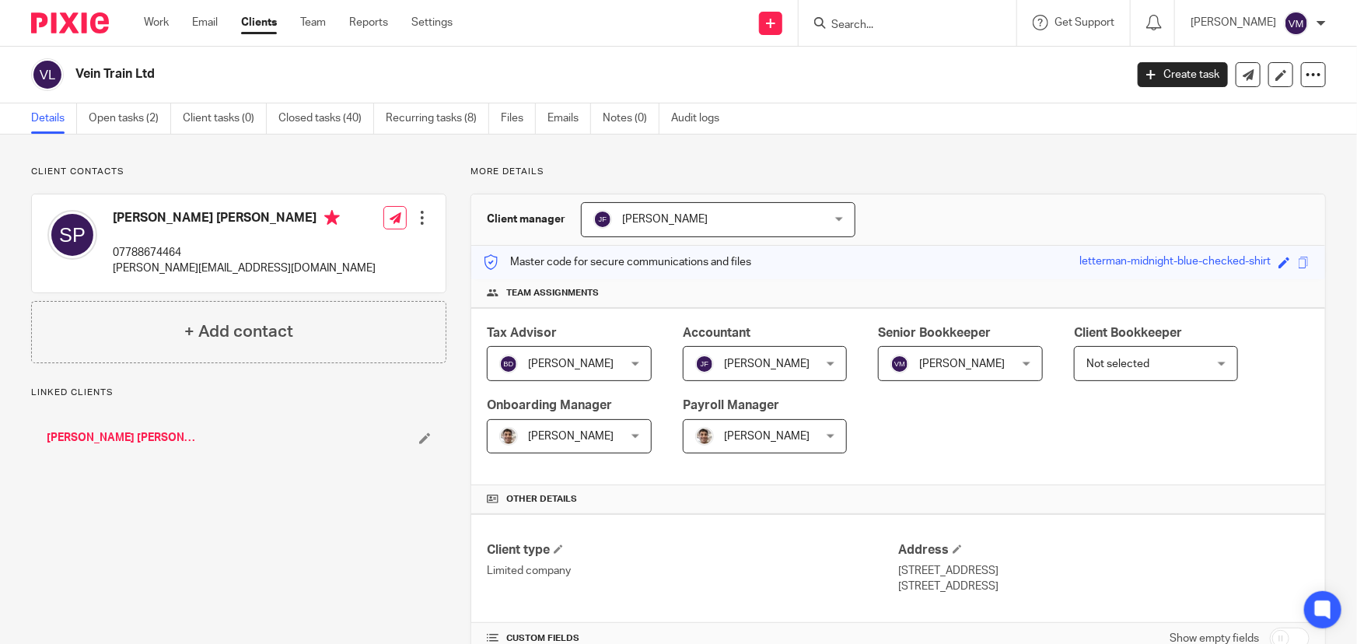
click at [570, 118] on link "Emails" at bounding box center [570, 118] width 44 height 30
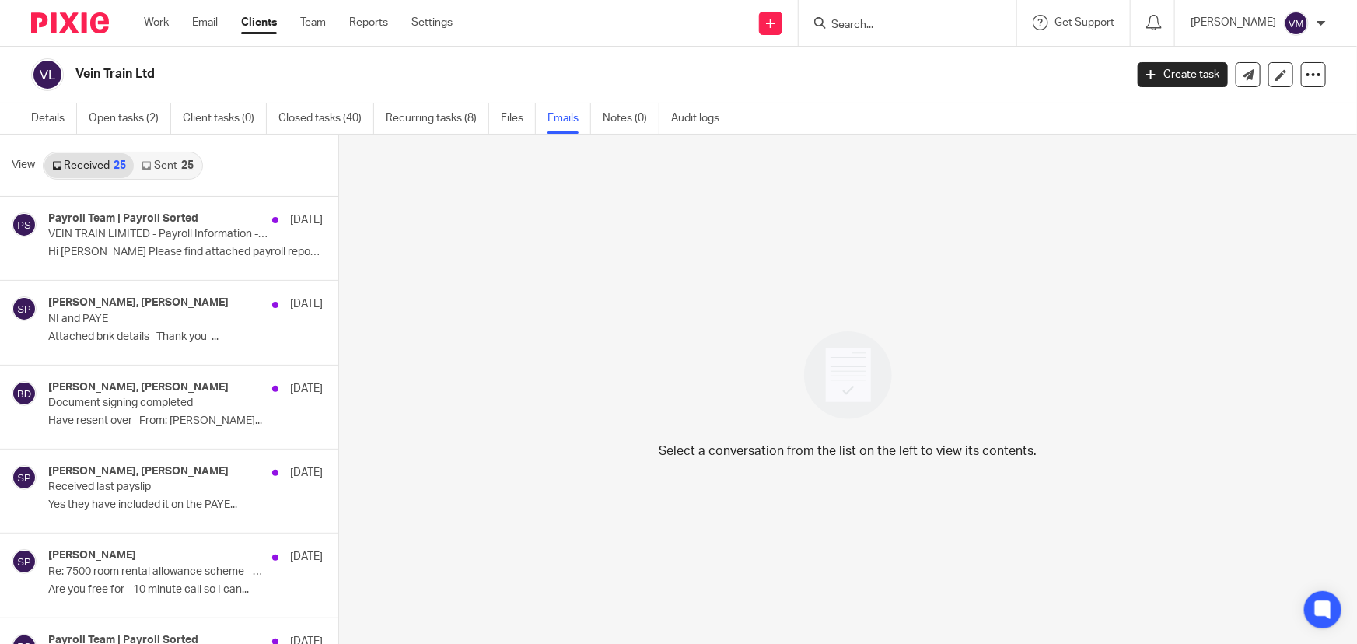
click at [157, 166] on link "Sent 25" at bounding box center [167, 165] width 67 height 25
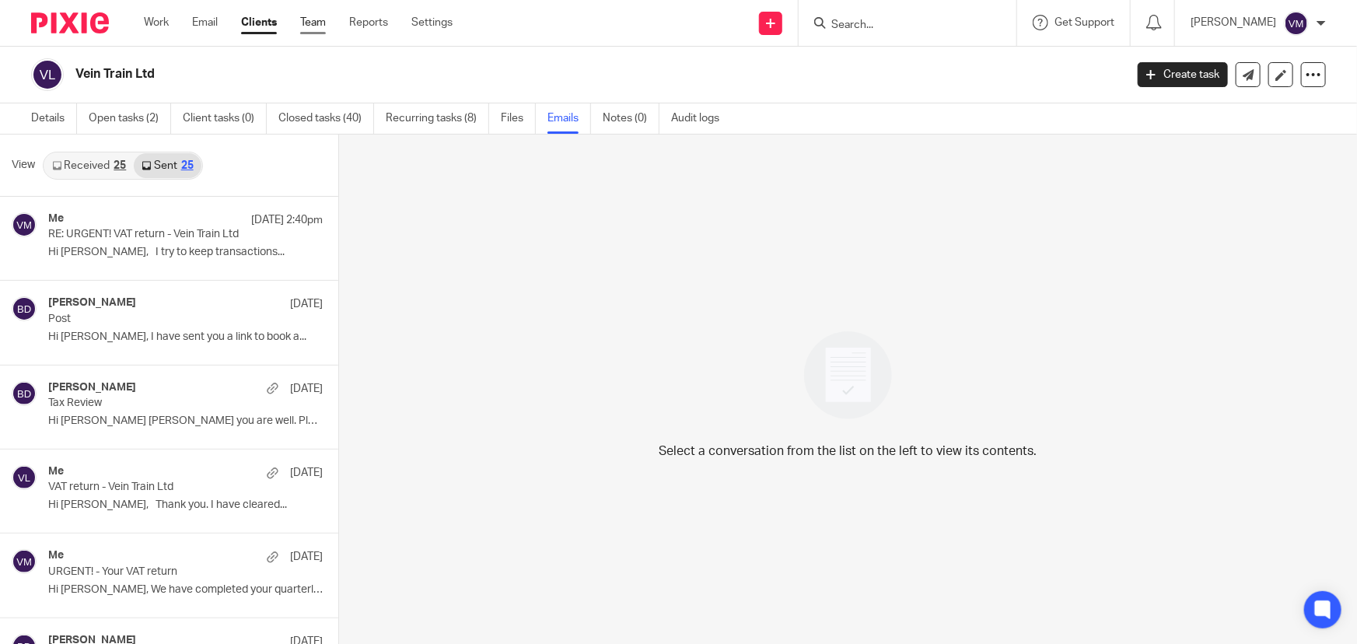
click at [311, 23] on link "Team" at bounding box center [313, 23] width 26 height 16
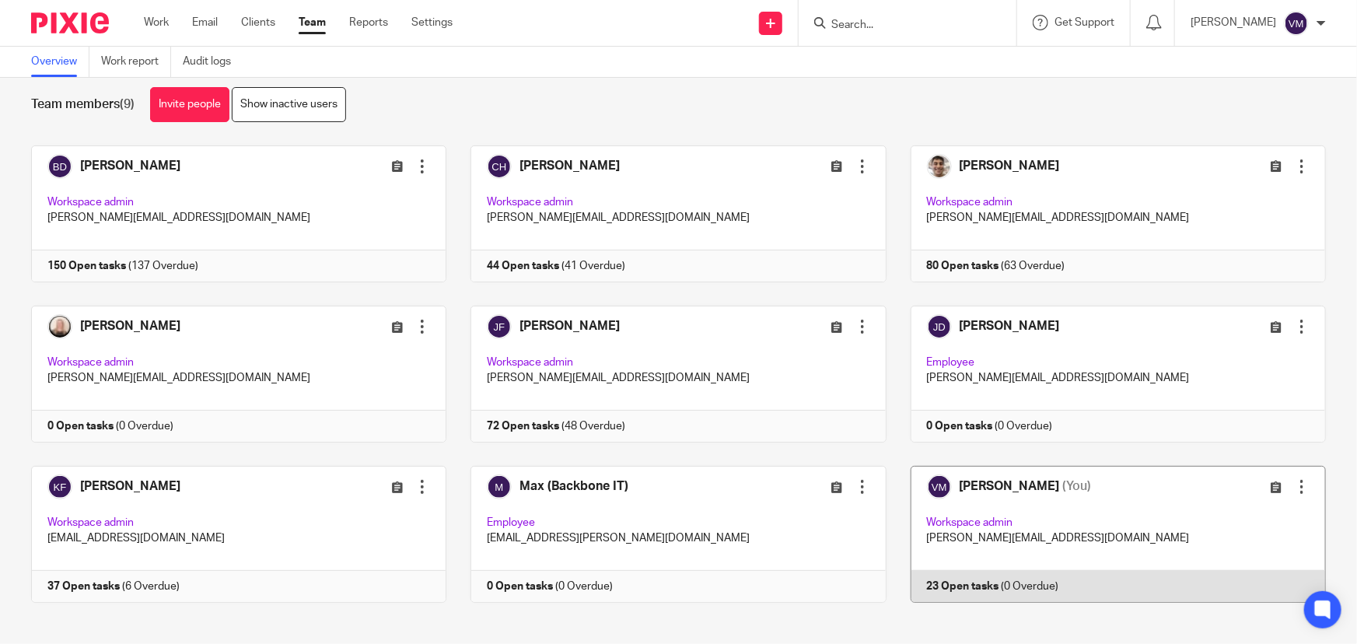
scroll to position [33, 0]
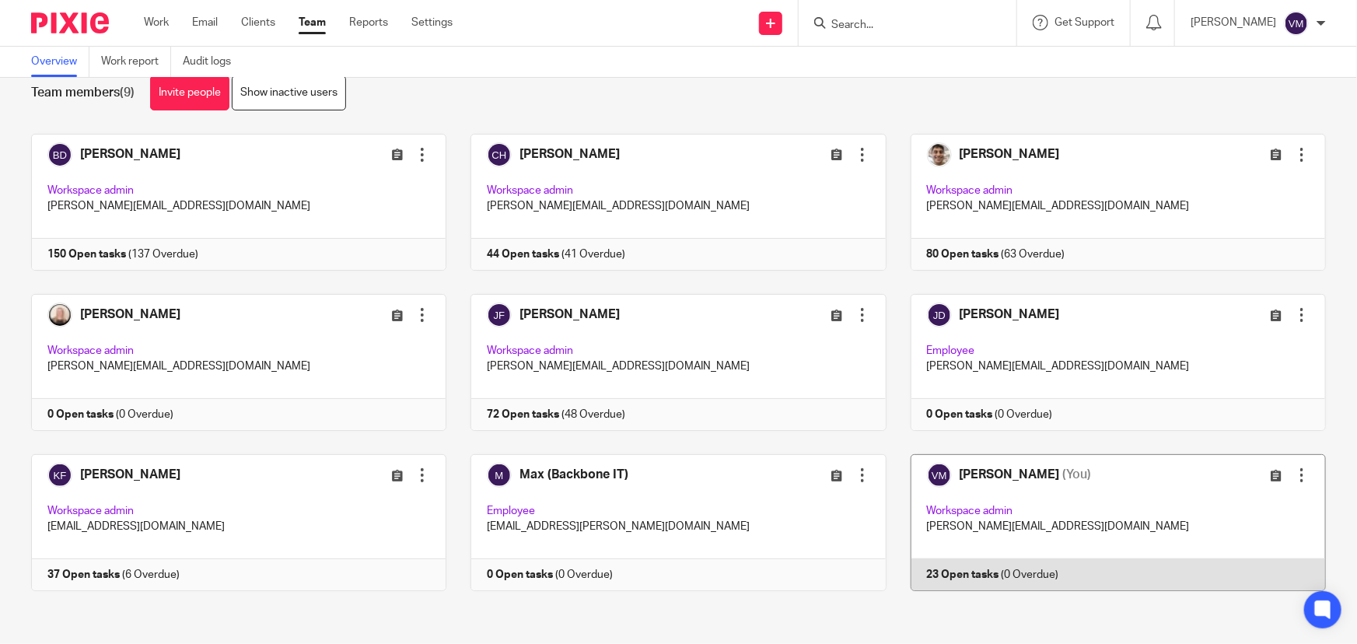
click at [1011, 562] on link at bounding box center [1107, 522] width 440 height 137
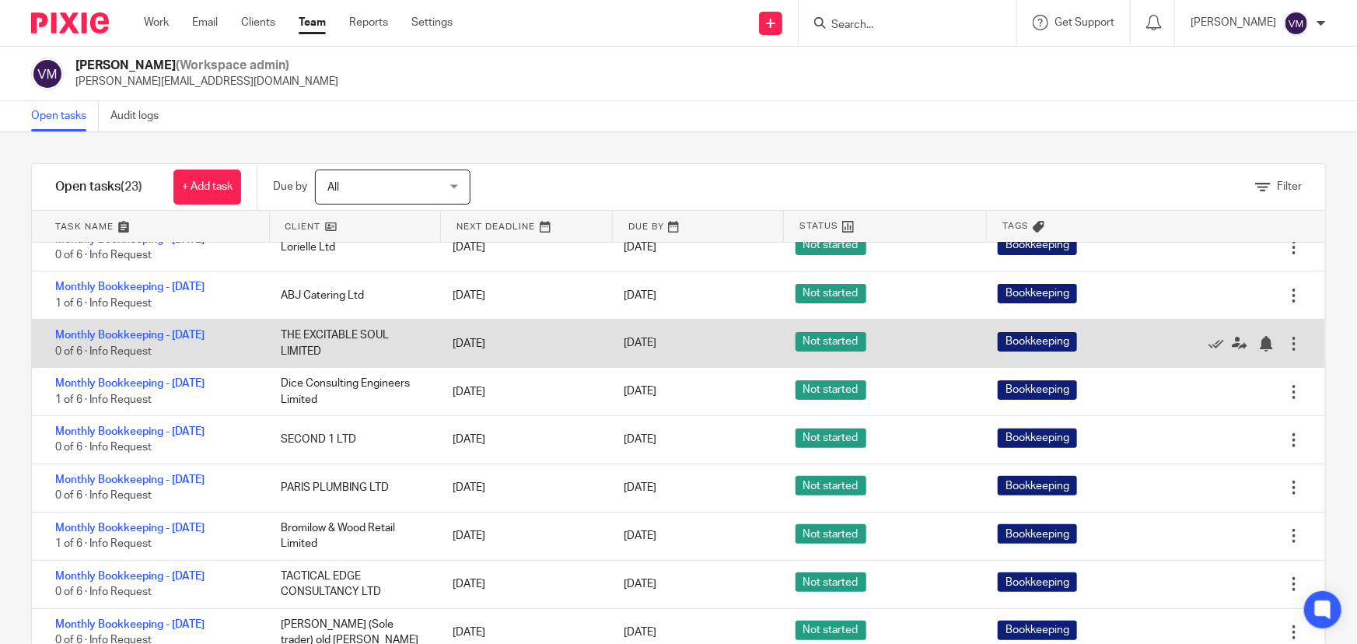
scroll to position [282, 0]
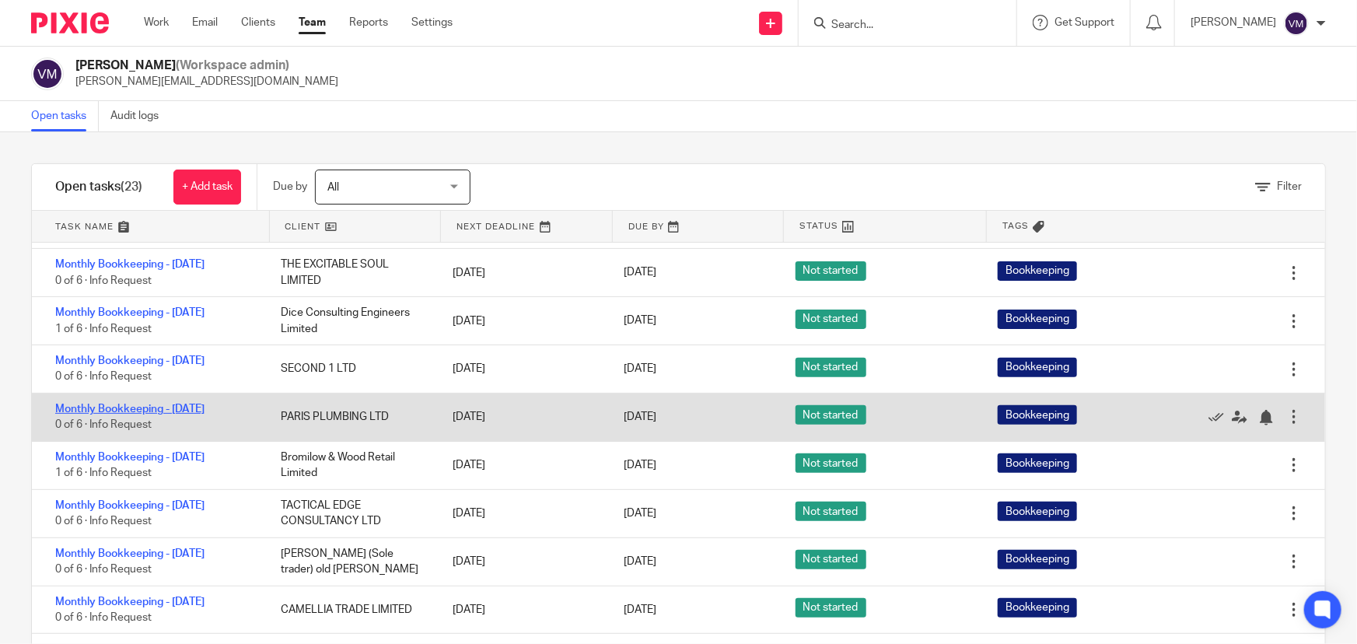
click at [205, 415] on link "Monthly Bookkeeping - [DATE]" at bounding box center [129, 409] width 149 height 11
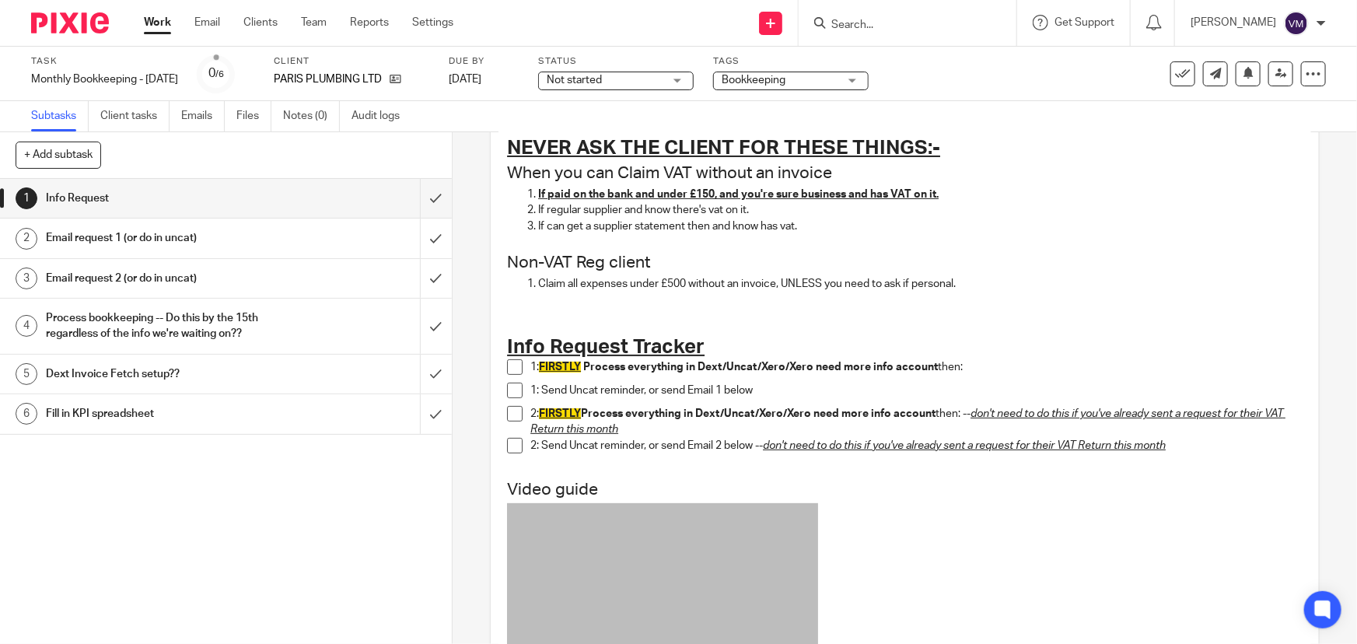
scroll to position [141, 0]
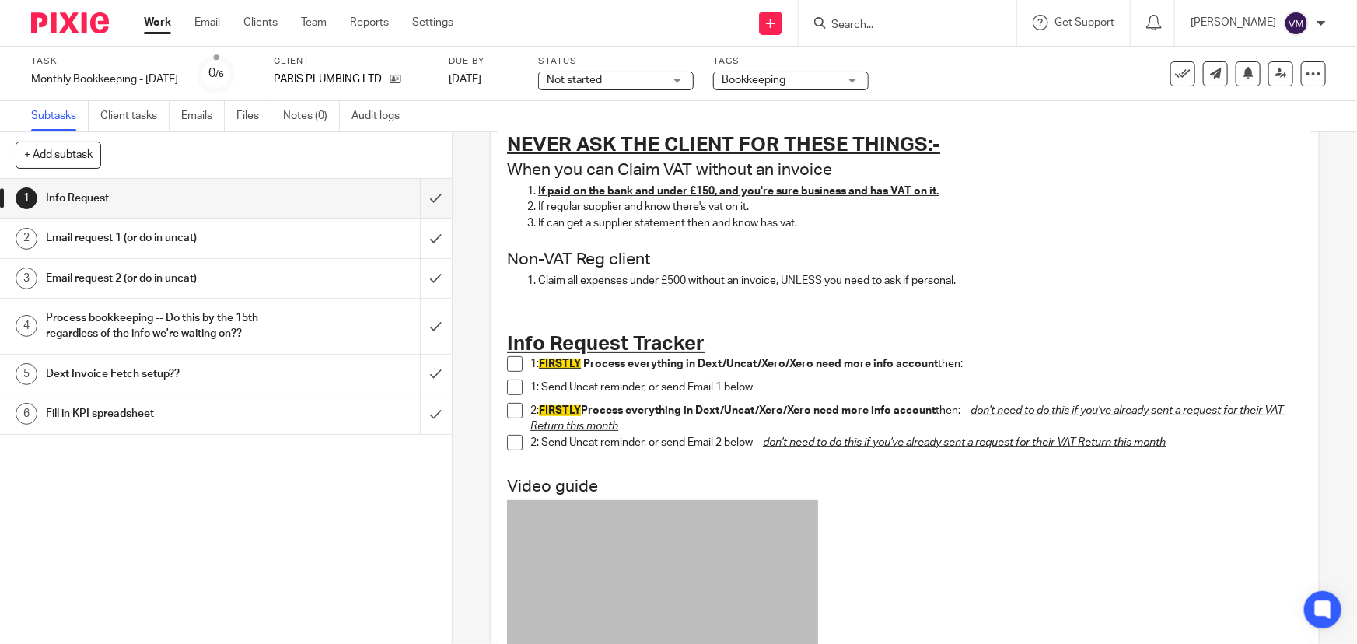
click at [512, 368] on span at bounding box center [515, 364] width 16 height 16
click at [513, 386] on span at bounding box center [515, 388] width 16 height 16
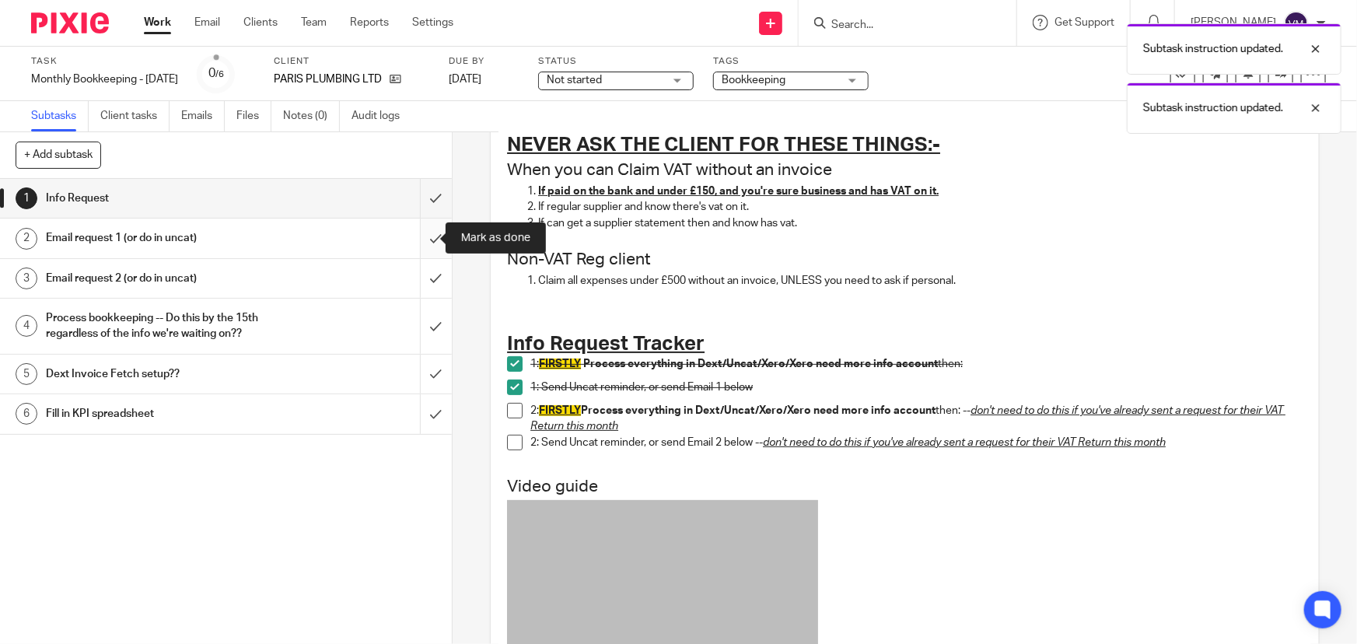
click at [414, 236] on input "submit" at bounding box center [226, 238] width 452 height 39
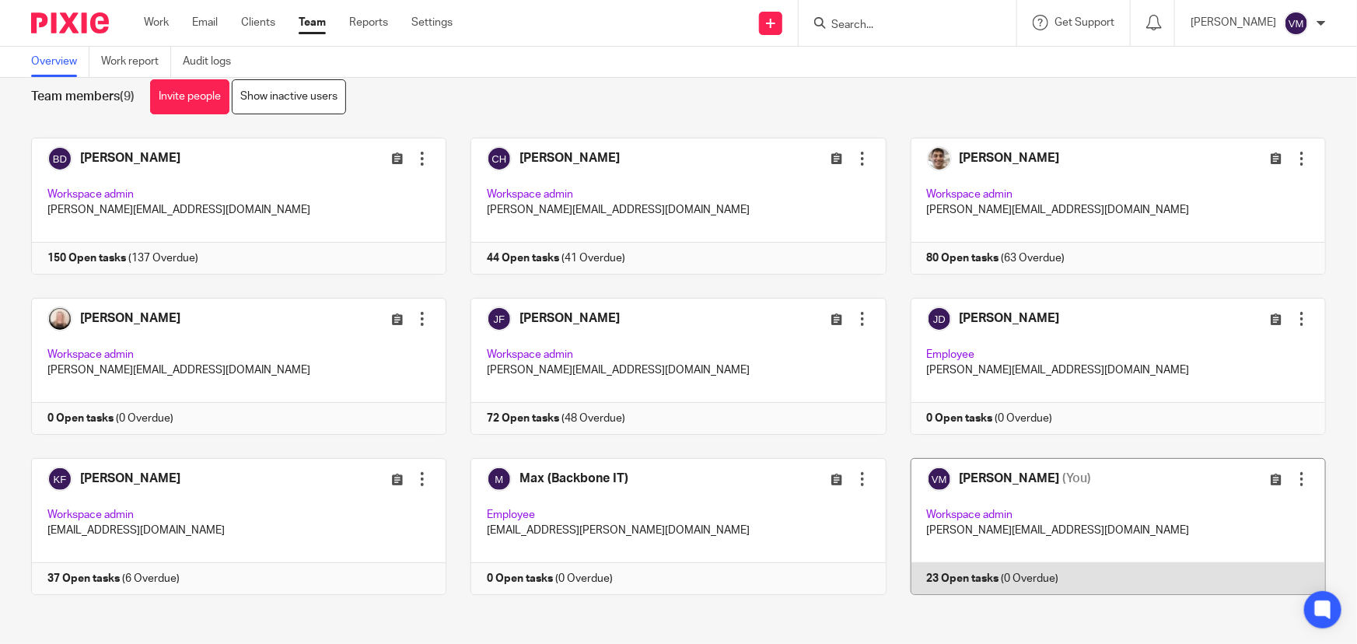
scroll to position [33, 0]
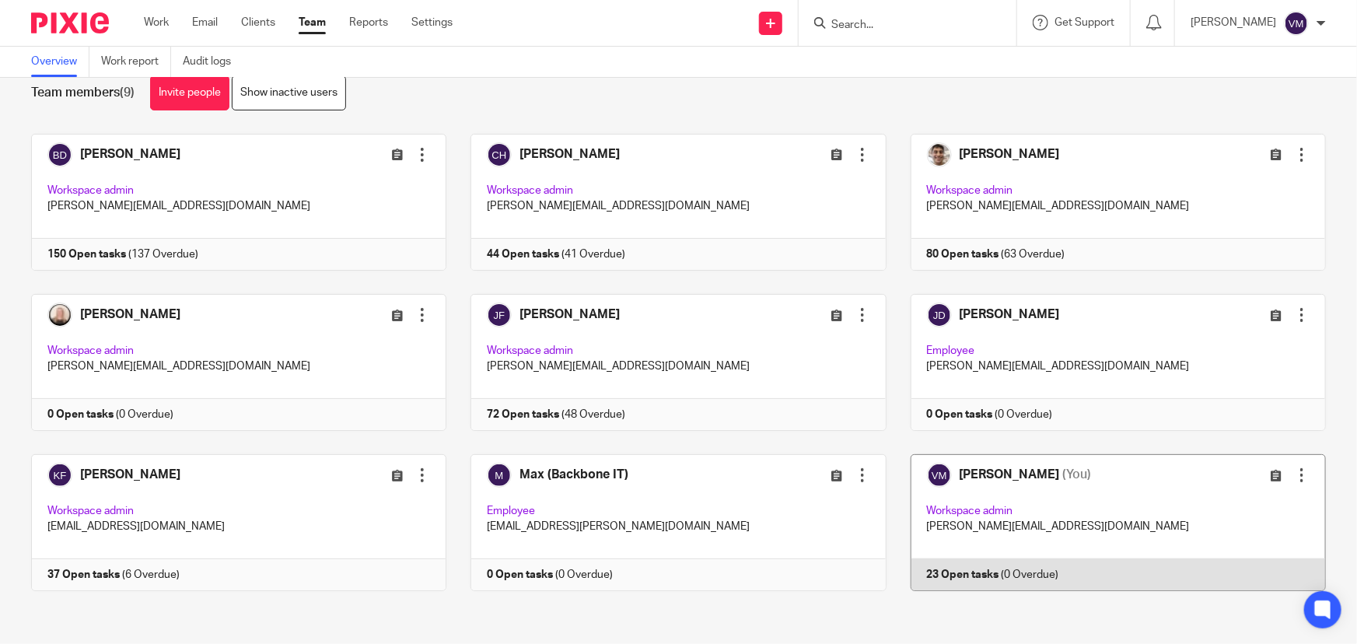
click at [1000, 580] on link at bounding box center [1107, 522] width 440 height 137
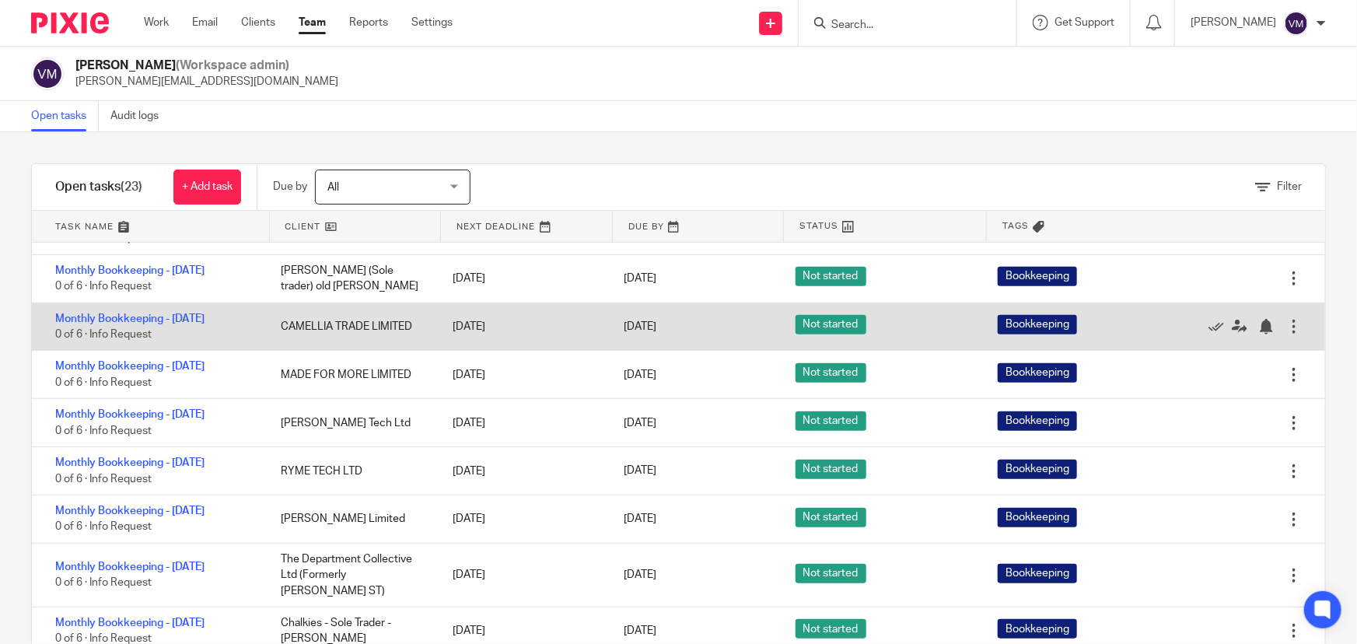
scroll to position [636, 0]
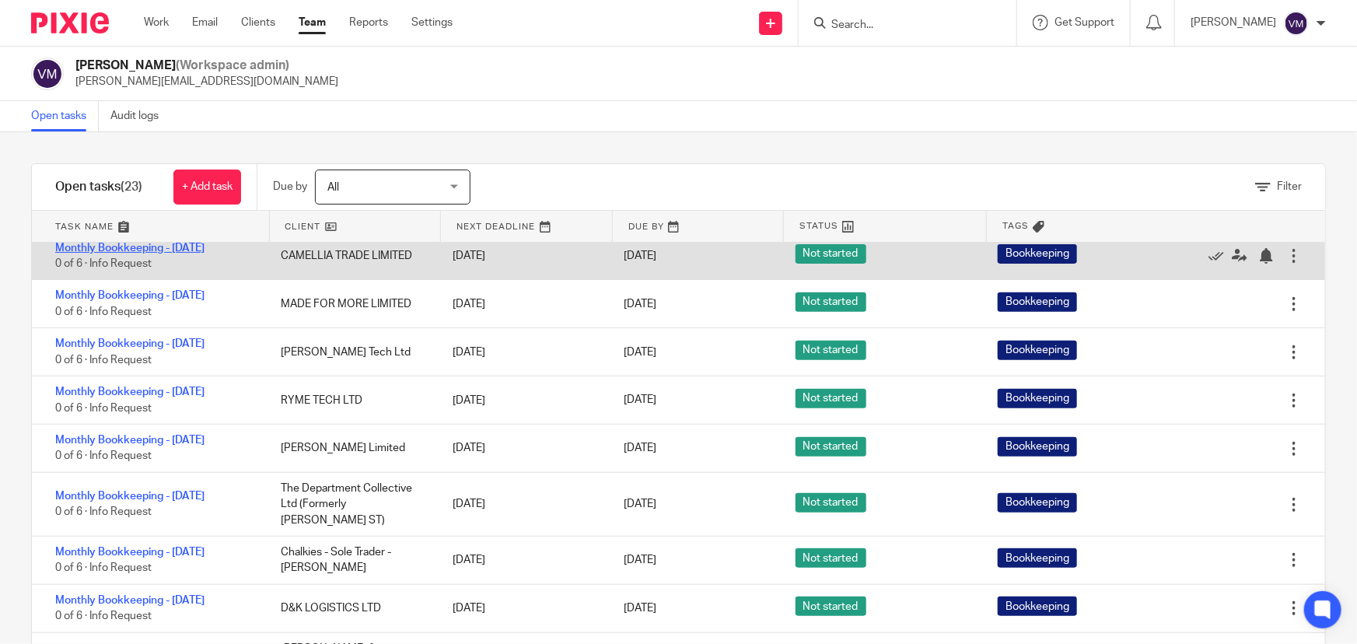
click at [177, 254] on link "Monthly Bookkeeping - [DATE]" at bounding box center [129, 248] width 149 height 11
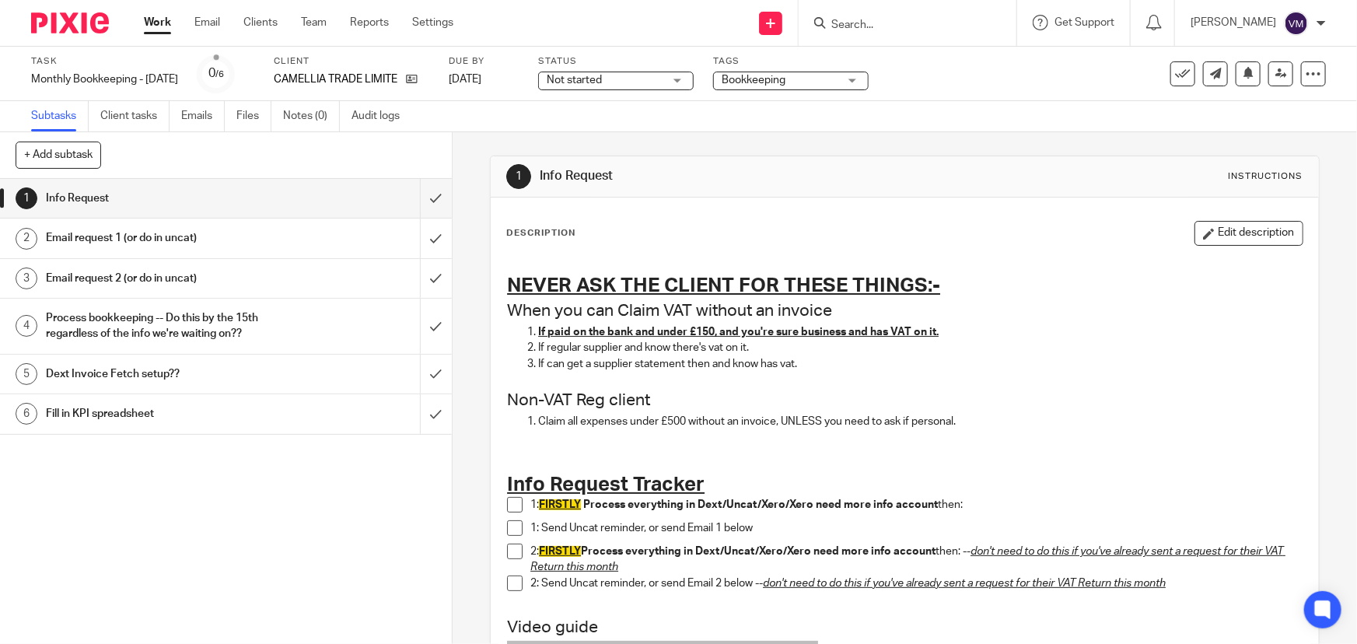
click at [512, 504] on span at bounding box center [515, 505] width 16 height 16
click at [510, 527] on span at bounding box center [515, 528] width 16 height 16
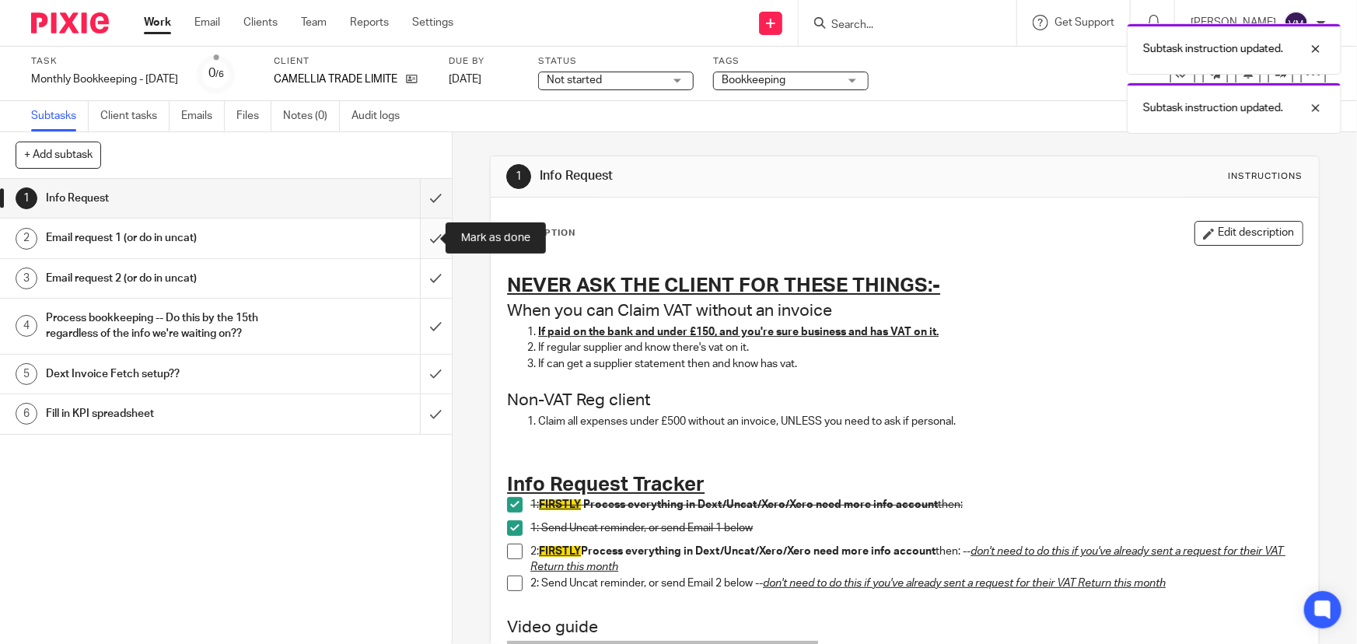
click at [424, 233] on input "submit" at bounding box center [226, 238] width 452 height 39
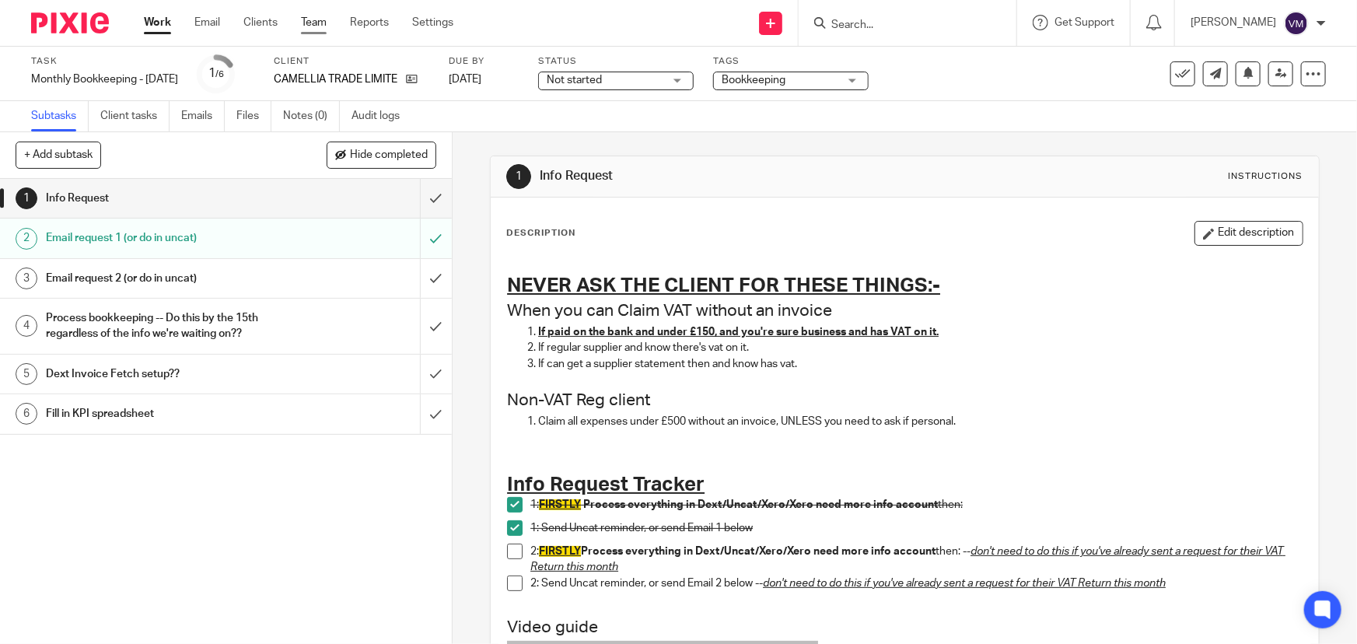
click at [312, 25] on link "Team" at bounding box center [314, 23] width 26 height 16
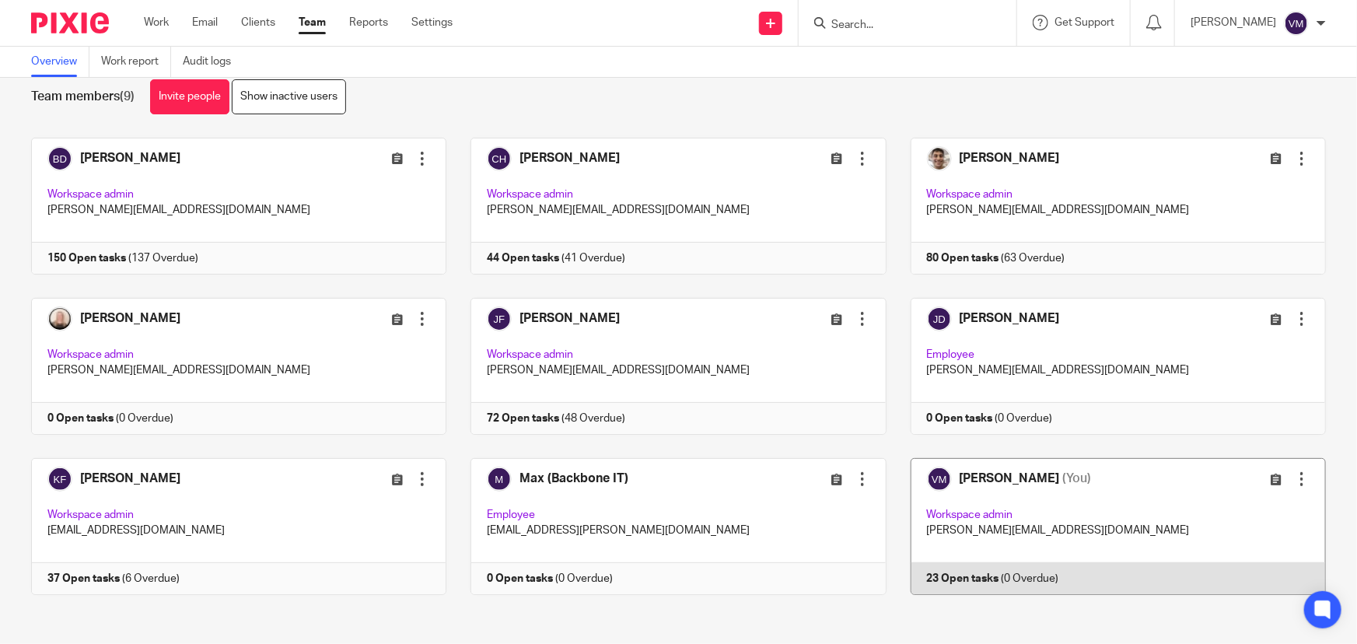
scroll to position [33, 0]
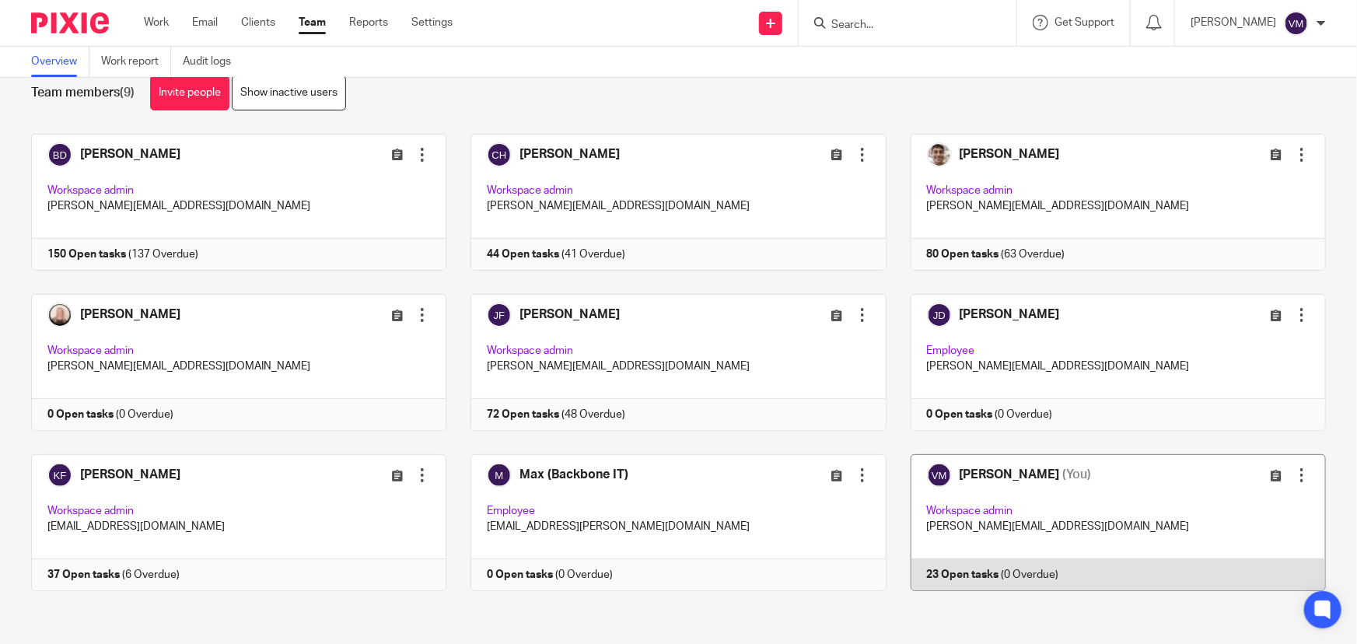
click at [1046, 572] on link at bounding box center [1107, 522] width 440 height 137
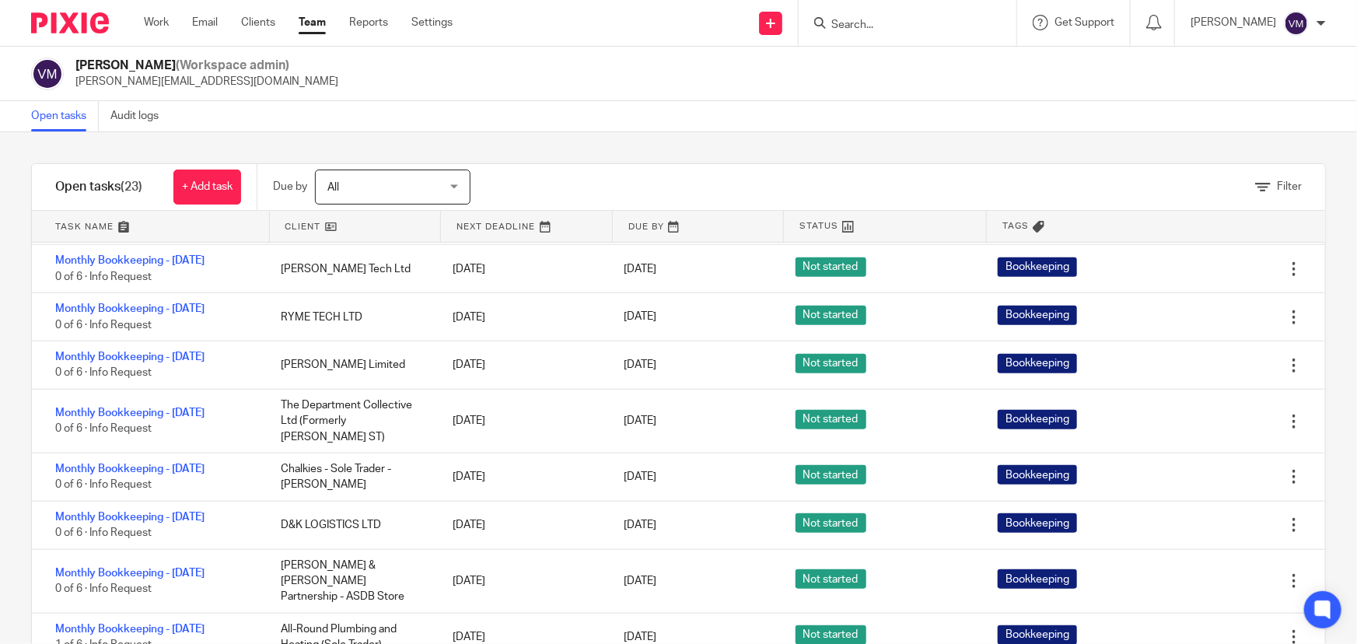
scroll to position [48, 0]
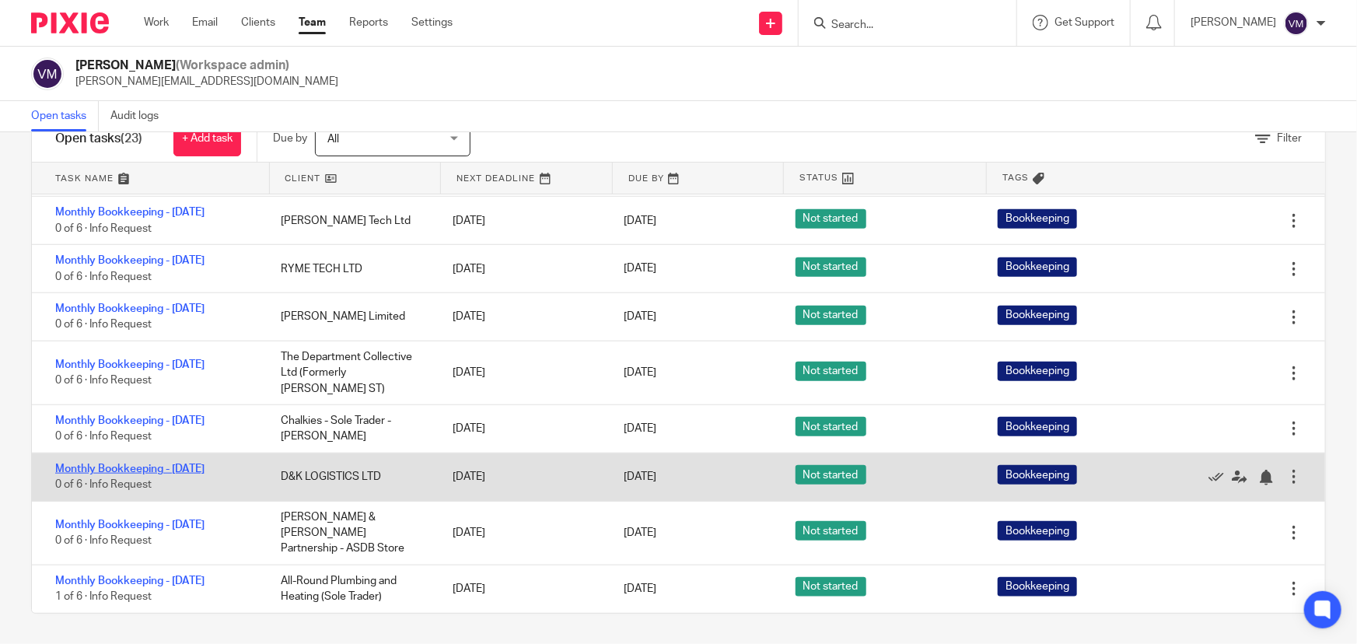
click at [205, 475] on link "Monthly Bookkeeping - [DATE]" at bounding box center [129, 469] width 149 height 11
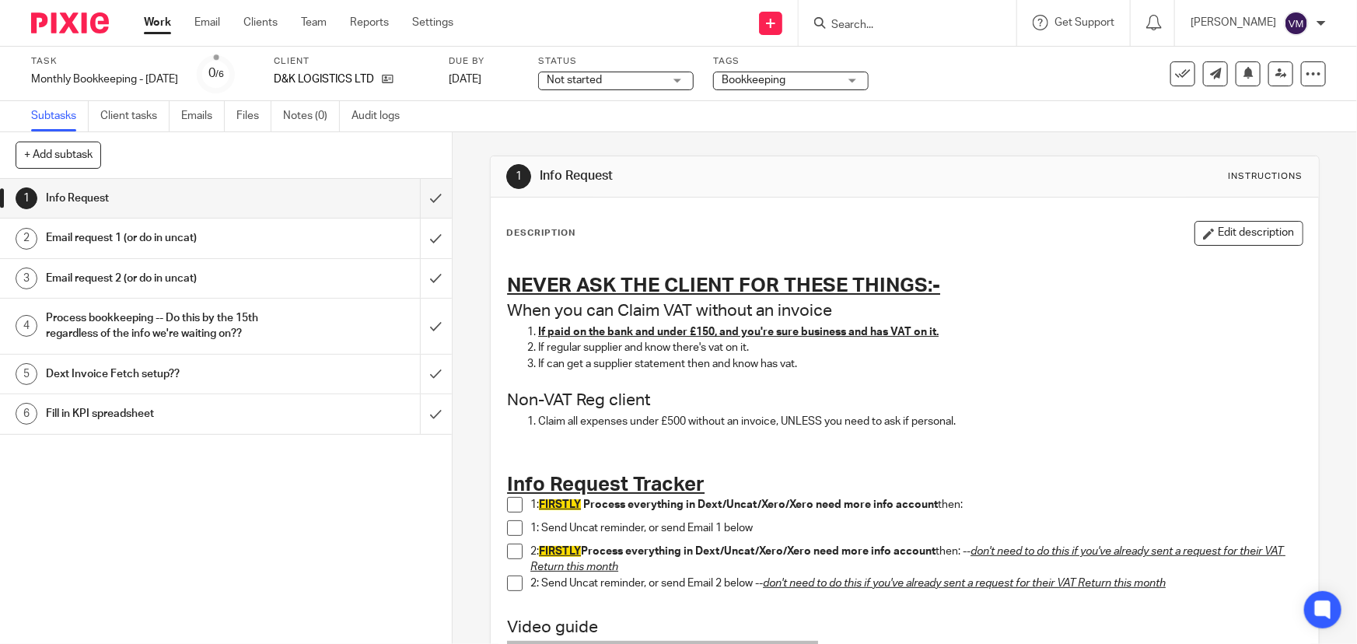
click at [507, 506] on span at bounding box center [515, 505] width 16 height 16
click at [508, 523] on span at bounding box center [515, 528] width 16 height 16
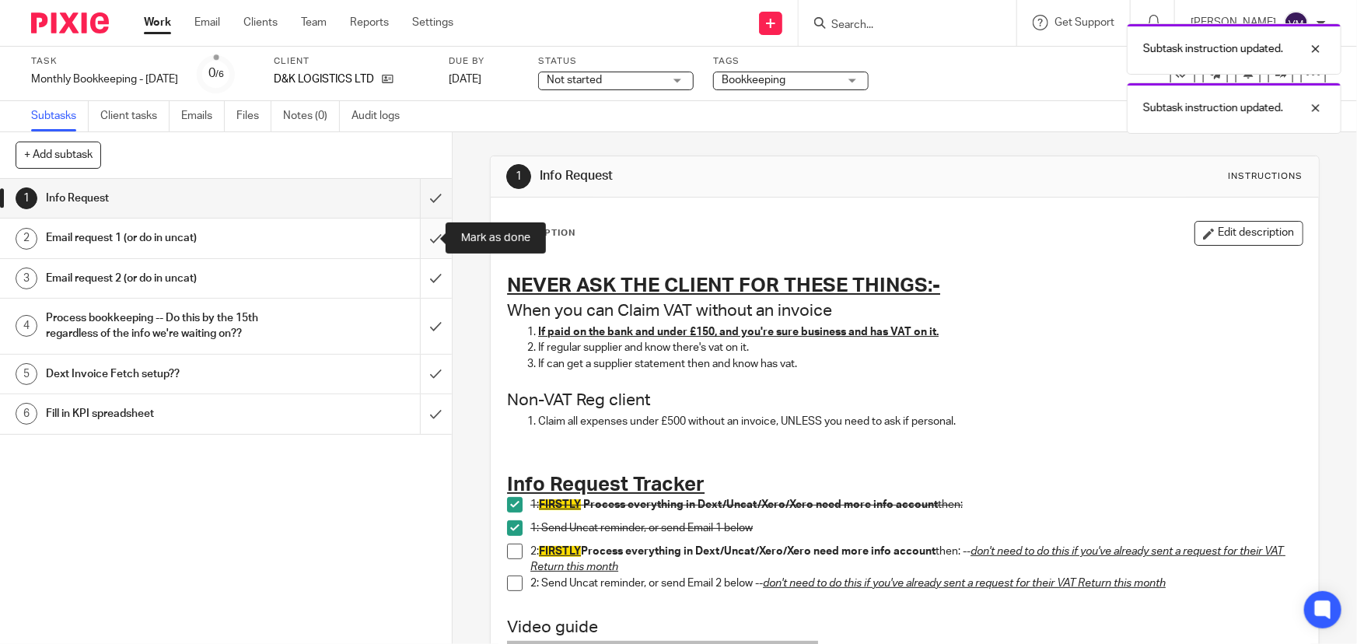
click at [427, 236] on input "submit" at bounding box center [226, 238] width 452 height 39
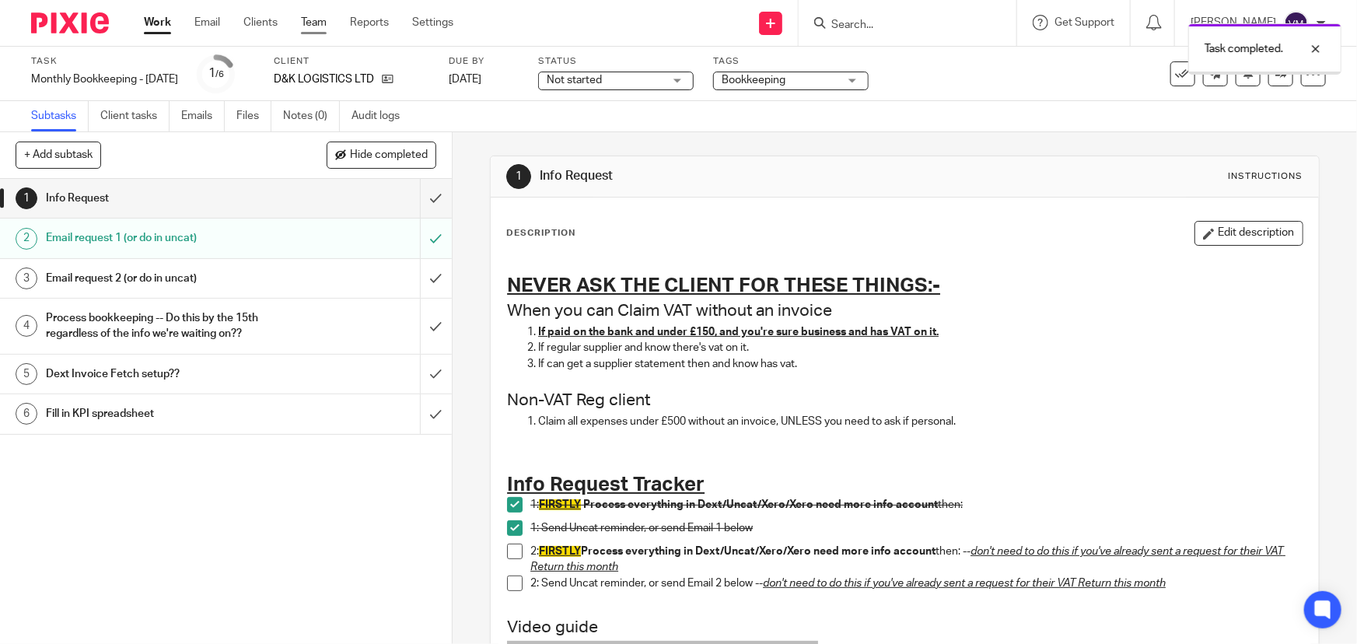
click at [316, 16] on link "Team" at bounding box center [314, 23] width 26 height 16
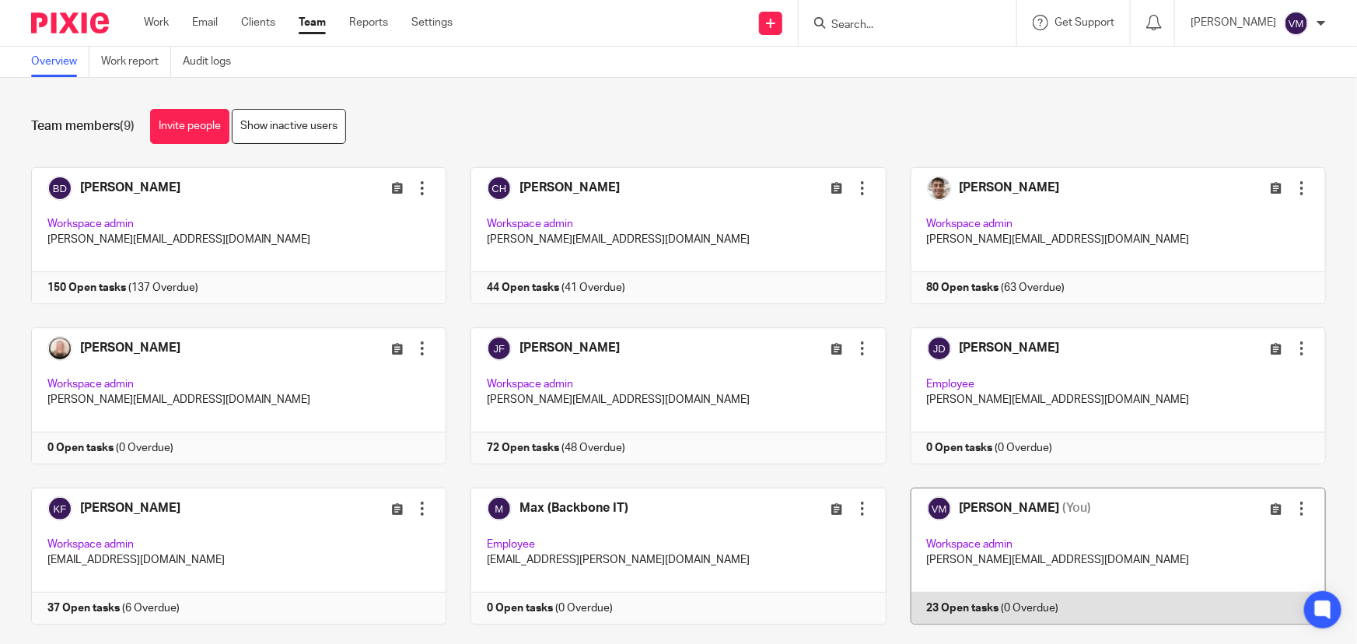
scroll to position [33, 0]
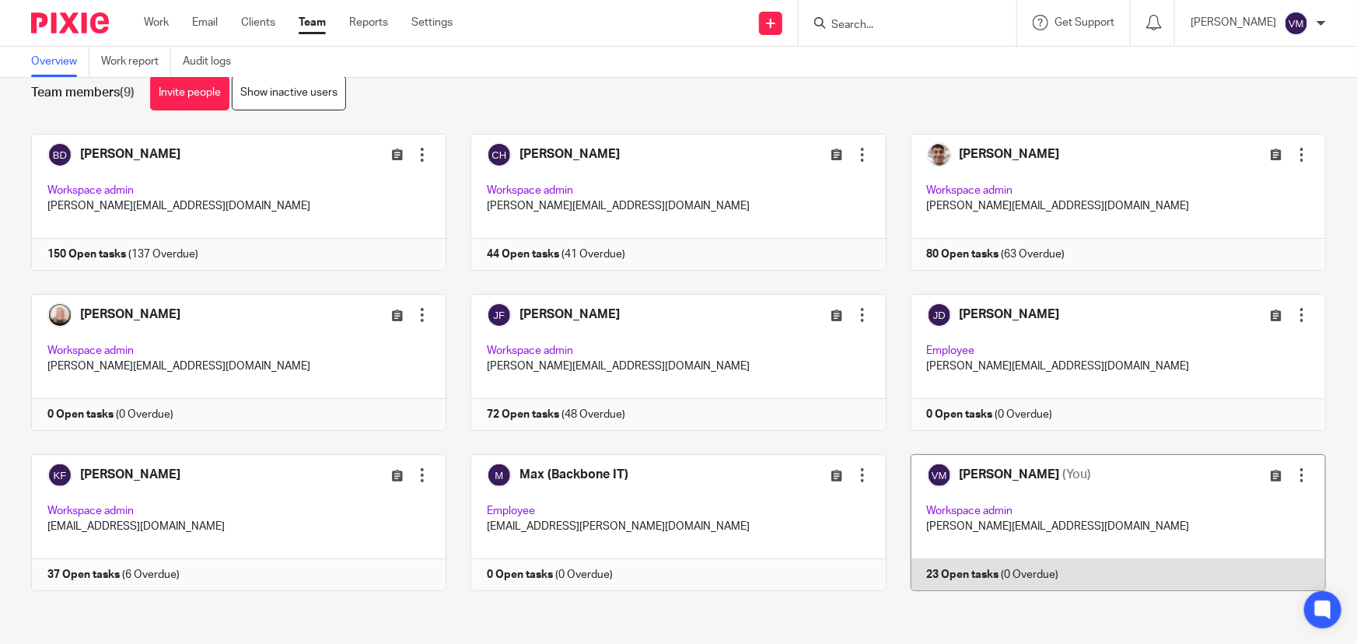
click at [1008, 568] on link at bounding box center [1107, 522] width 440 height 137
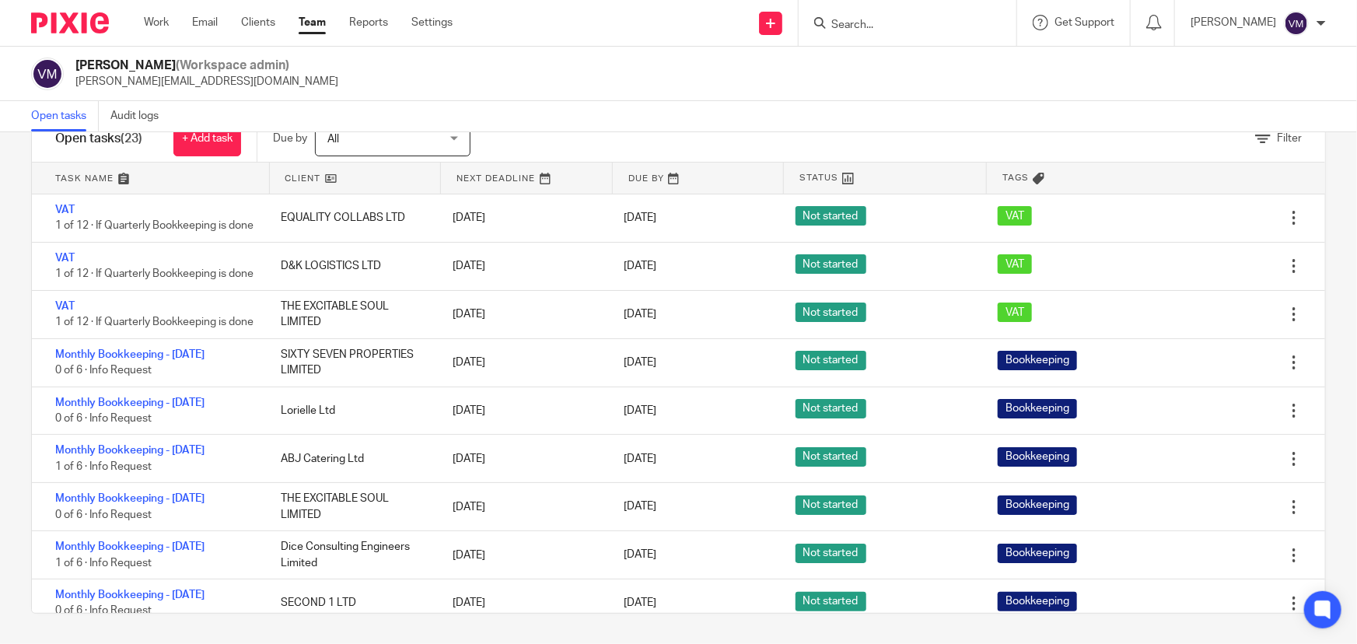
click at [302, 22] on link "Team" at bounding box center [312, 23] width 27 height 16
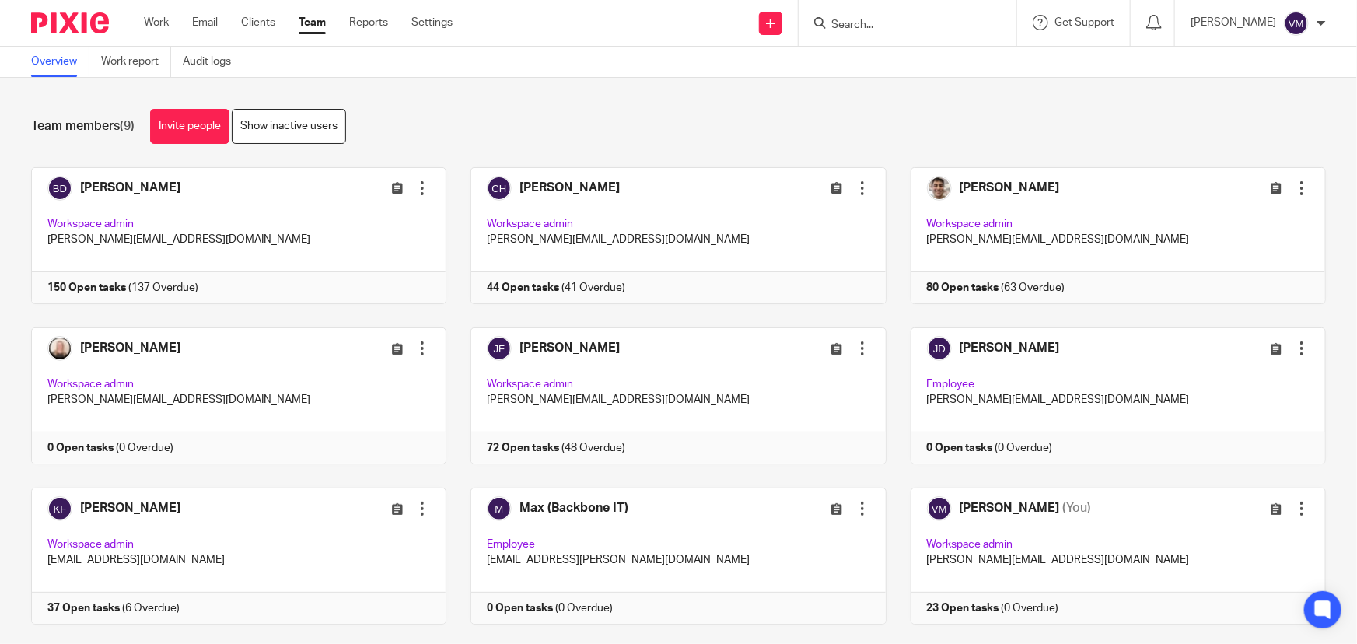
click at [867, 33] on div at bounding box center [908, 23] width 218 height 46
click at [867, 25] on input "Search" at bounding box center [900, 26] width 140 height 14
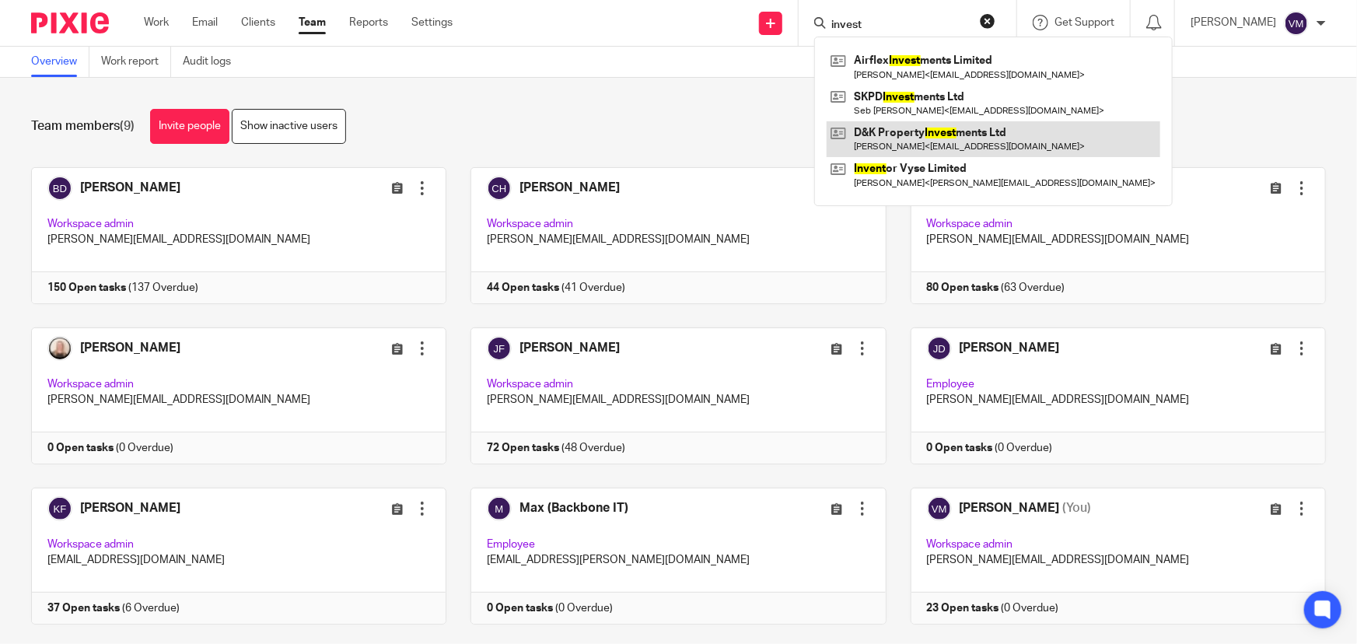
type input "invest"
click at [941, 135] on link at bounding box center [994, 139] width 334 height 36
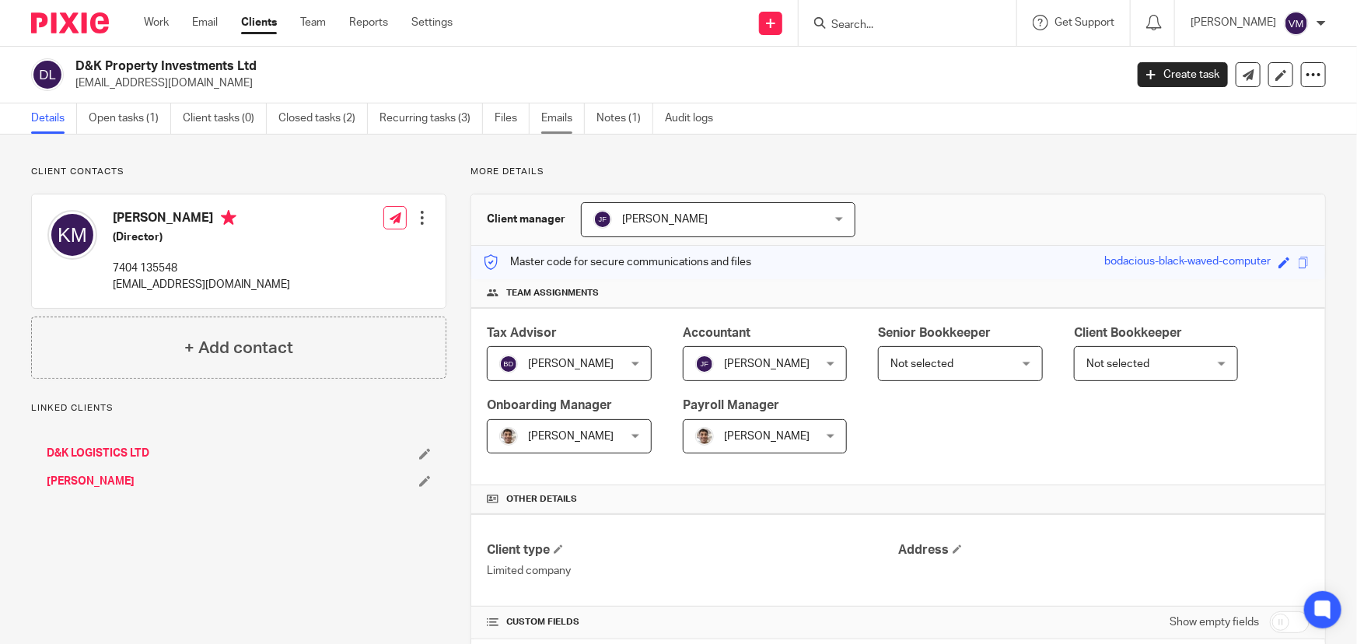
click at [565, 112] on link "Emails" at bounding box center [563, 118] width 44 height 30
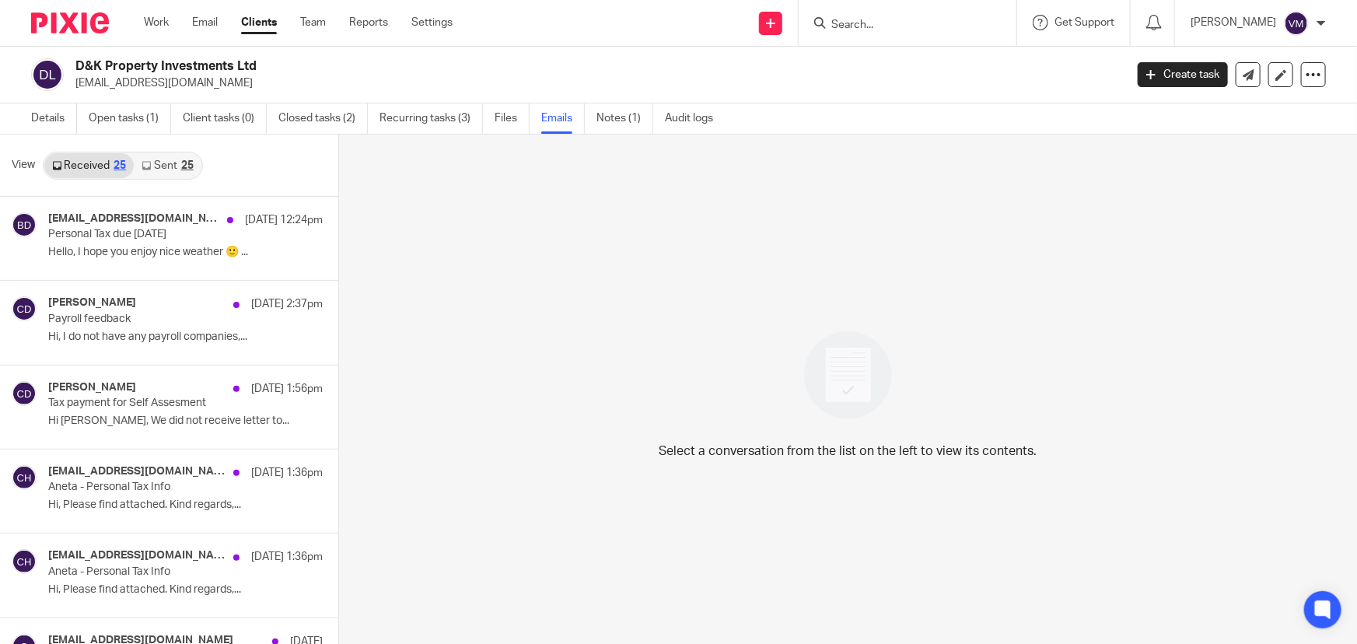
click at [171, 164] on link "Sent 25" at bounding box center [167, 165] width 67 height 25
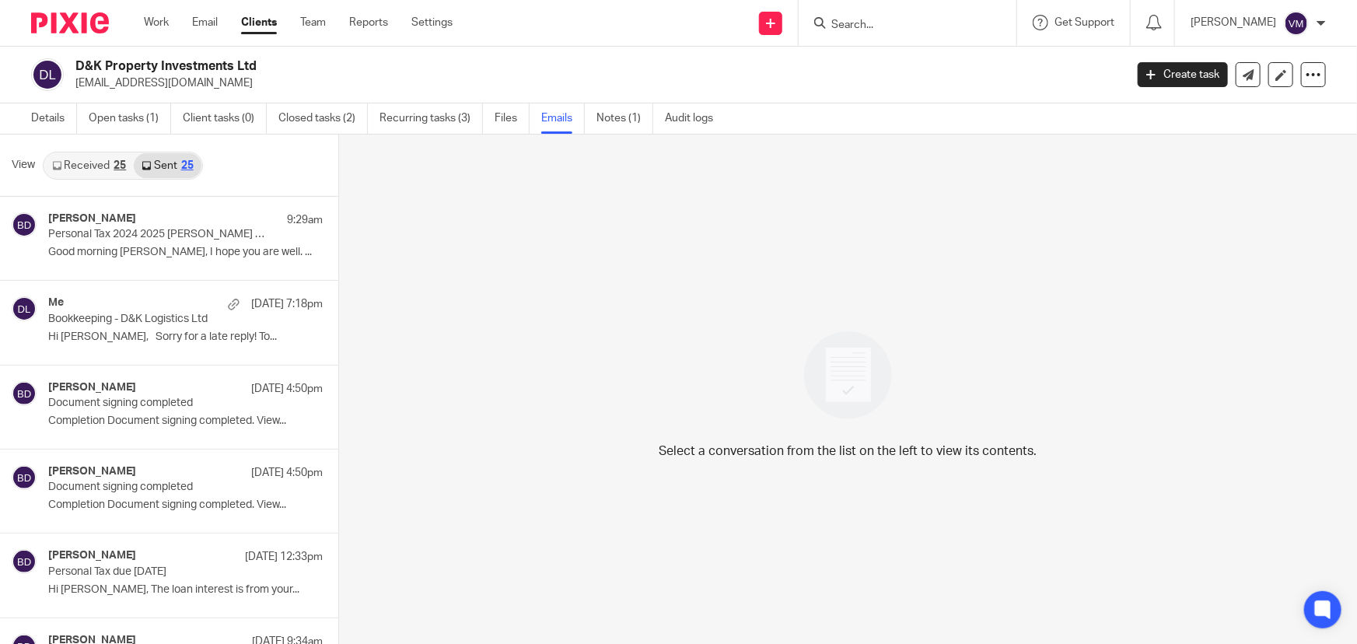
scroll to position [2, 0]
click at [147, 112] on link "Open tasks (1)" at bounding box center [130, 117] width 82 height 30
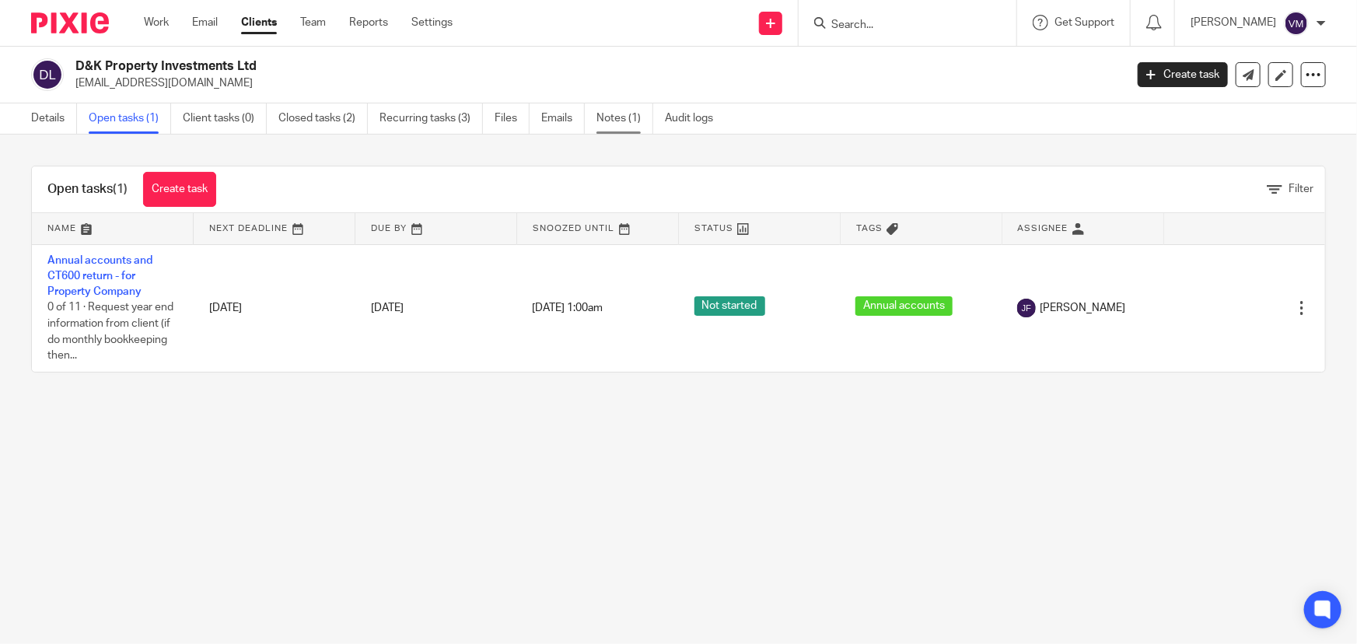
click at [612, 119] on link "Notes (1)" at bounding box center [625, 118] width 57 height 30
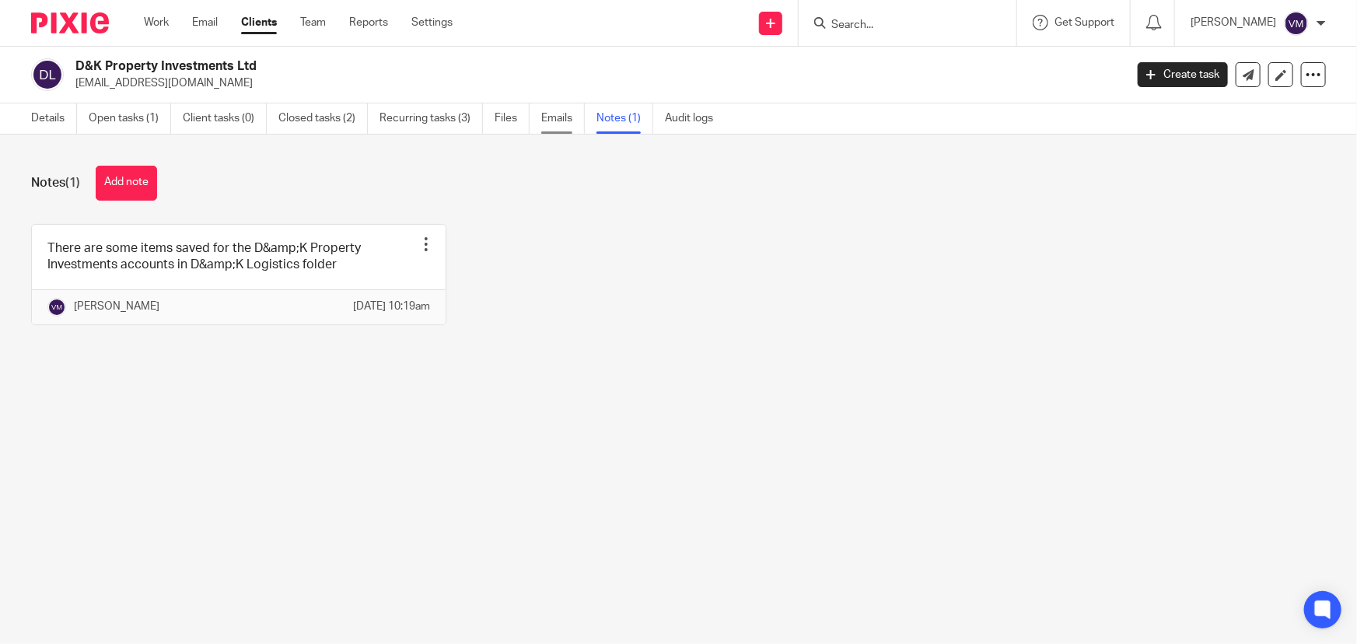
click at [565, 114] on link "Emails" at bounding box center [563, 118] width 44 height 30
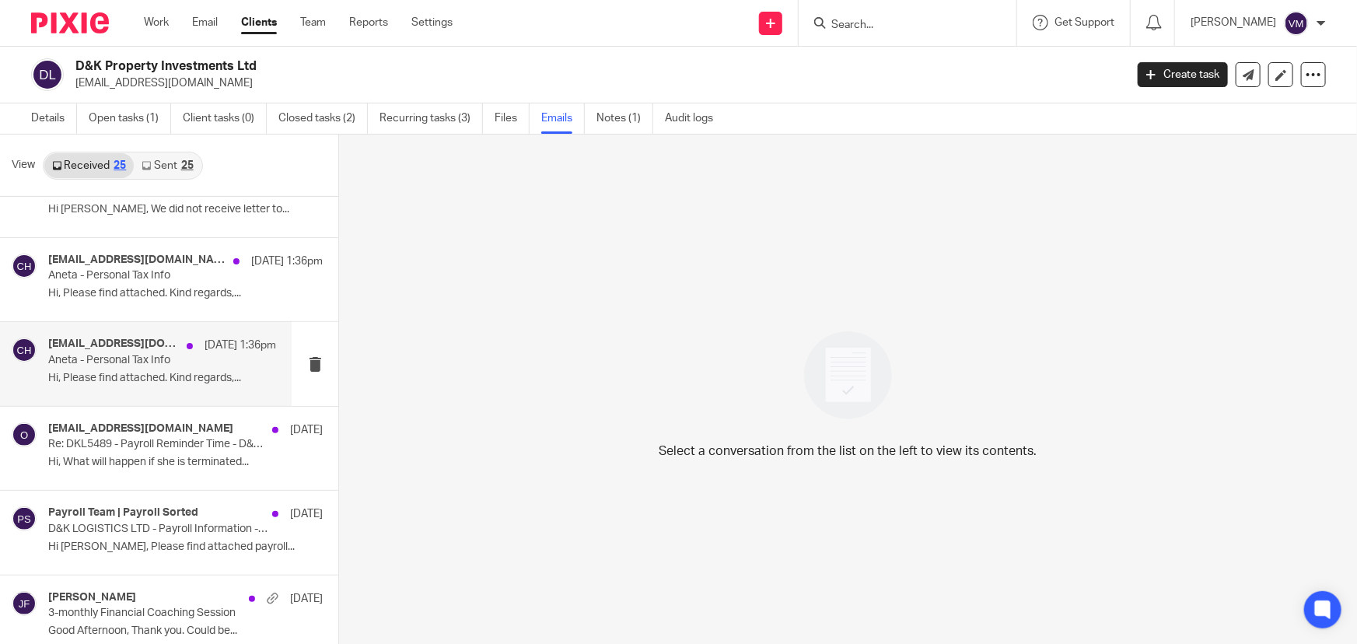
scroll to position [353, 0]
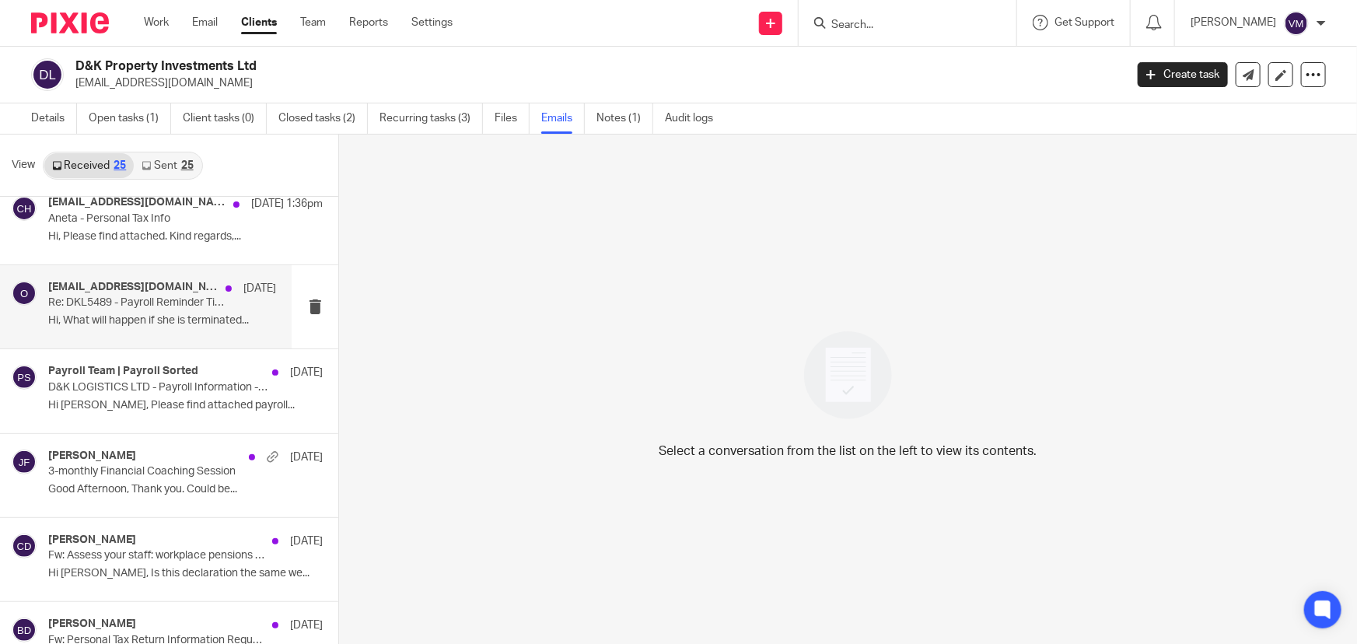
click at [179, 317] on p "Hi, What will happen if she is terminated..." at bounding box center [162, 320] width 228 height 13
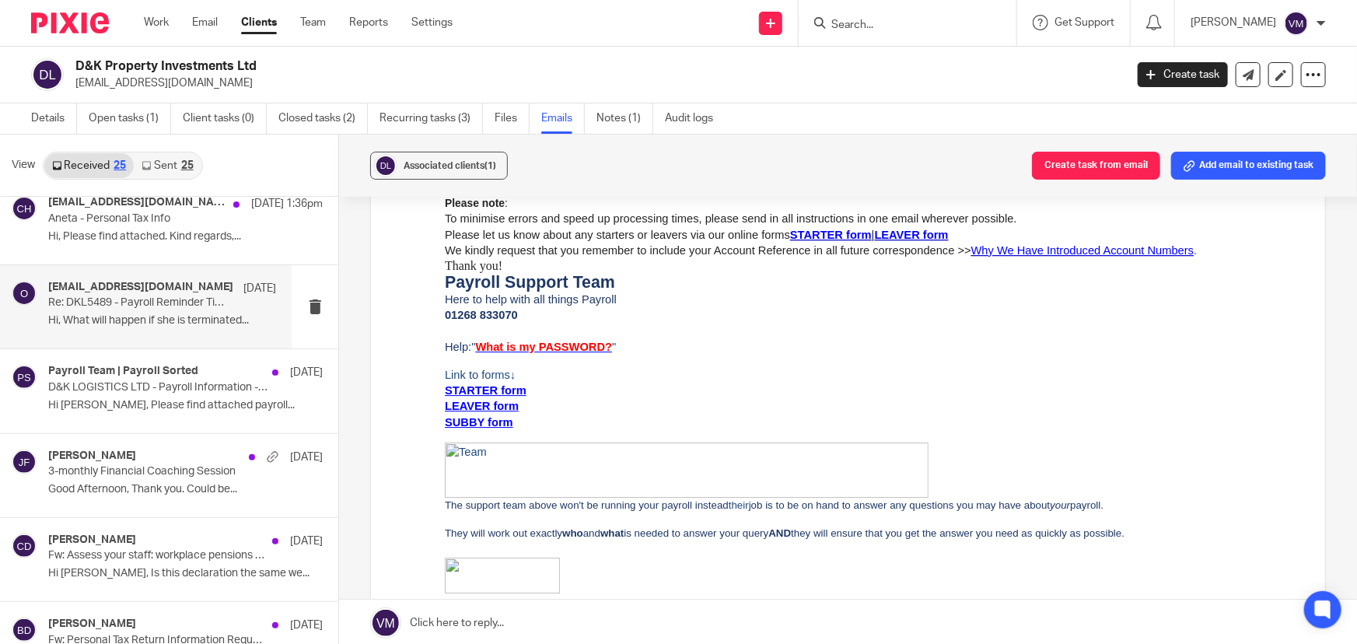
scroll to position [2263, 0]
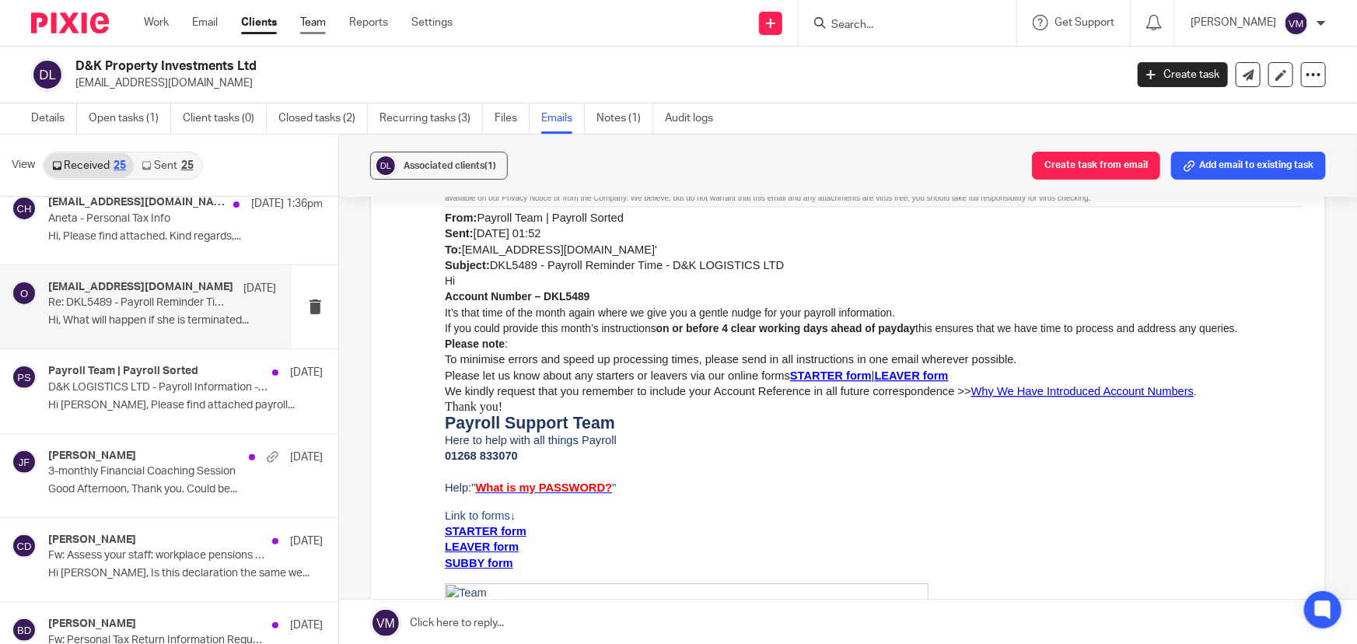
click at [312, 18] on link "Team" at bounding box center [313, 23] width 26 height 16
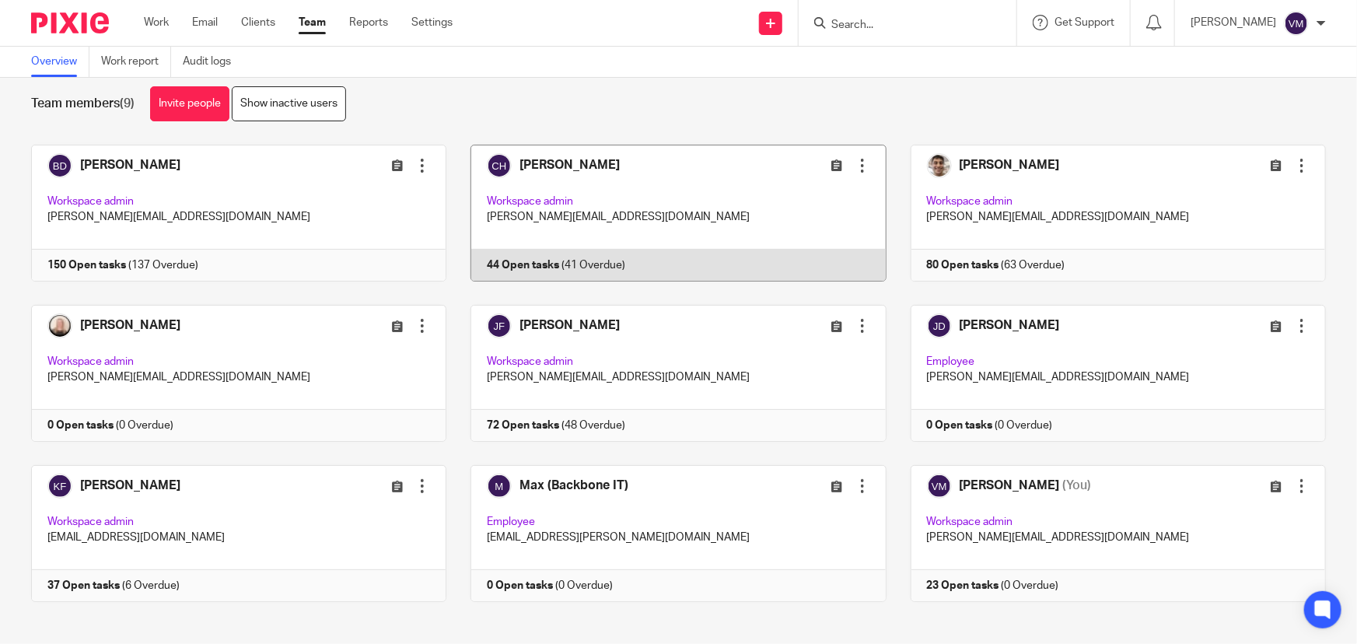
scroll to position [33, 0]
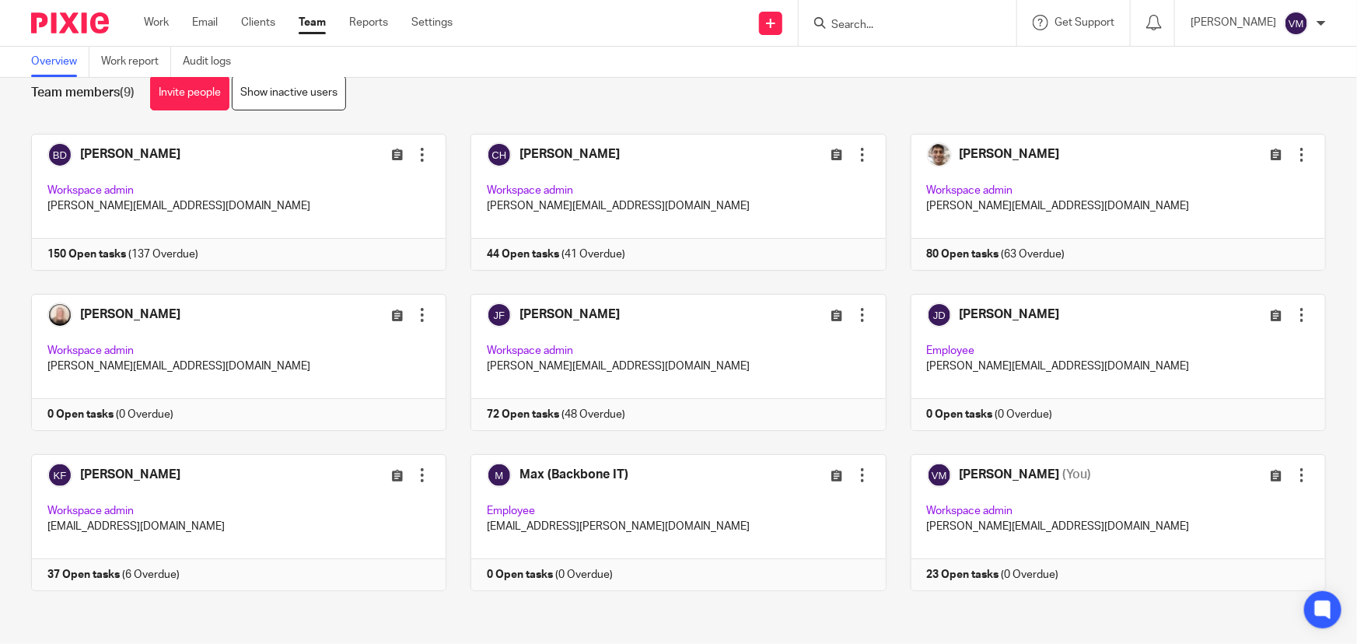
click at [856, 26] on input "Search" at bounding box center [900, 26] width 140 height 14
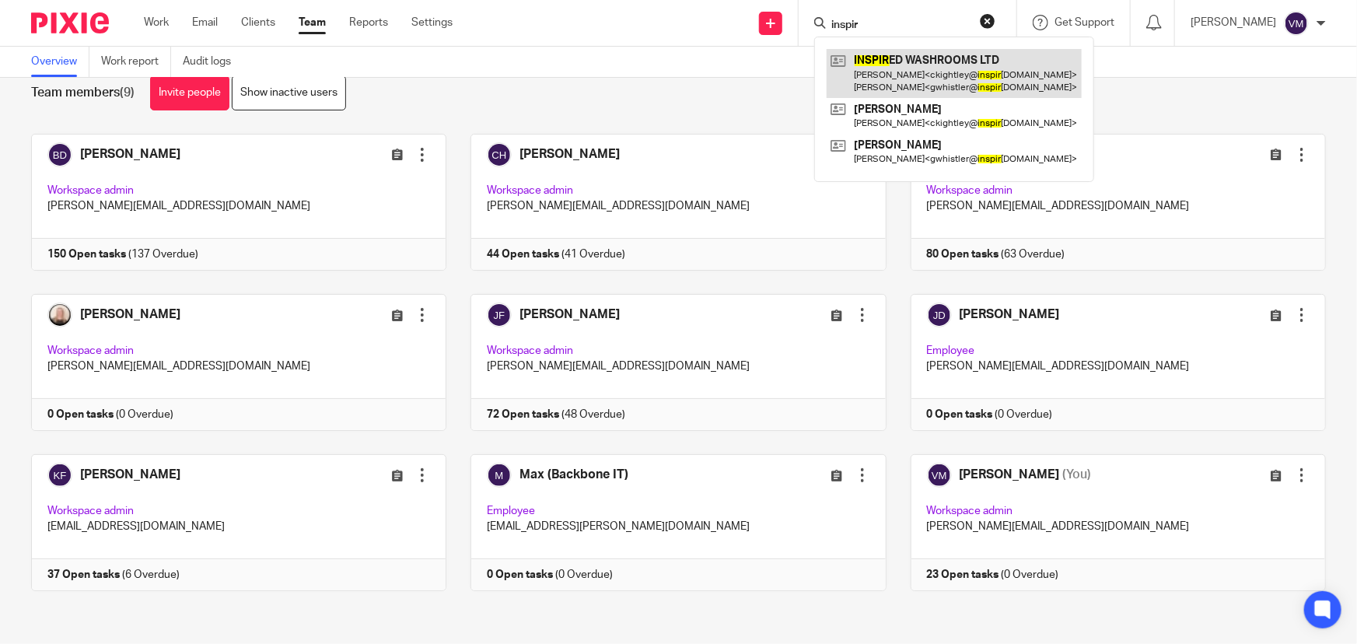
type input "inspir"
click at [925, 61] on link at bounding box center [954, 73] width 255 height 48
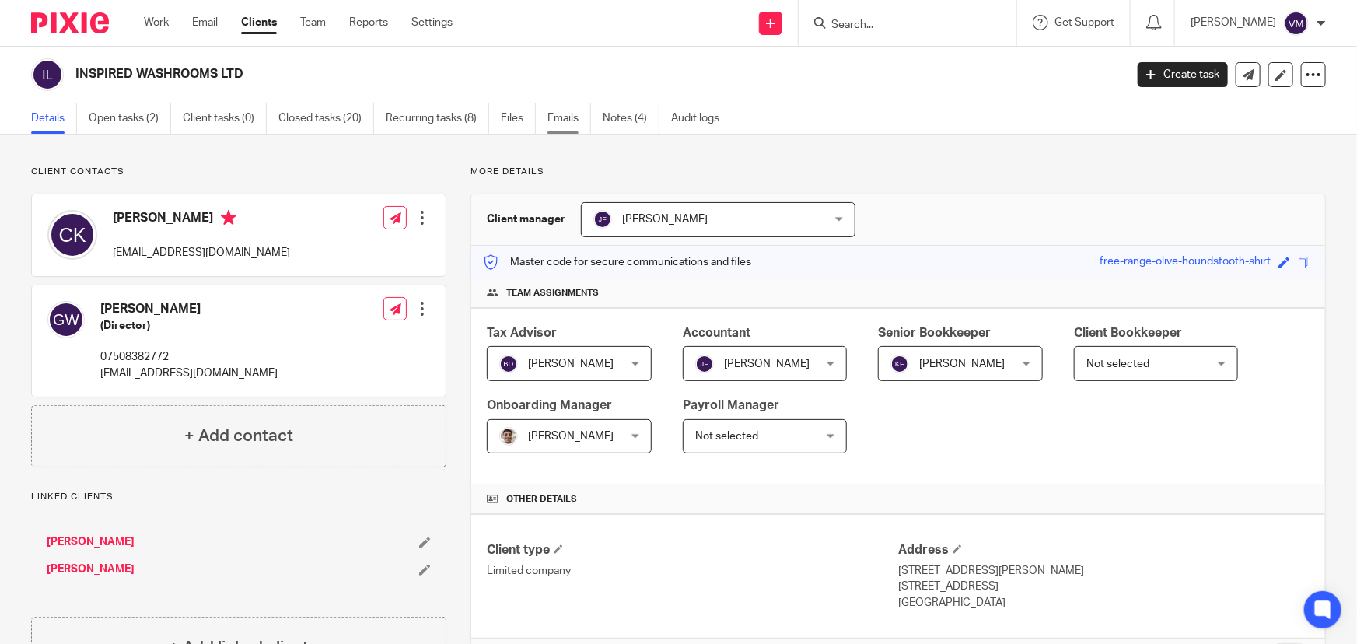
click at [578, 117] on link "Emails" at bounding box center [570, 118] width 44 height 30
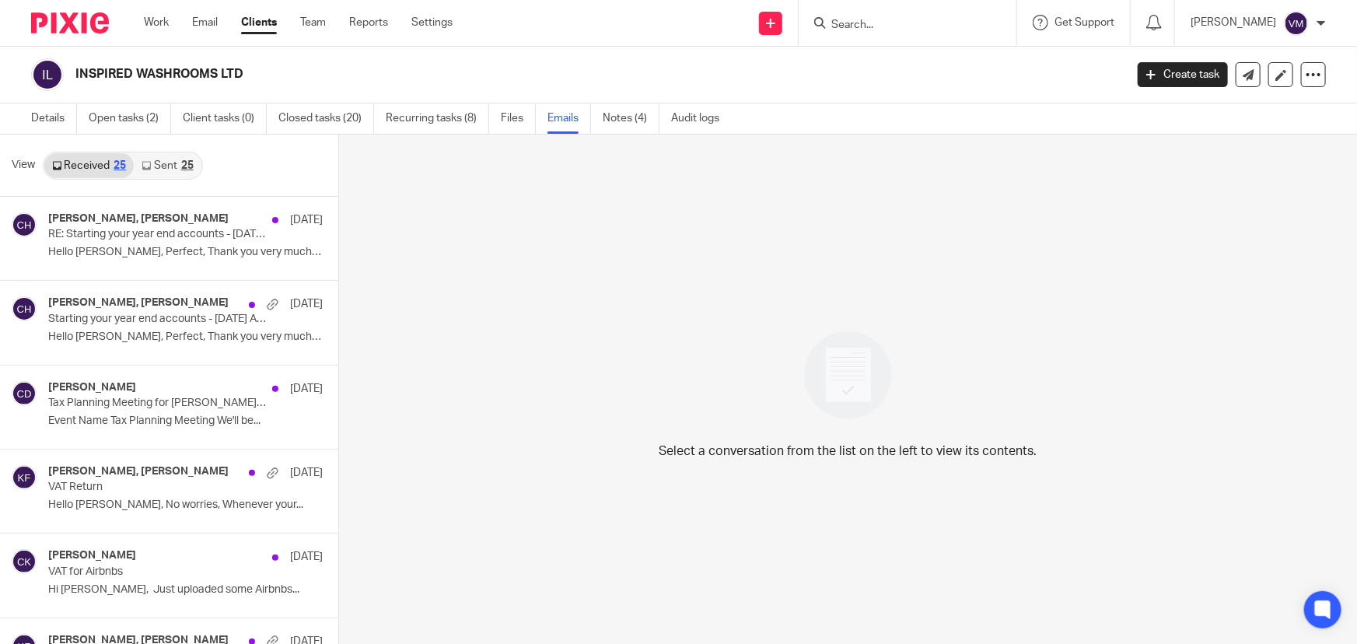
click at [176, 166] on link "Sent 25" at bounding box center [167, 165] width 67 height 25
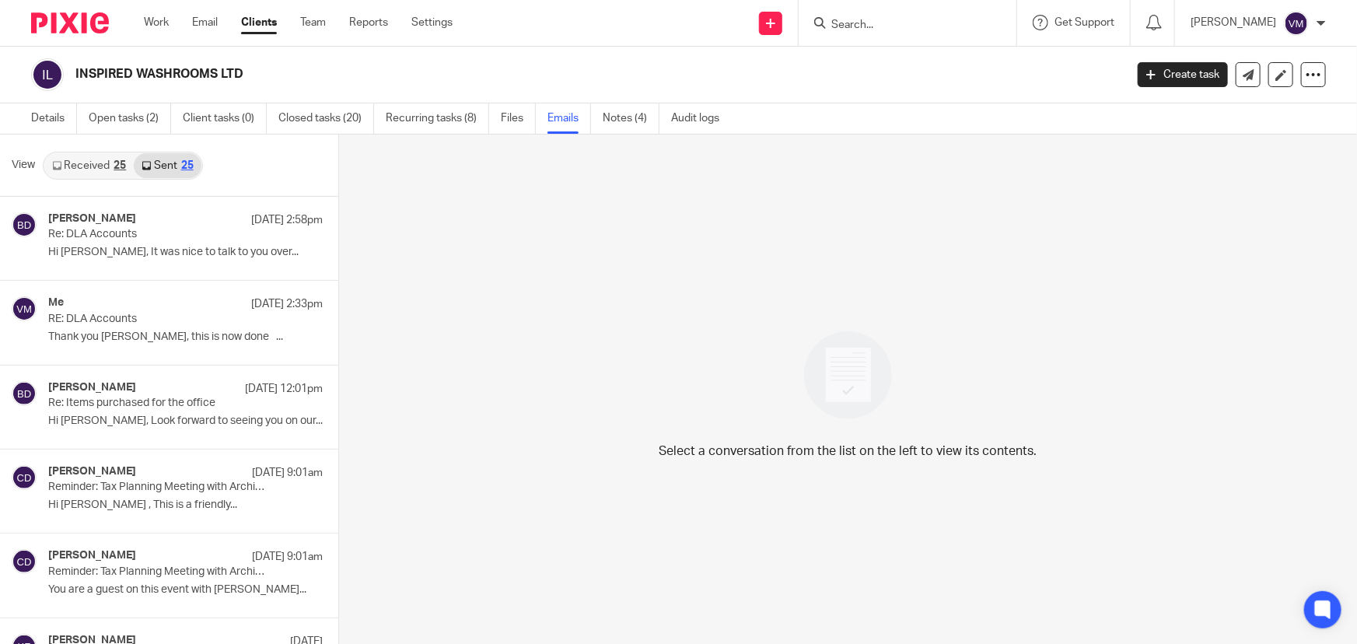
scroll to position [2, 0]
click at [105, 167] on link "Received 25" at bounding box center [88, 164] width 89 height 25
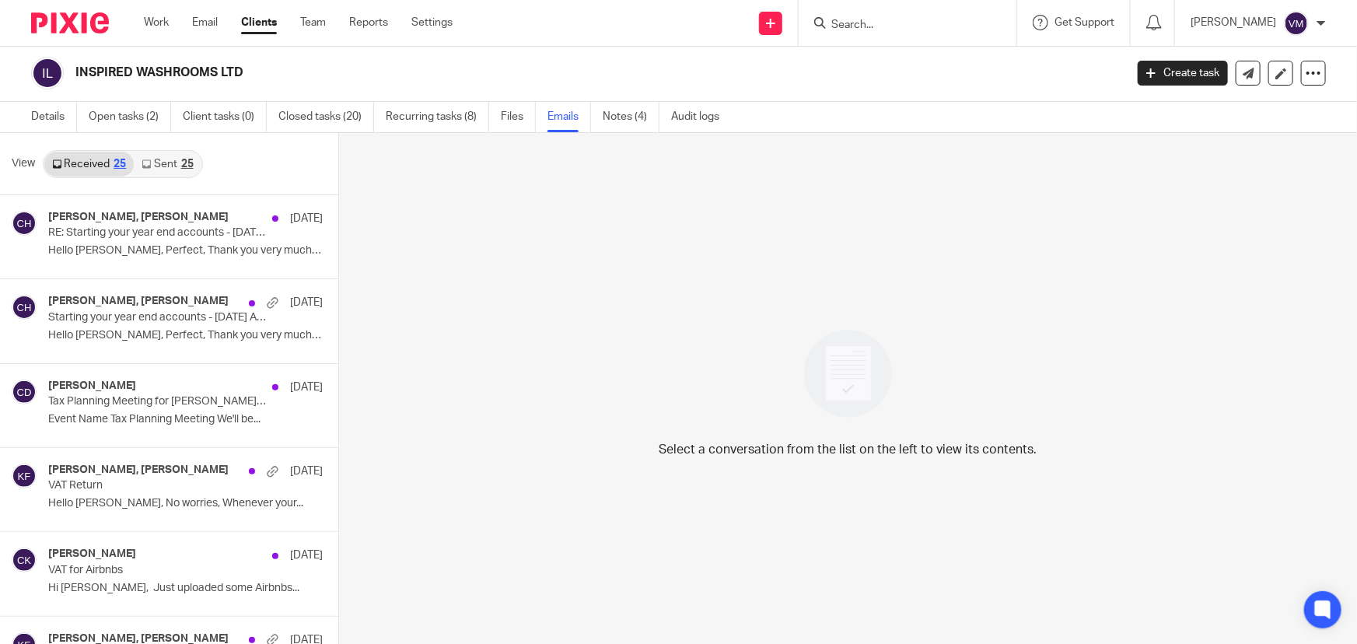
click at [160, 164] on link "Sent 25" at bounding box center [167, 164] width 67 height 25
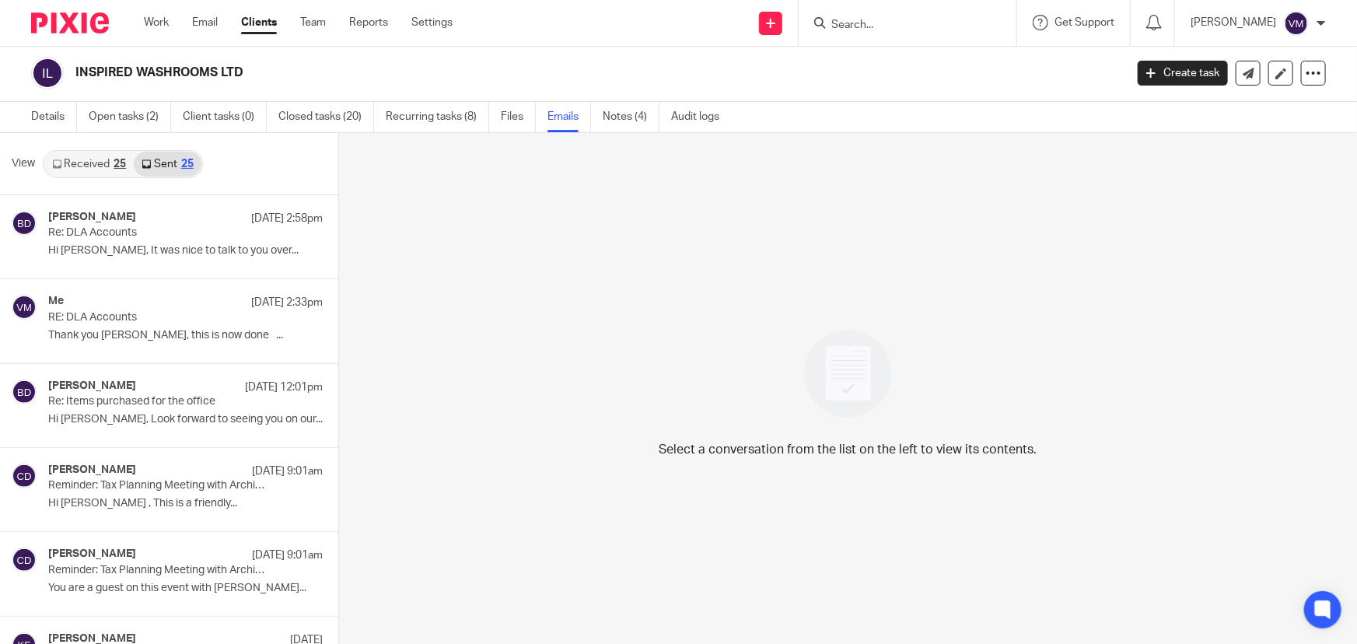
scroll to position [0, 0]
click at [314, 23] on link "Team" at bounding box center [313, 23] width 26 height 16
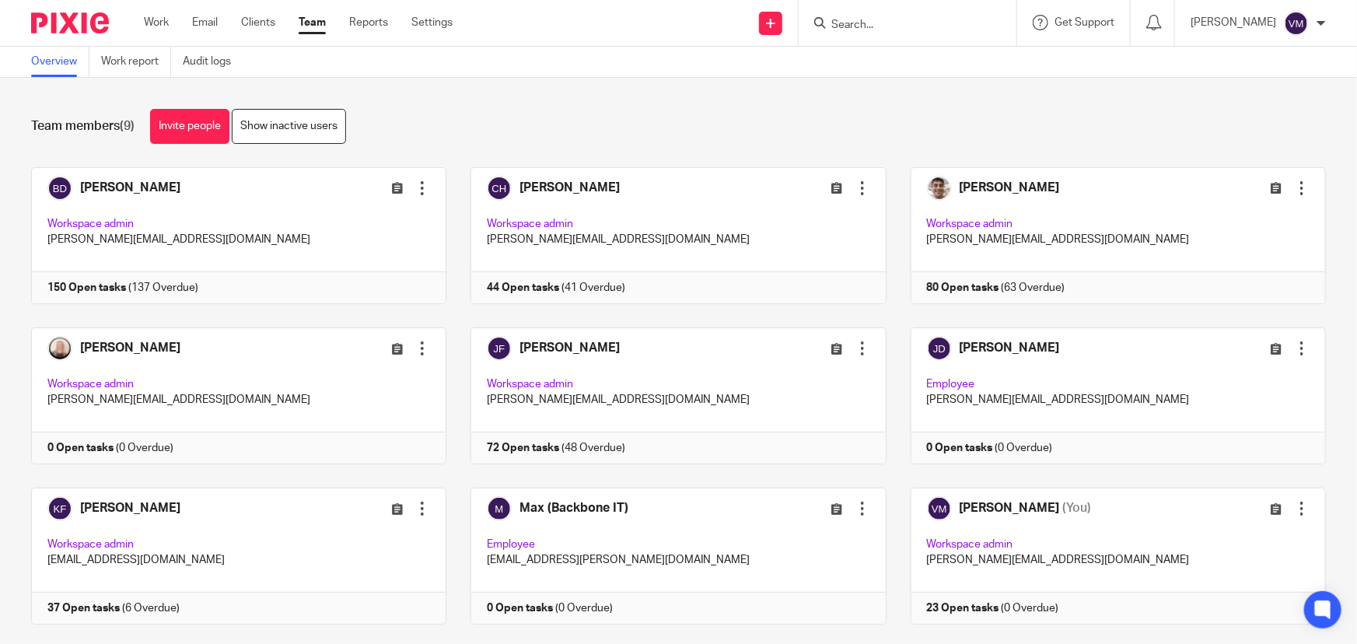
click at [850, 26] on input "Search" at bounding box center [900, 26] width 140 height 14
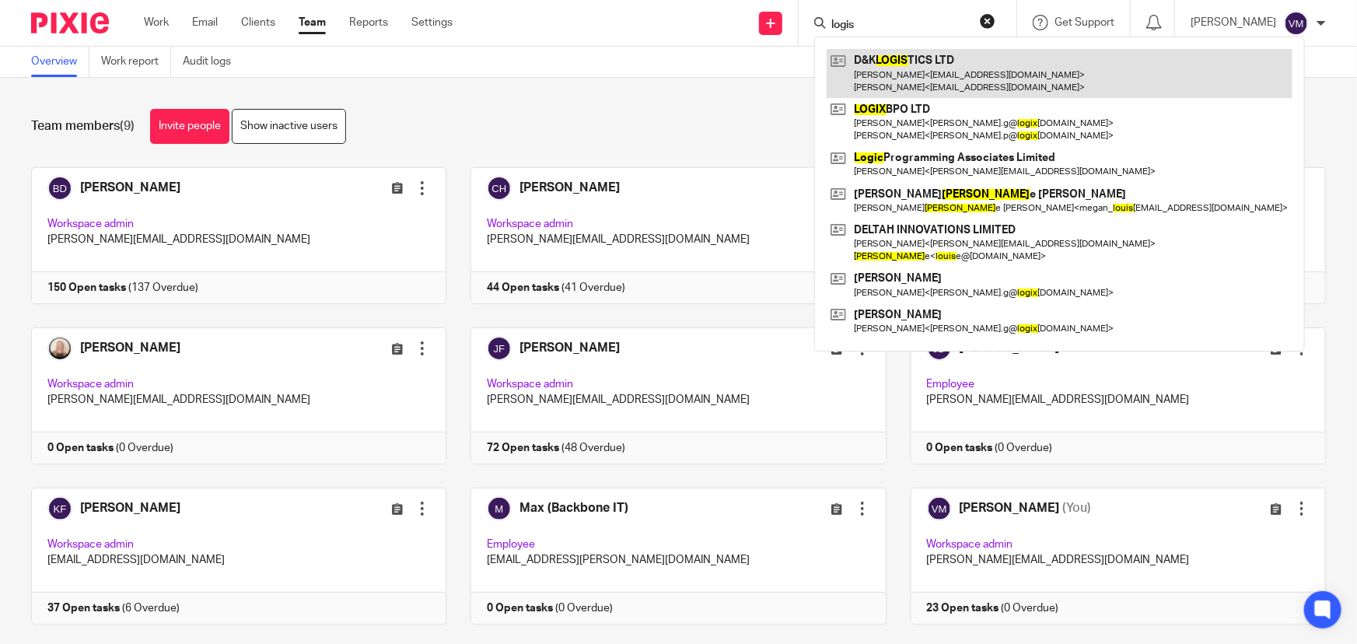
type input "logis"
click at [935, 67] on link at bounding box center [1060, 73] width 466 height 48
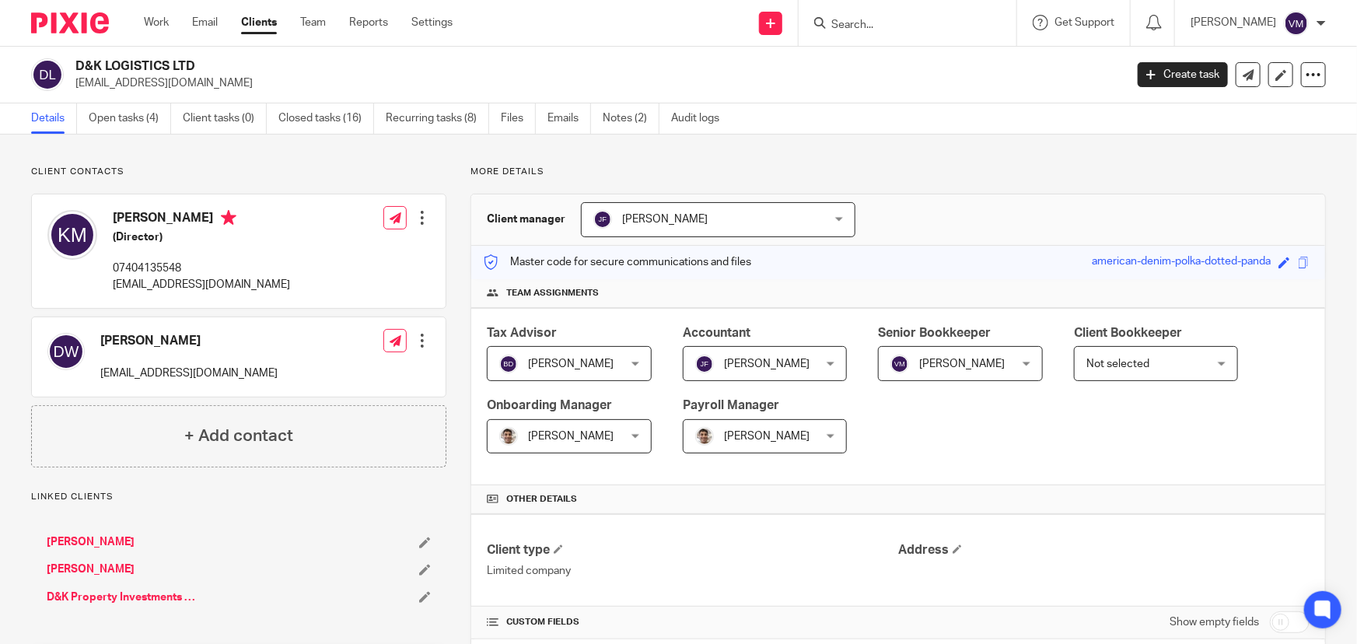
click at [879, 26] on input "Search" at bounding box center [900, 26] width 140 height 14
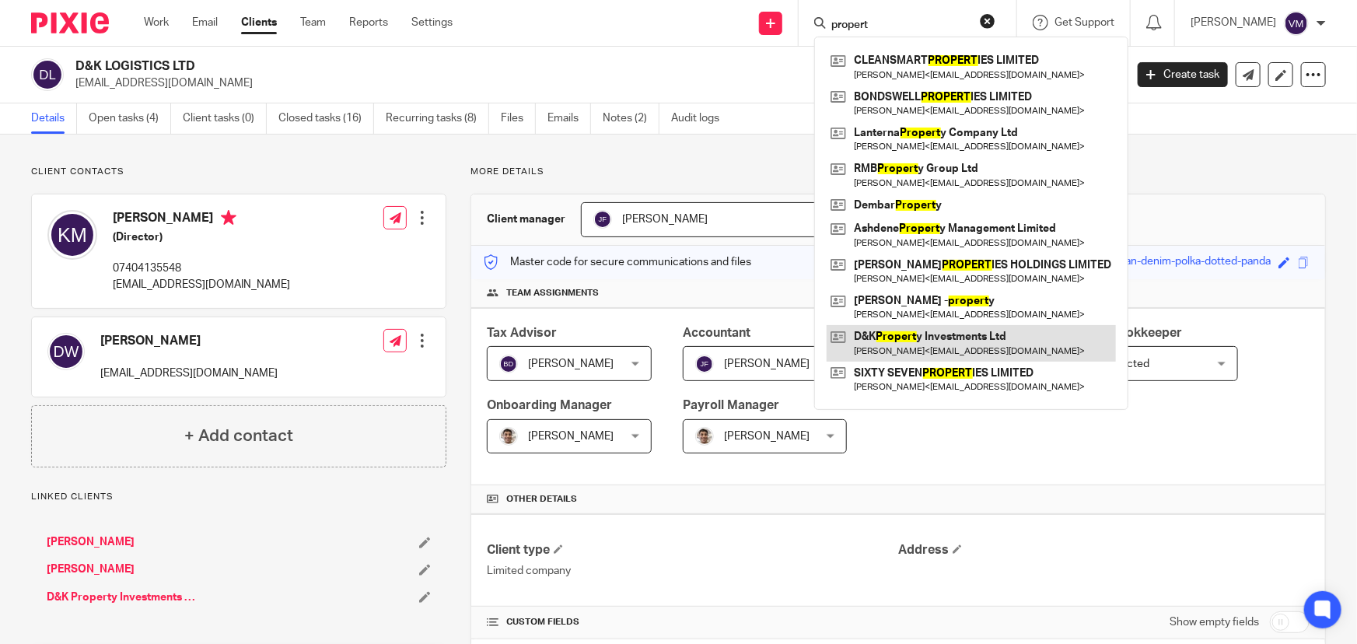
type input "propert"
click at [965, 338] on link at bounding box center [971, 343] width 289 height 36
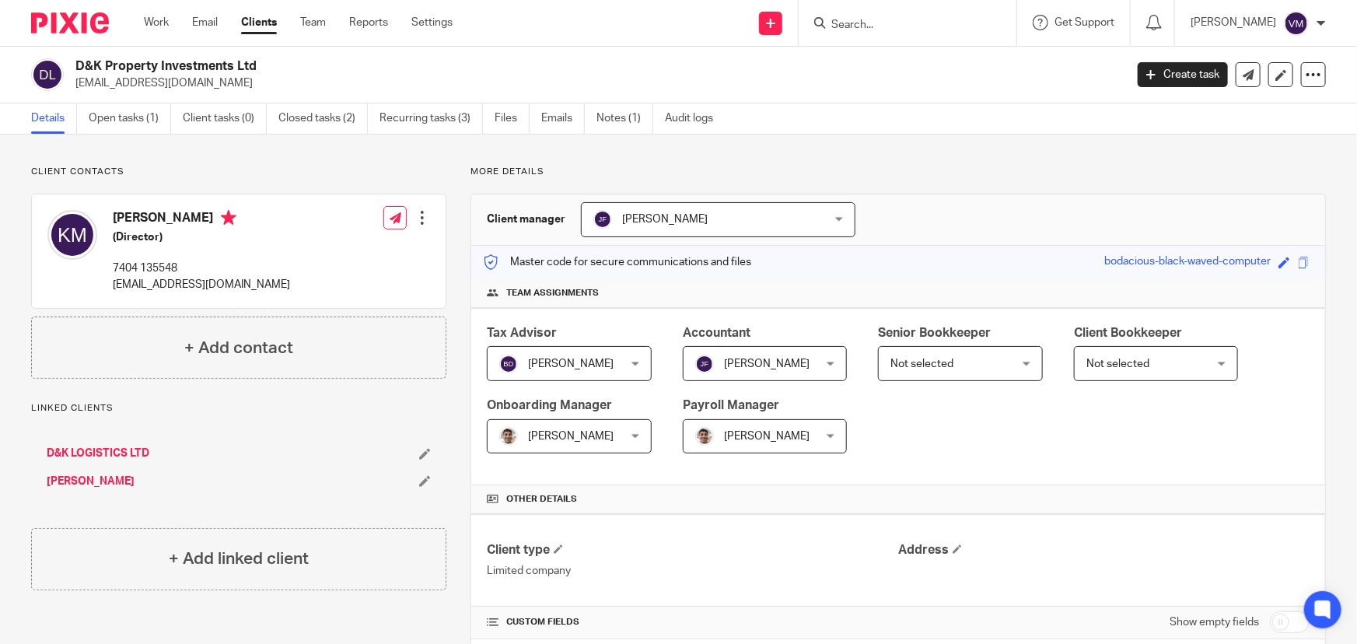
click at [321, 12] on div "Work Email Clients Team Reports Settings Work Email Clients Team Reports Settin…" at bounding box center [302, 23] width 348 height 46
click at [314, 27] on link "Team" at bounding box center [313, 23] width 26 height 16
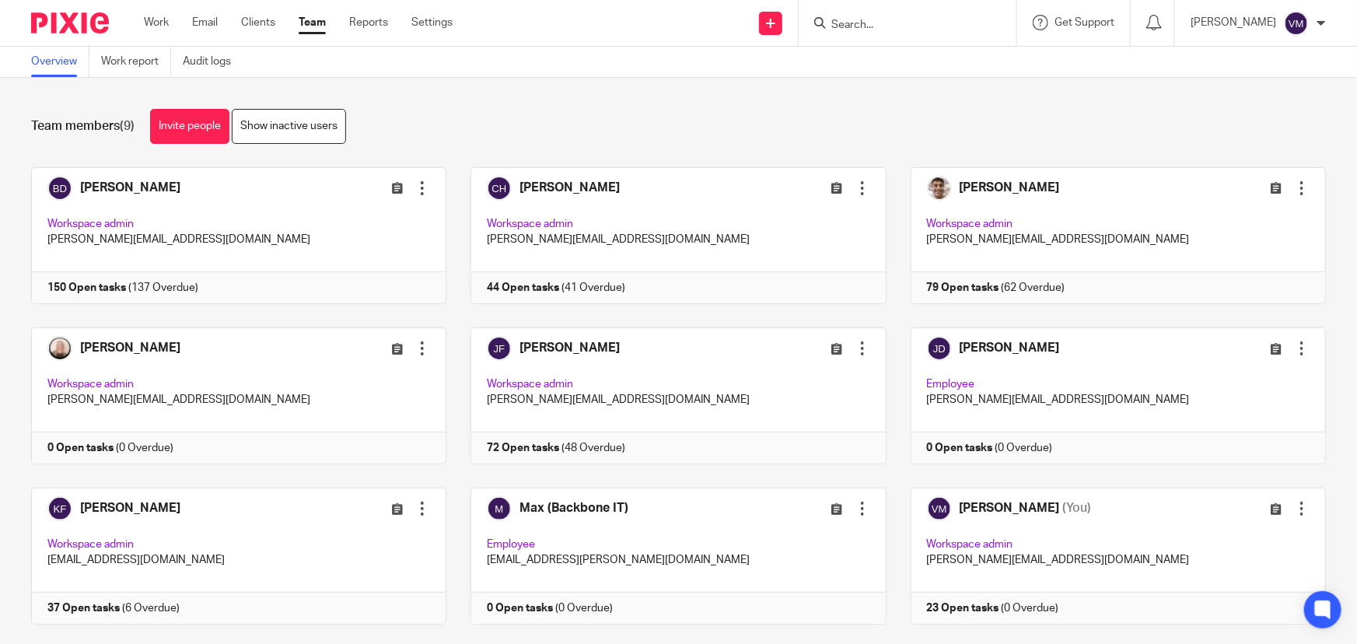
click at [875, 16] on form at bounding box center [913, 22] width 166 height 19
click at [846, 30] on input "Search" at bounding box center [900, 26] width 140 height 14
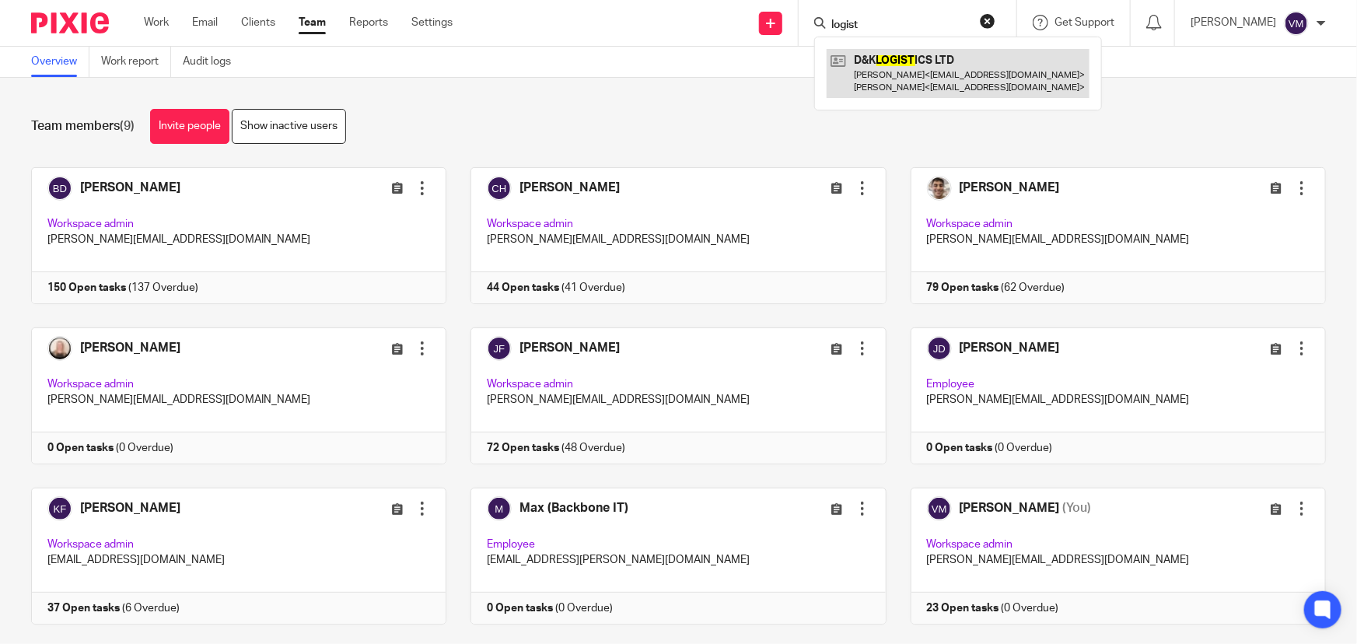
type input "logist"
click at [917, 65] on link at bounding box center [958, 73] width 263 height 48
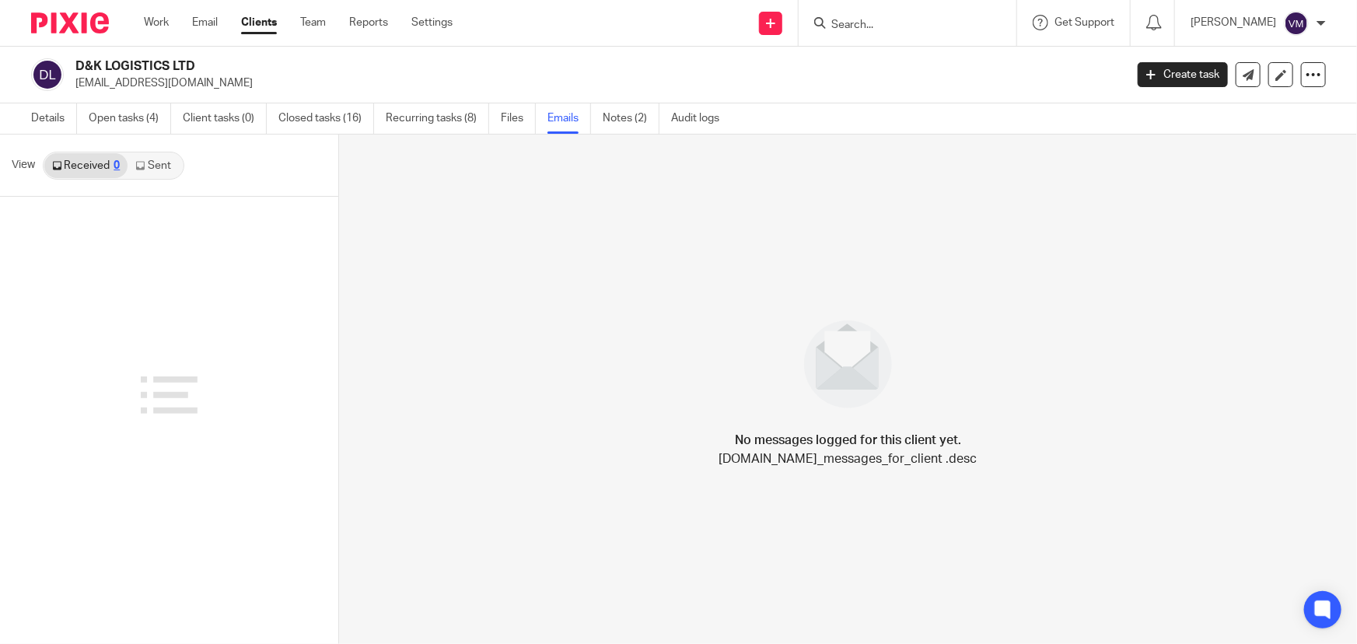
click at [145, 163] on icon at bounding box center [139, 165] width 9 height 9
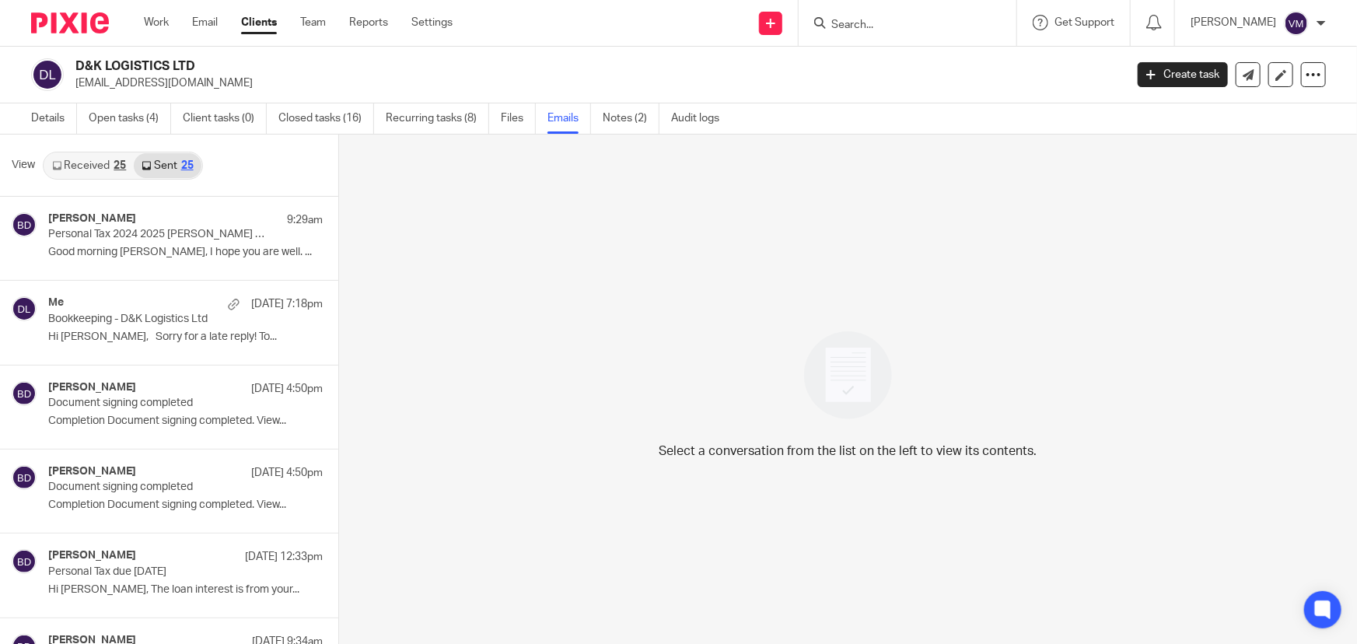
scroll to position [2, 0]
click at [109, 162] on link "Received 25" at bounding box center [88, 164] width 89 height 25
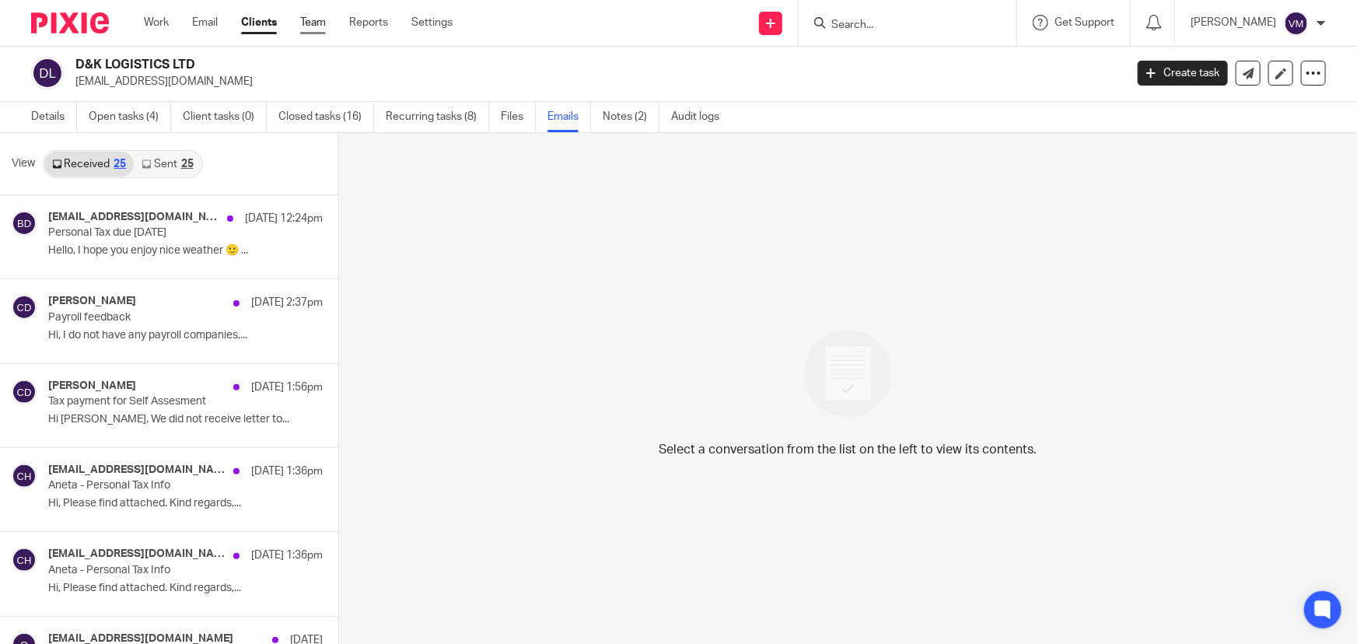
click at [326, 23] on link "Team" at bounding box center [313, 23] width 26 height 16
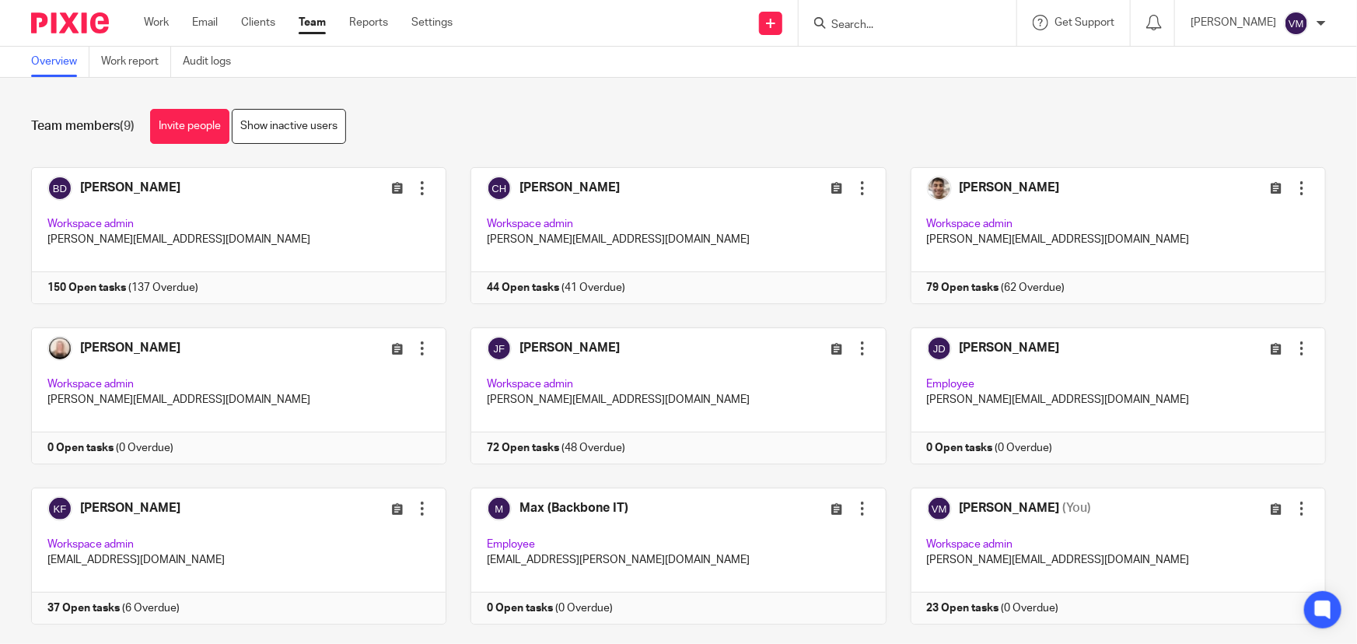
click at [848, 20] on input "Search" at bounding box center [900, 26] width 140 height 14
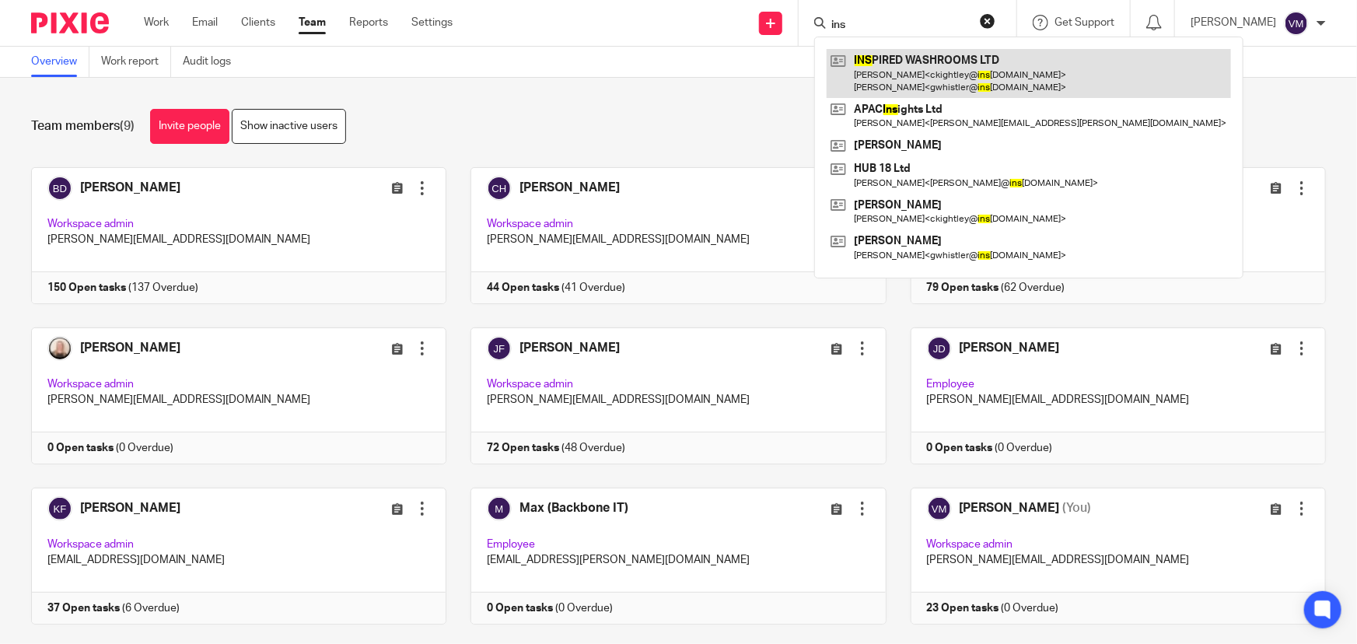
type input "ins"
click at [957, 65] on link at bounding box center [1029, 73] width 405 height 48
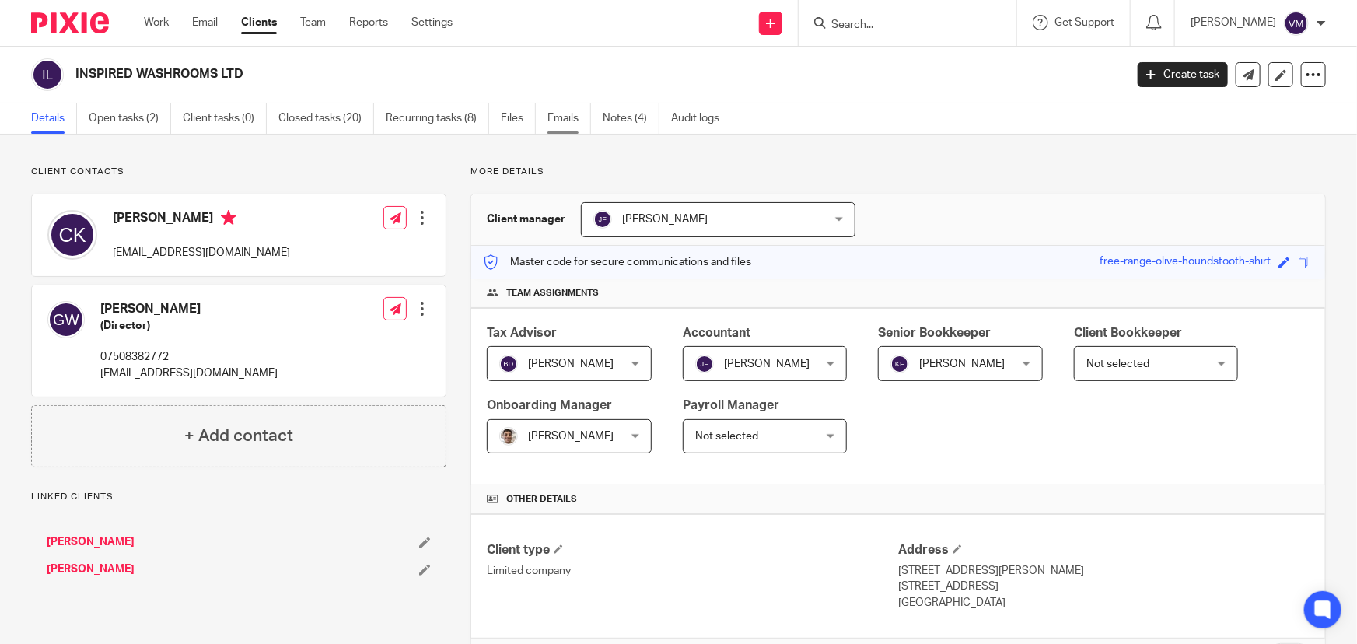
click at [560, 118] on link "Emails" at bounding box center [570, 118] width 44 height 30
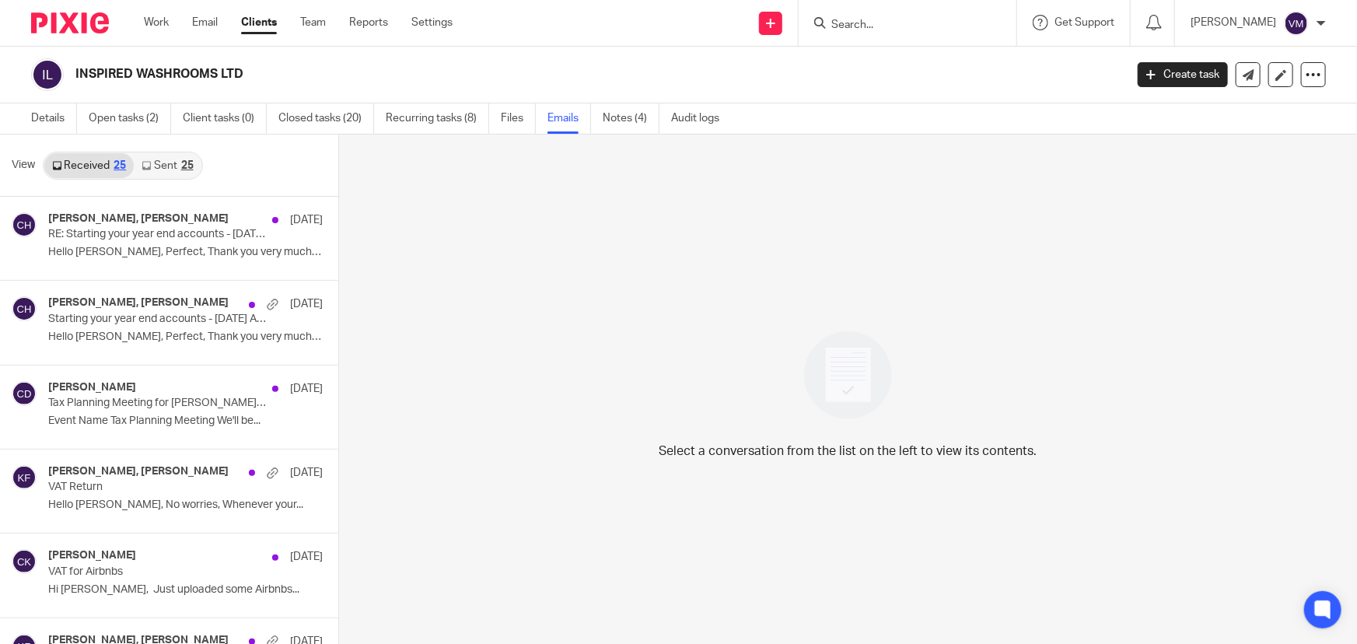
click at [170, 164] on link "Sent 25" at bounding box center [167, 165] width 67 height 25
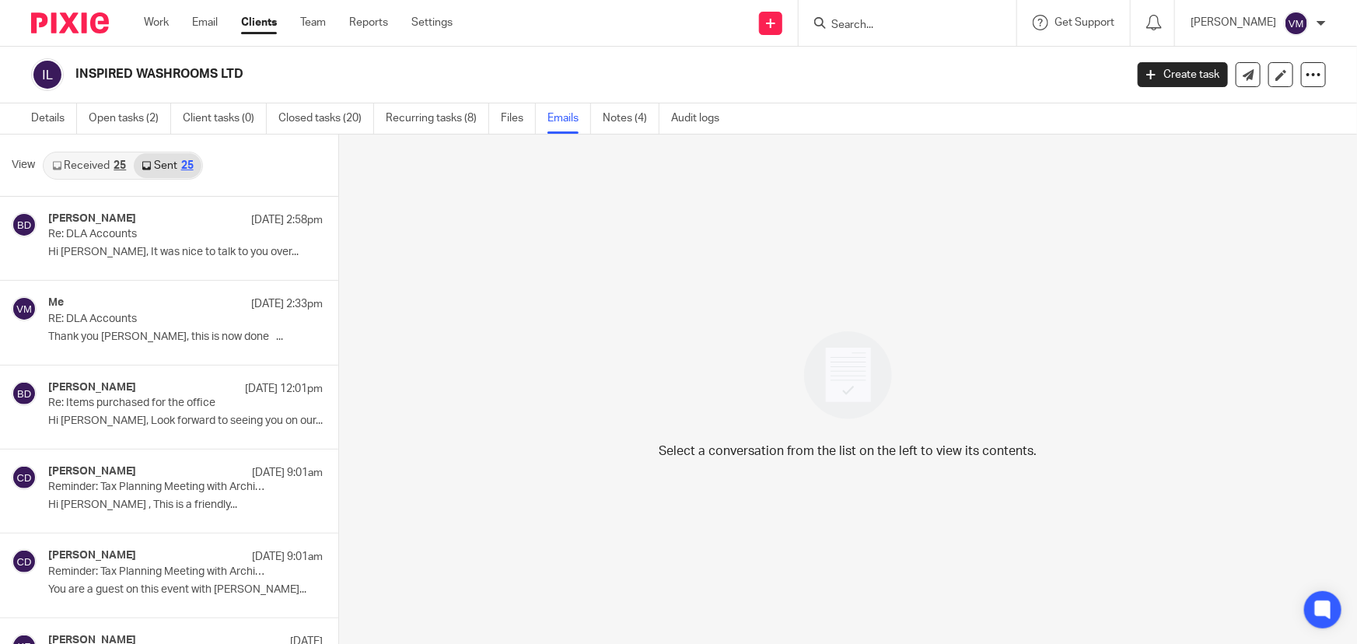
scroll to position [2, 0]
click at [320, 12] on div "Work Email Clients Team Reports Settings Work Email Clients Team Reports Settin…" at bounding box center [302, 23] width 348 height 46
click at [318, 19] on link "Team" at bounding box center [313, 23] width 26 height 16
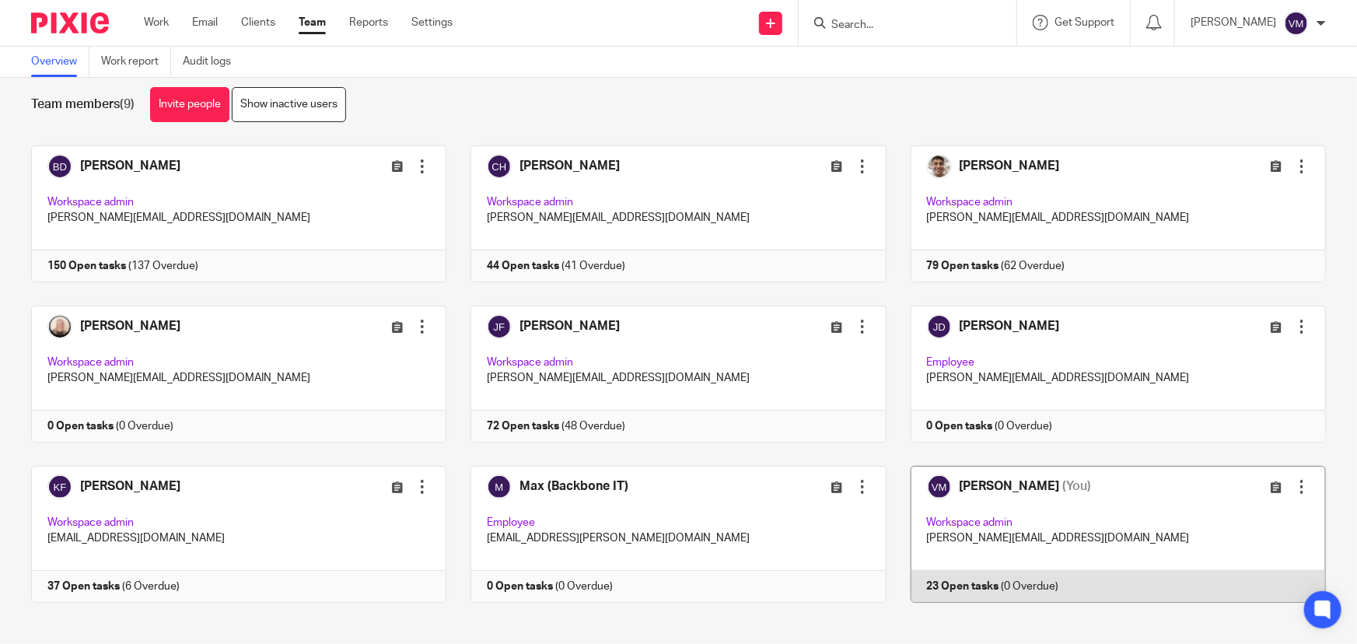
scroll to position [33, 0]
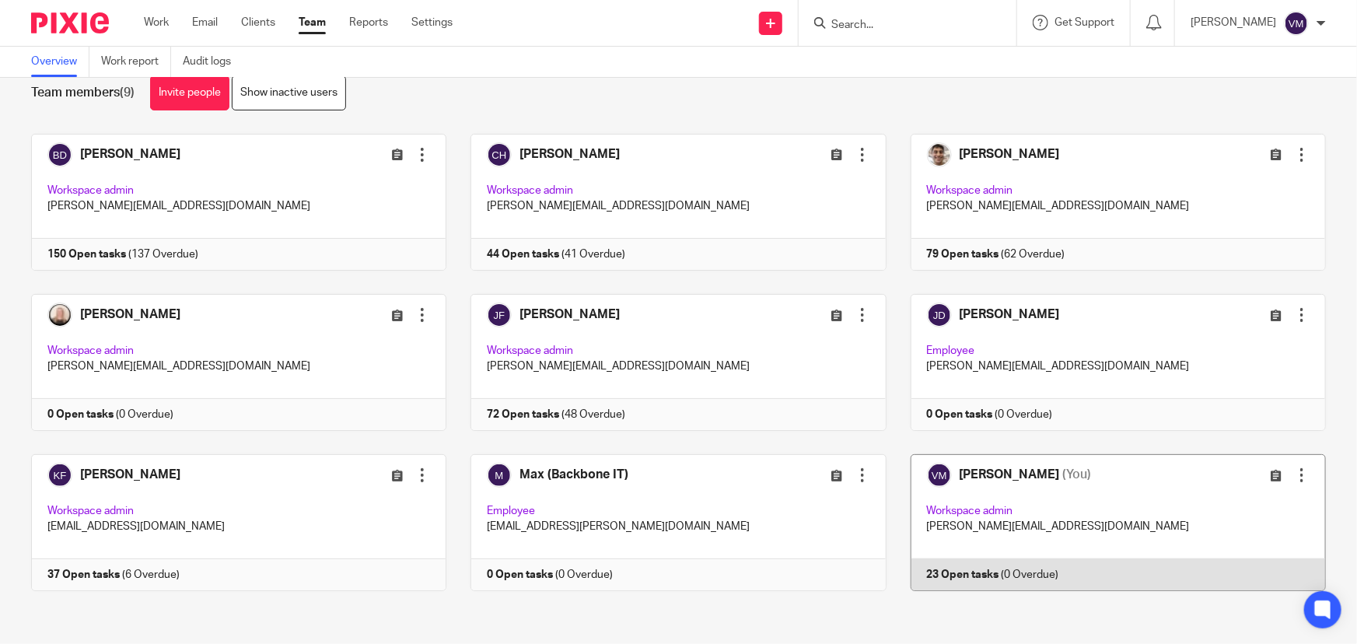
click at [1054, 573] on link at bounding box center [1107, 522] width 440 height 137
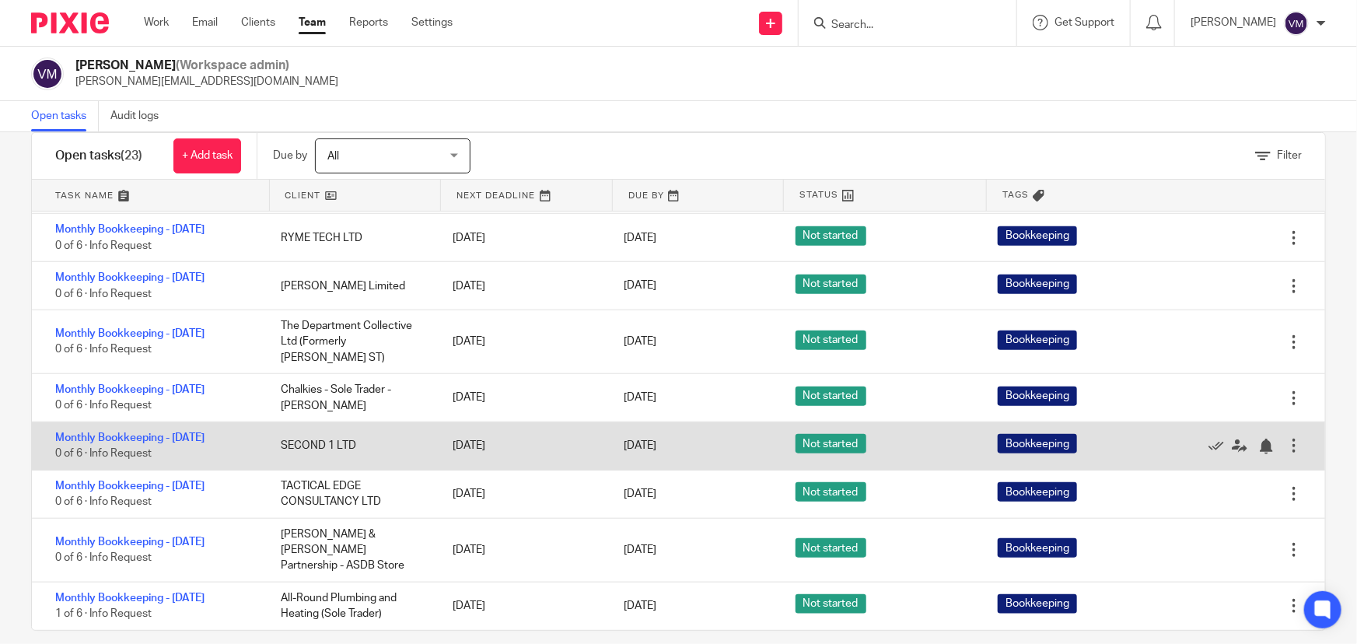
scroll to position [48, 0]
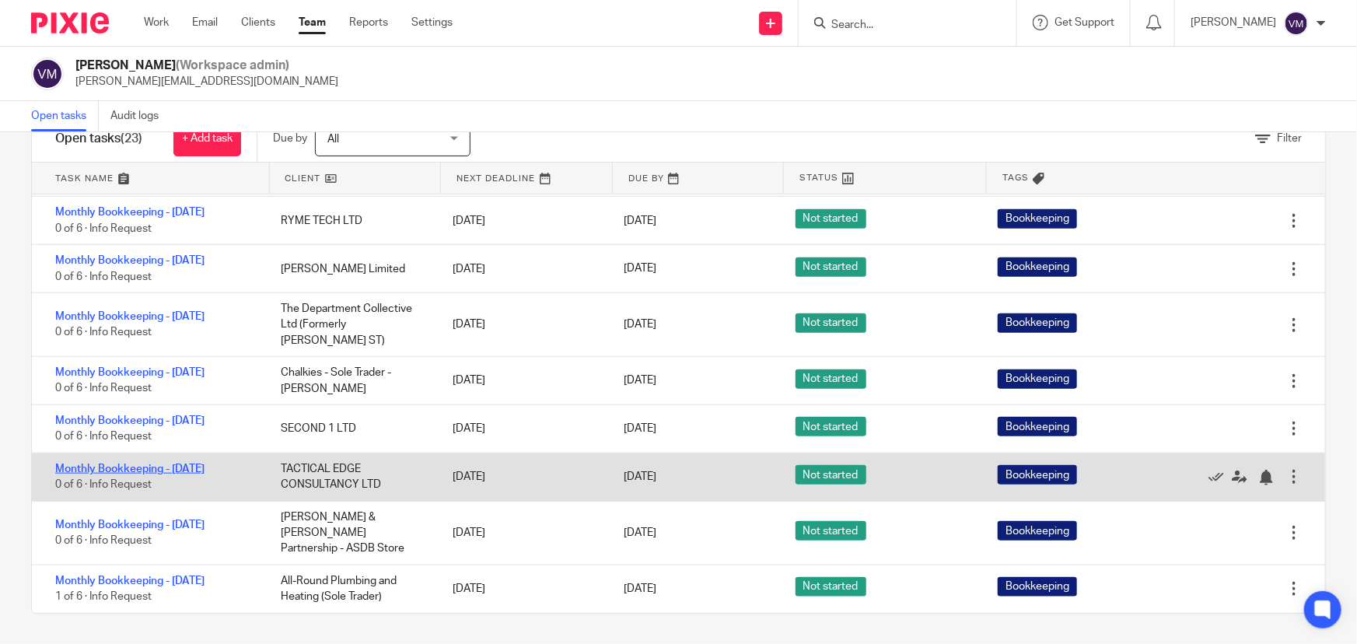
click at [205, 475] on link "Monthly Bookkeeping - [DATE]" at bounding box center [129, 469] width 149 height 11
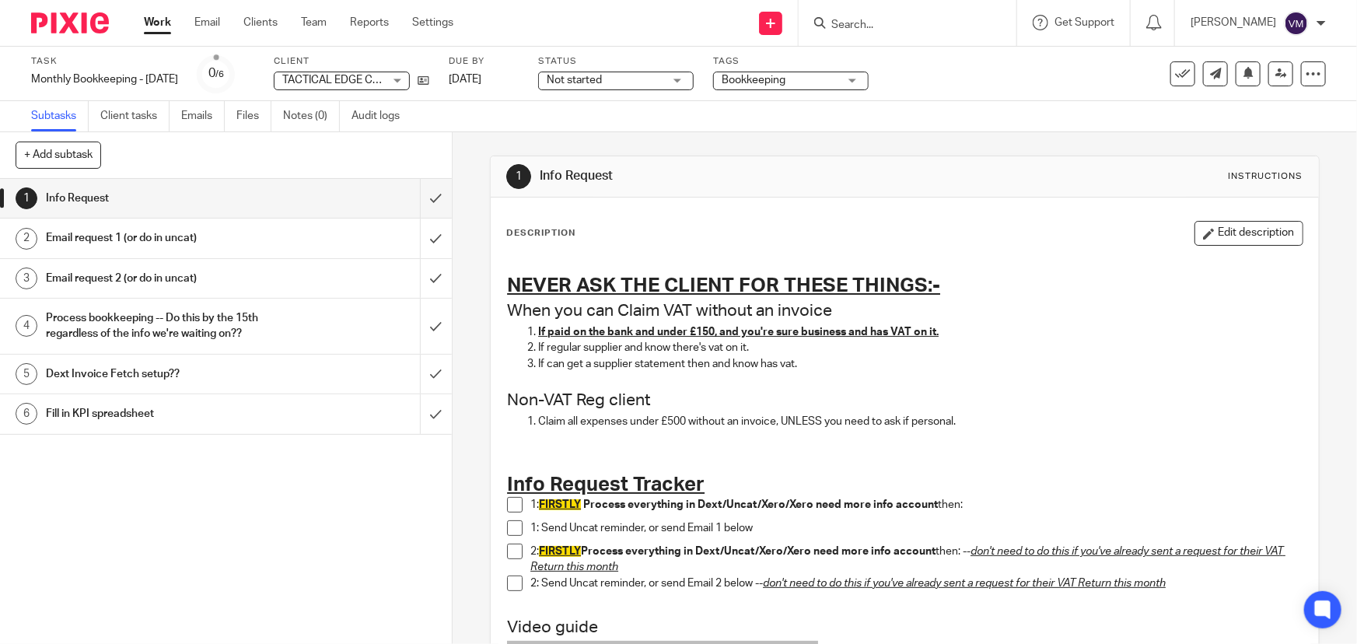
click at [507, 504] on span at bounding box center [515, 505] width 16 height 16
click at [512, 531] on span at bounding box center [515, 528] width 16 height 16
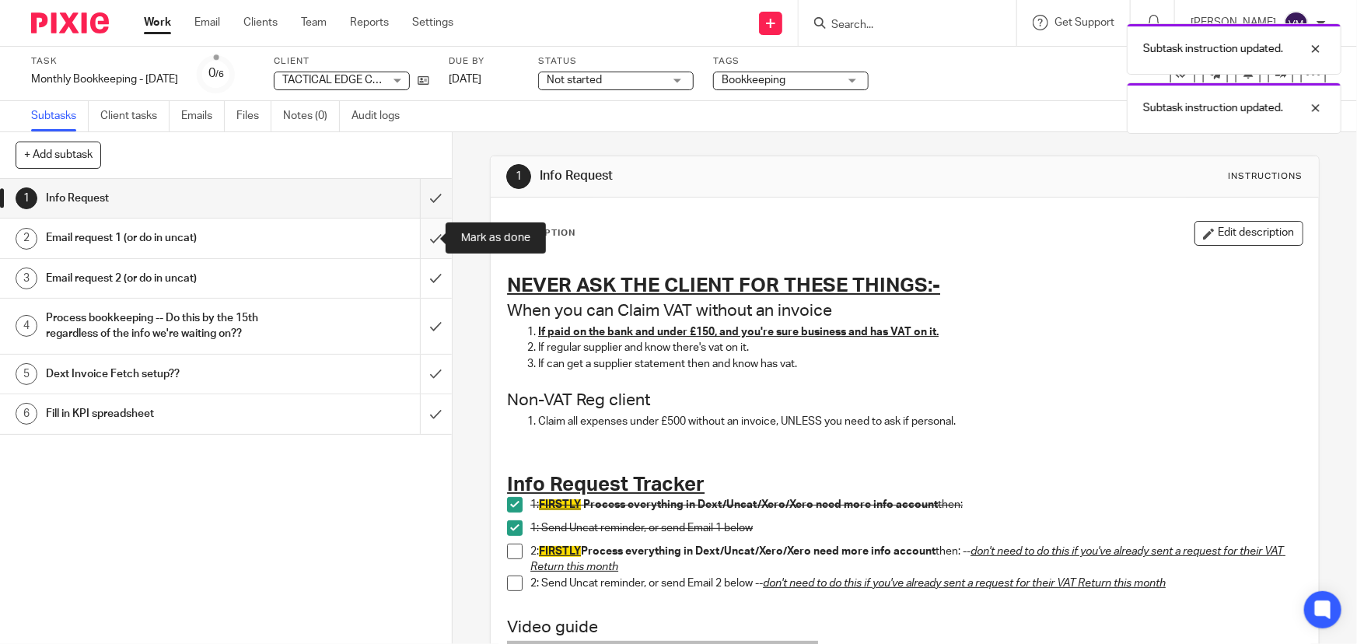
click at [423, 236] on input "submit" at bounding box center [226, 238] width 452 height 39
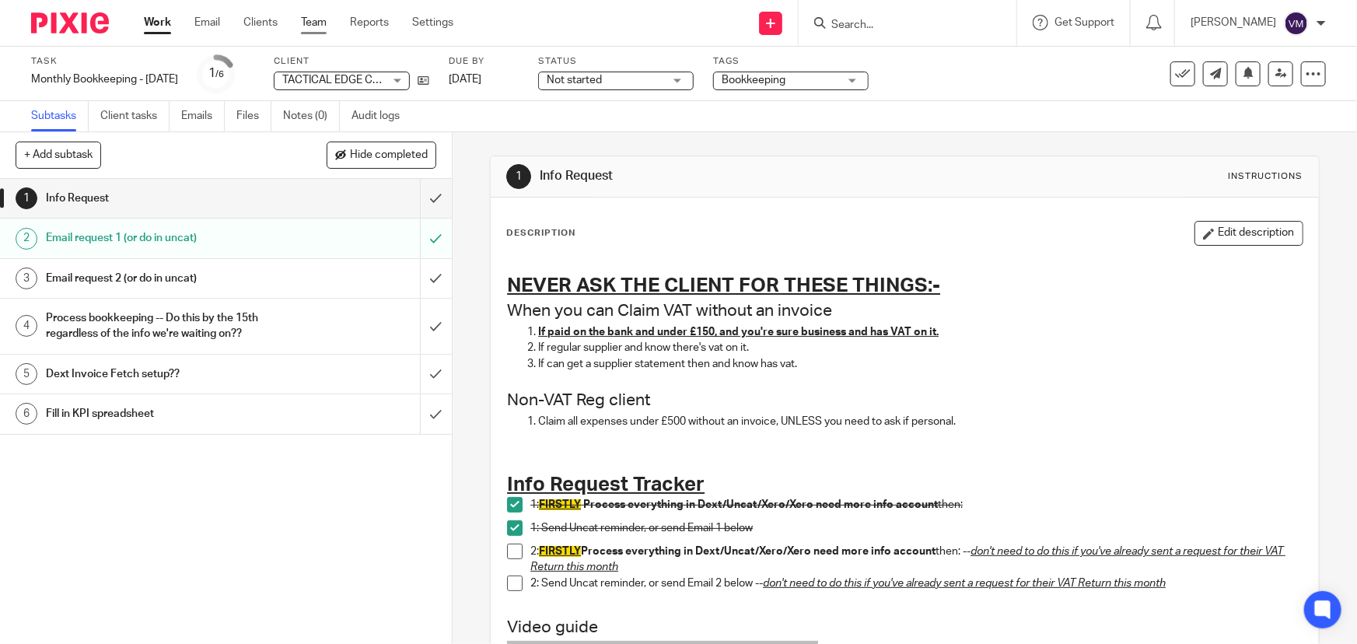
click at [317, 25] on link "Team" at bounding box center [314, 23] width 26 height 16
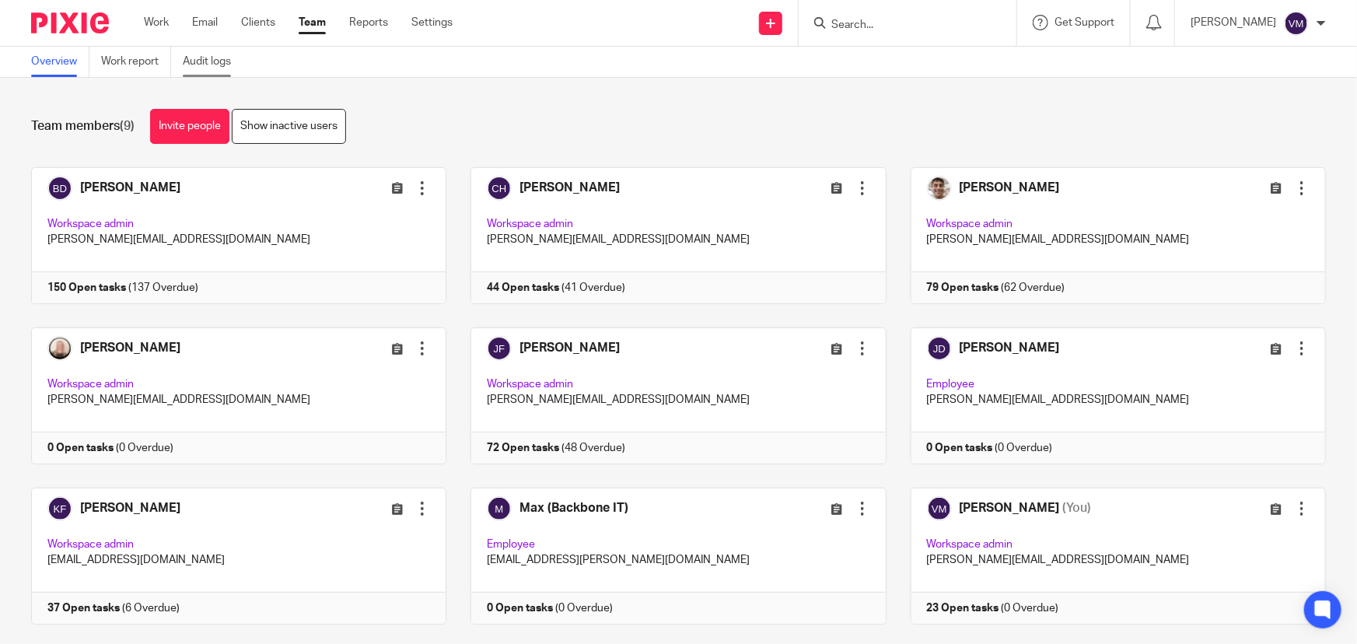
click at [231, 58] on link "Audit logs" at bounding box center [213, 62] width 60 height 30
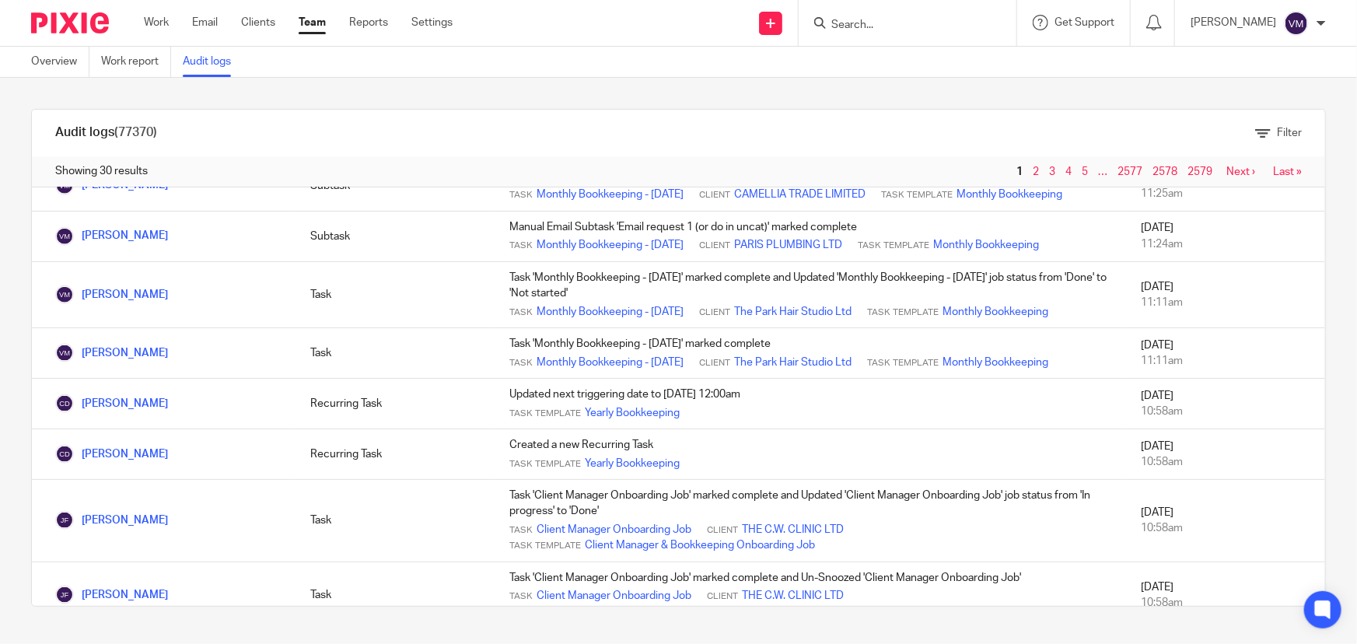
scroll to position [990, 0]
click at [317, 26] on link "Team" at bounding box center [312, 23] width 27 height 16
